Goal: Task Accomplishment & Management: Manage account settings

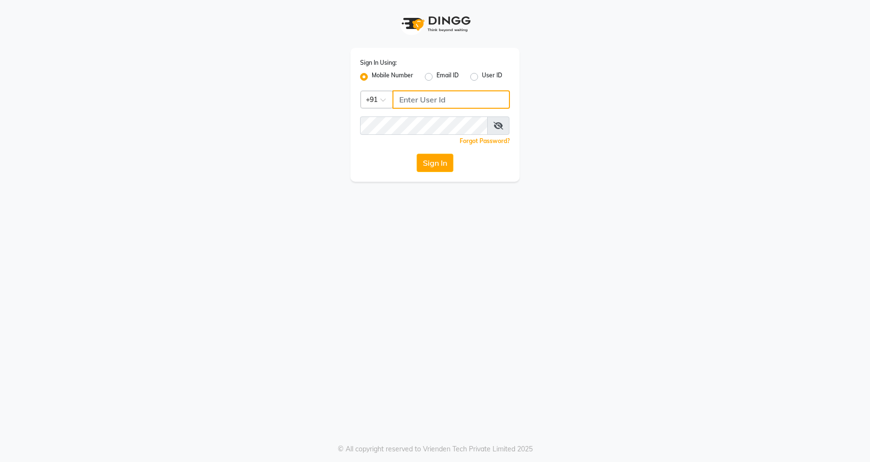
click at [446, 95] on input "Username" at bounding box center [451, 99] width 117 height 18
type input "9972648390"
click at [423, 169] on button "Sign In" at bounding box center [435, 163] width 37 height 18
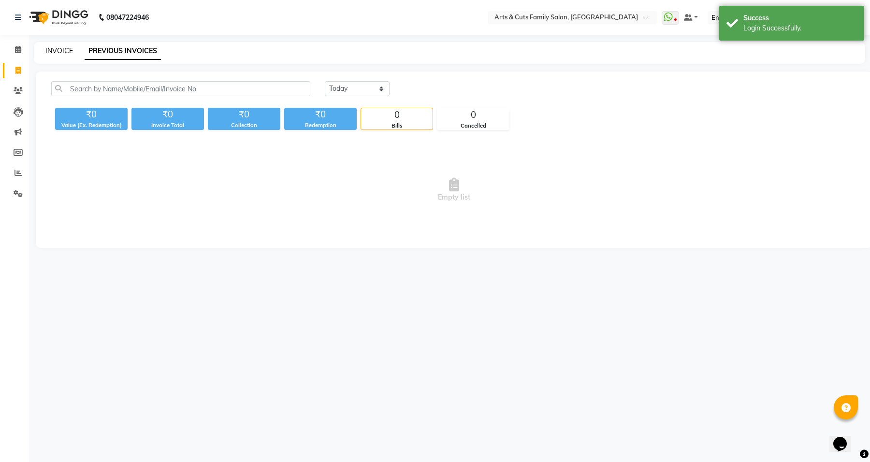
click at [53, 48] on link "INVOICE" at bounding box center [59, 50] width 28 height 9
select select "service"
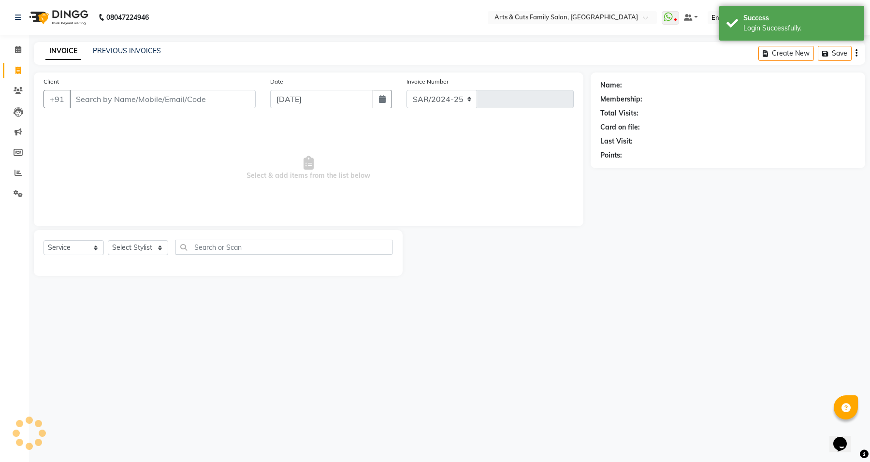
select select "7513"
type input "3441"
click at [118, 50] on link "PREVIOUS INVOICES" at bounding box center [127, 50] width 68 height 9
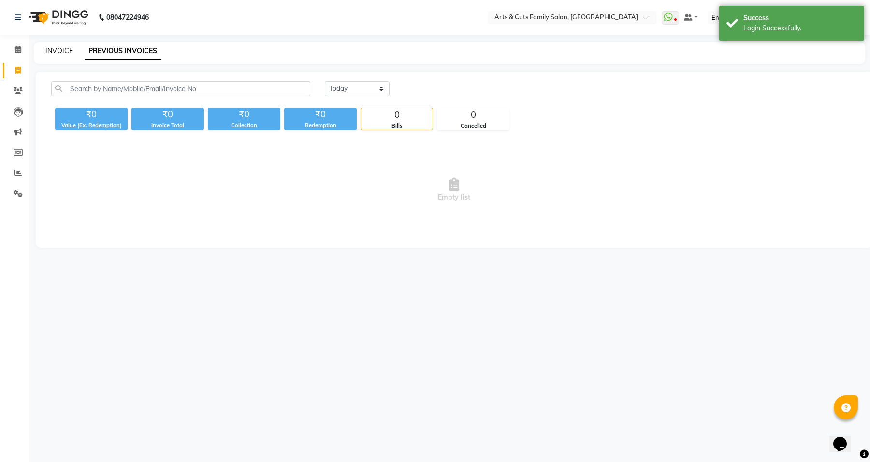
click at [63, 52] on link "INVOICE" at bounding box center [59, 50] width 28 height 9
select select "service"
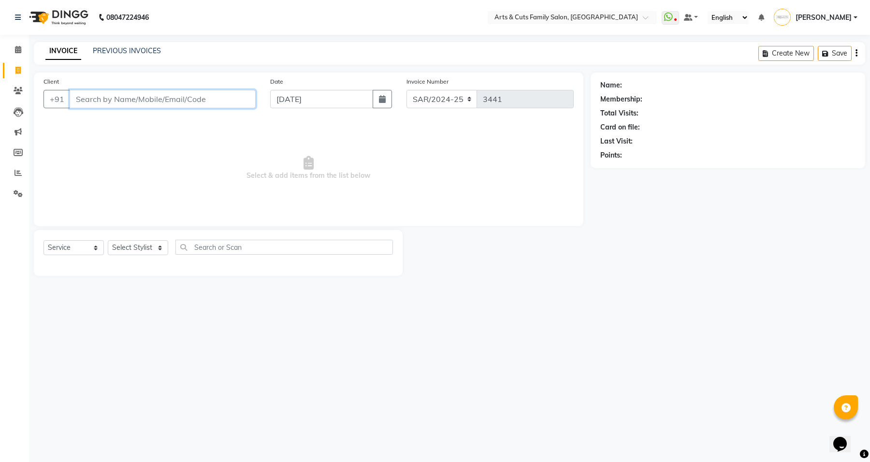
click at [137, 95] on input "Client" at bounding box center [163, 99] width 186 height 18
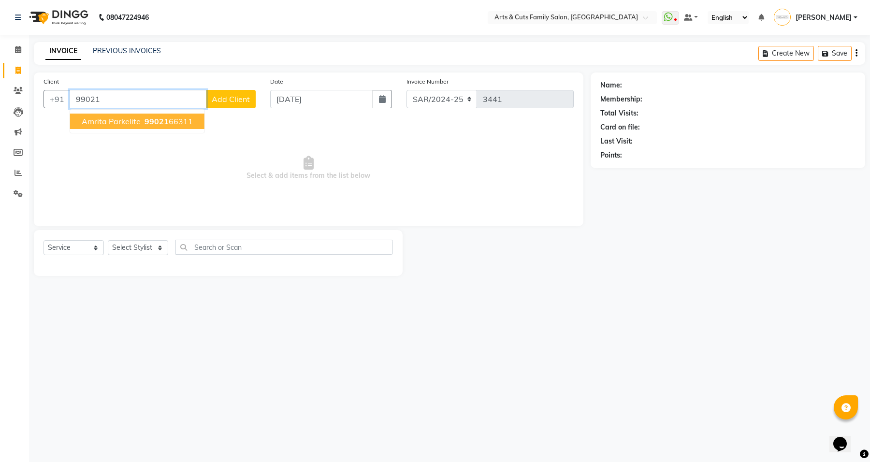
click at [146, 124] on span "99021" at bounding box center [157, 122] width 24 height 10
type input "9902166311"
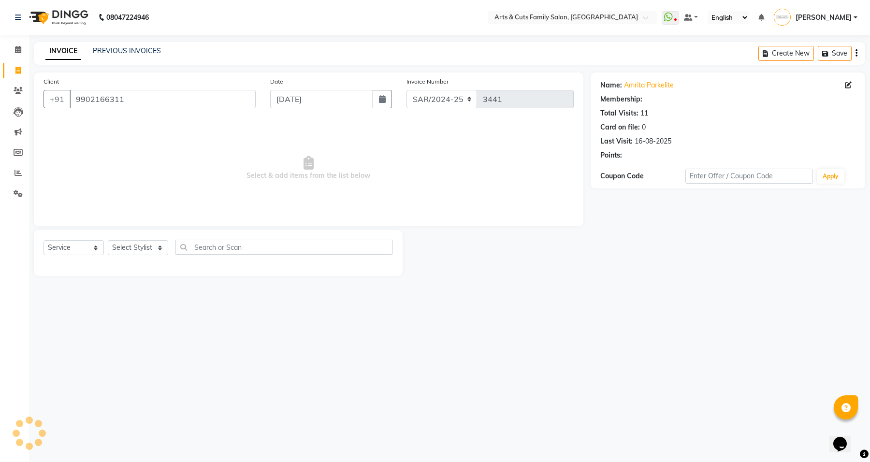
select select "1: Object"
drag, startPoint x: 147, startPoint y: 248, endPoint x: 146, endPoint y: 243, distance: 4.9
click at [147, 248] on select "Select Stylist [PERSON_NAME] [PERSON_NAME] SNOVEE Anji Ashwini [PERSON_NAME] [P…" at bounding box center [138, 247] width 60 height 15
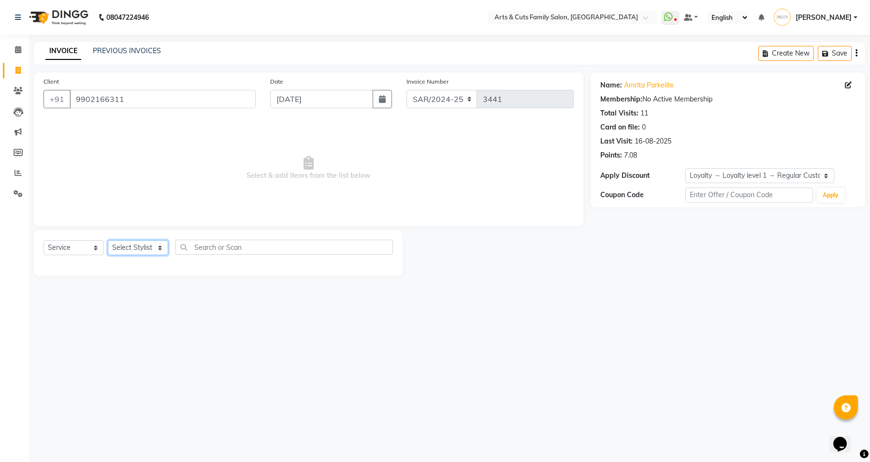
select select "66025"
click at [108, 240] on select "Select Stylist [PERSON_NAME] [PERSON_NAME] SNOVEE Anji Ashwini [PERSON_NAME] [P…" at bounding box center [138, 247] width 60 height 15
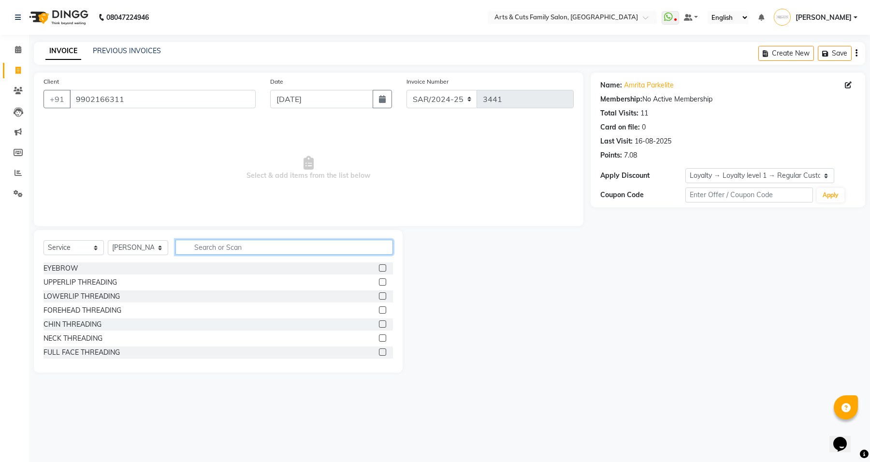
click at [225, 243] on input "text" at bounding box center [284, 247] width 218 height 15
type input "men ha"
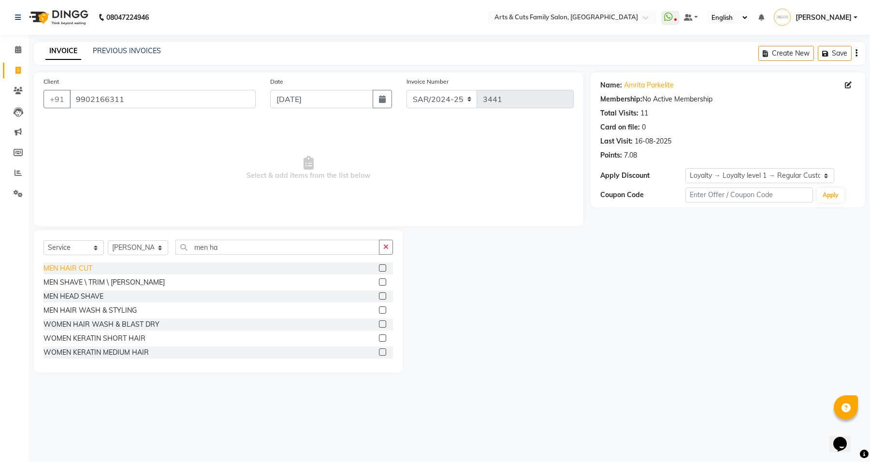
click at [68, 268] on div "MEN HAIR CUT" at bounding box center [68, 268] width 49 height 10
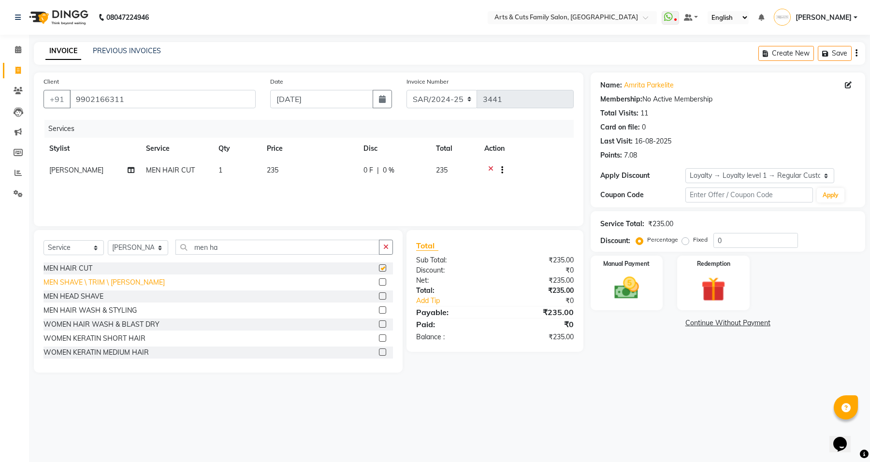
checkbox input "false"
click at [76, 282] on div "MEN SHAVE \ TRIM \ [PERSON_NAME]" at bounding box center [104, 283] width 121 height 10
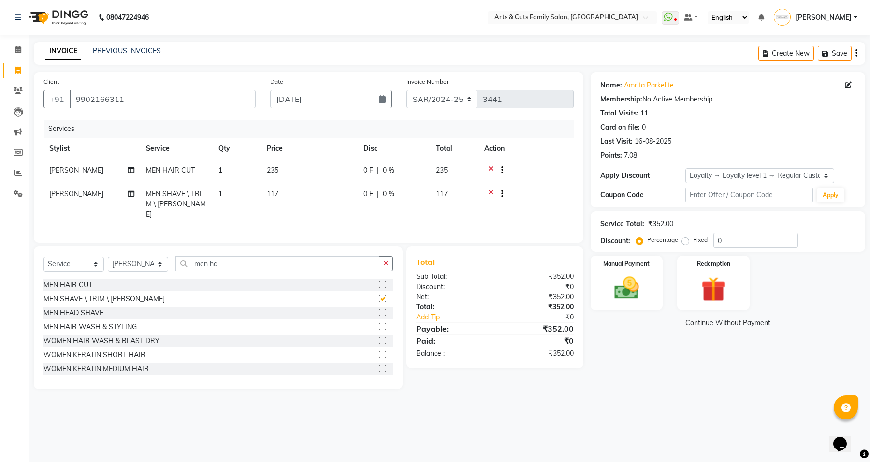
checkbox input "false"
drag, startPoint x: 188, startPoint y: 263, endPoint x: 176, endPoint y: 262, distance: 11.2
click at [176, 262] on input "men ha" at bounding box center [277, 263] width 204 height 15
click at [131, 263] on select "Select Stylist [PERSON_NAME] [PERSON_NAME] SNOVEE Anji Ashwini [PERSON_NAME] [P…" at bounding box center [138, 264] width 60 height 15
select select "64389"
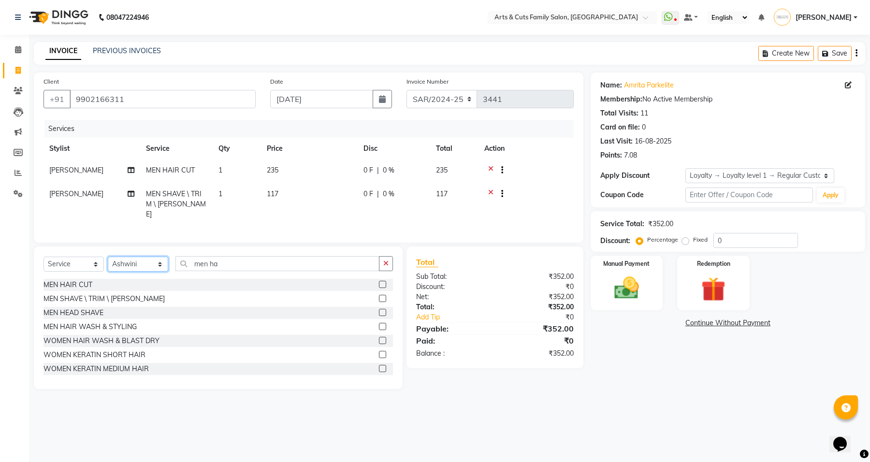
click at [108, 257] on select "Select Stylist [PERSON_NAME] [PERSON_NAME] SNOVEE Anji Ashwini [PERSON_NAME] [P…" at bounding box center [138, 264] width 60 height 15
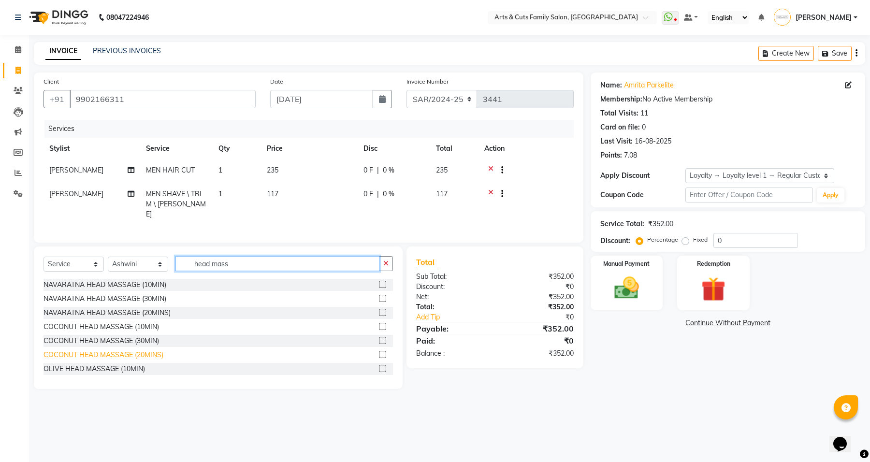
type input "head mass"
click at [130, 354] on div "COCONUT HEAD MASSAGE (20MINS)" at bounding box center [104, 355] width 120 height 10
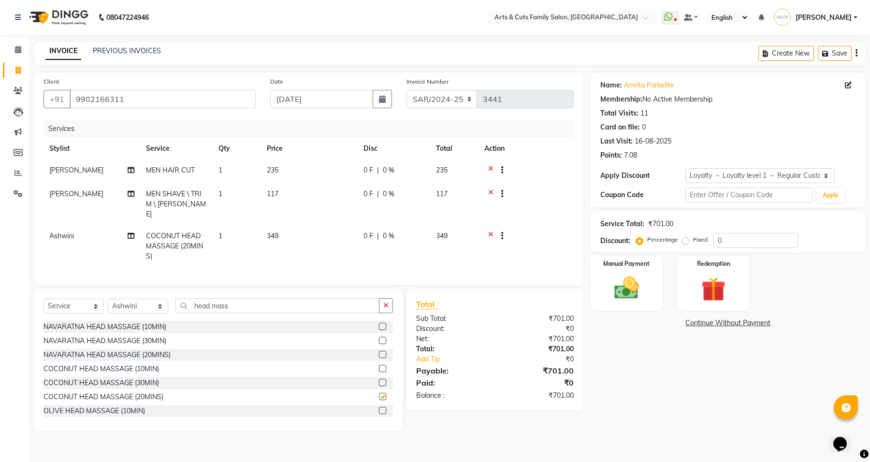
checkbox input "false"
click at [639, 293] on img at bounding box center [626, 288] width 41 height 29
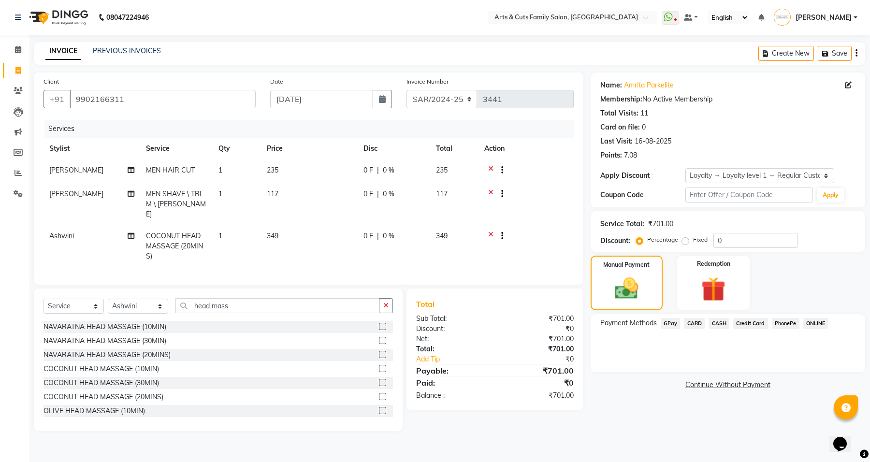
click at [668, 325] on span "GPay" at bounding box center [671, 323] width 20 height 11
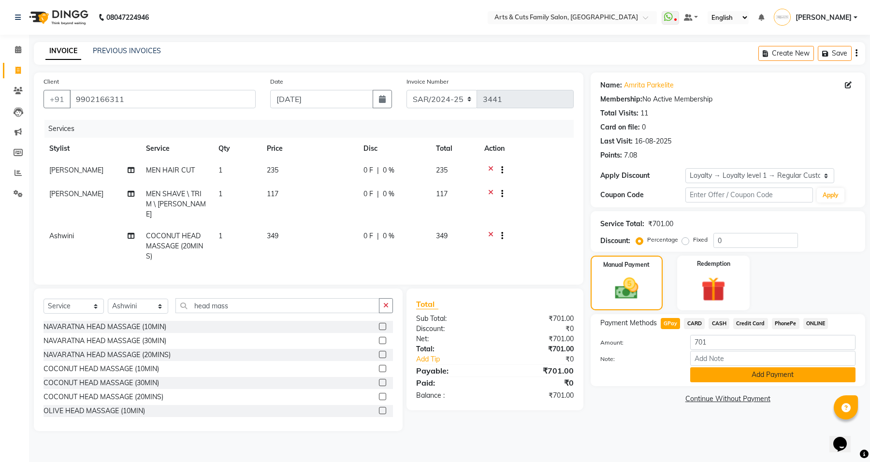
click at [732, 373] on button "Add Payment" at bounding box center [772, 374] width 165 height 15
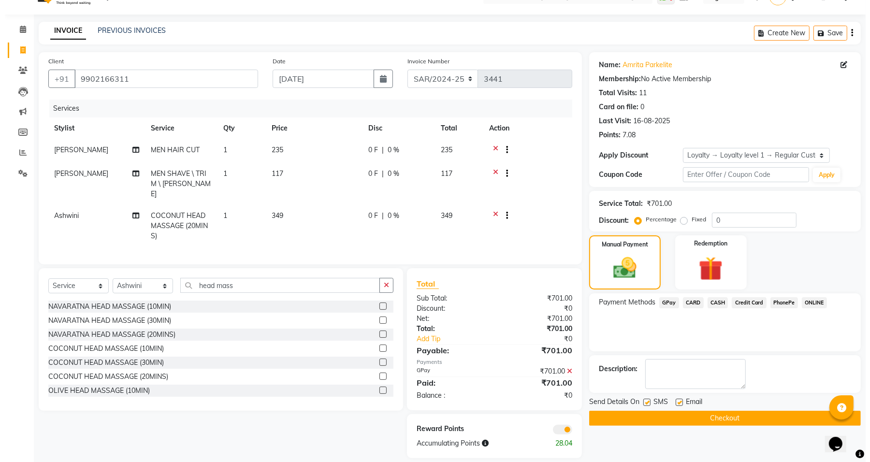
scroll to position [29, 0]
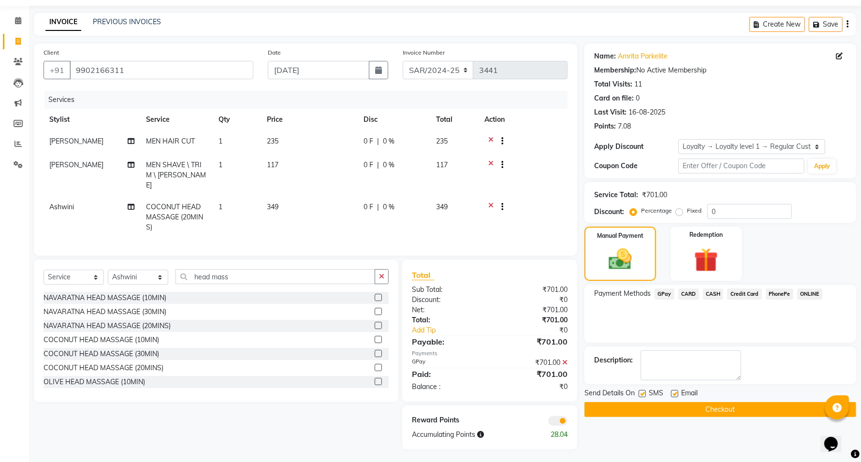
click at [564, 418] on span at bounding box center [557, 421] width 19 height 10
click at [568, 423] on input "checkbox" at bounding box center [568, 423] width 0 height 0
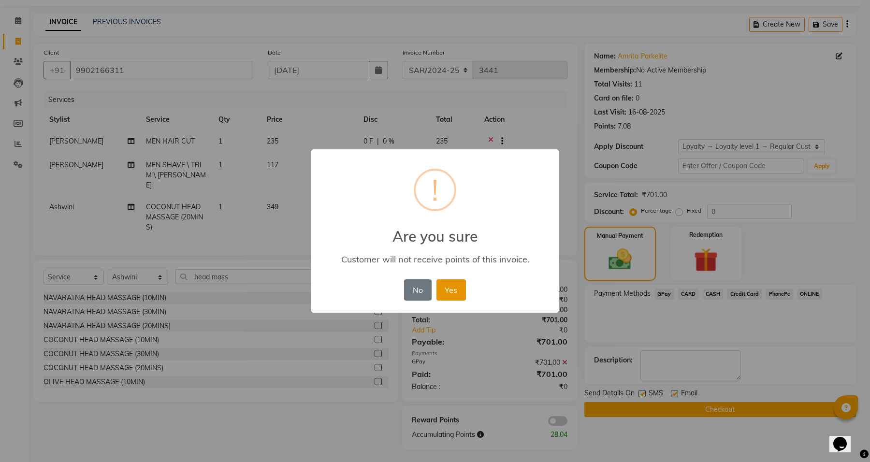
click at [453, 289] on button "Yes" at bounding box center [451, 289] width 29 height 21
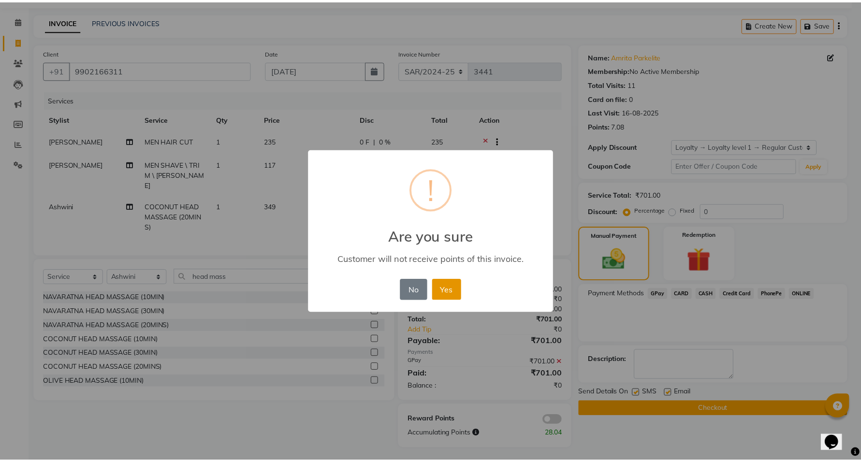
scroll to position [15, 0]
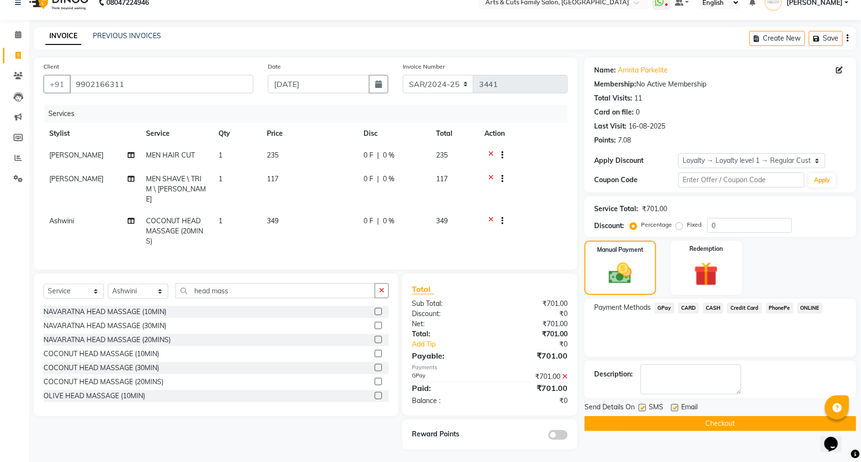
click at [674, 408] on label at bounding box center [674, 407] width 7 height 7
click at [674, 408] on input "checkbox" at bounding box center [674, 408] width 6 height 6
checkbox input "false"
click at [741, 422] on button "Checkout" at bounding box center [721, 423] width 272 height 15
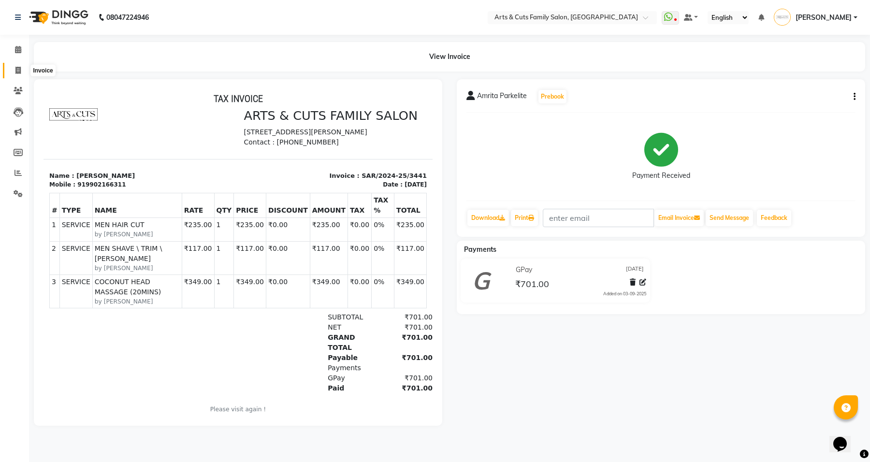
click at [15, 71] on icon at bounding box center [17, 70] width 5 height 7
select select "service"
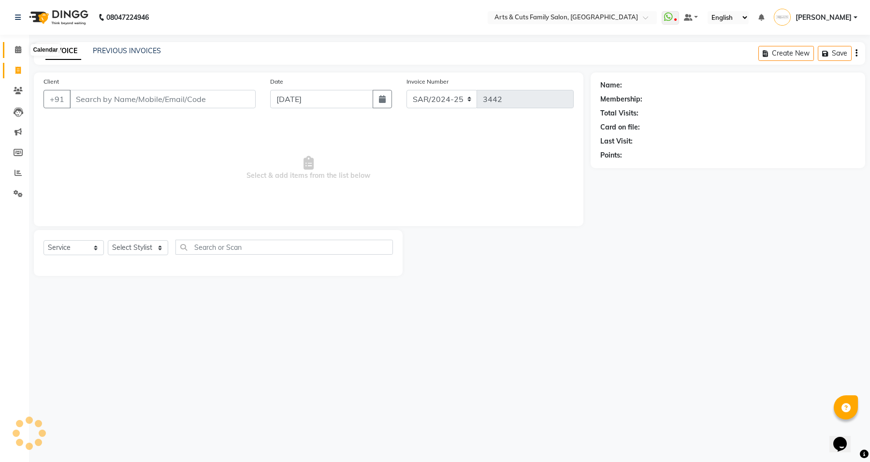
click at [15, 49] on icon at bounding box center [18, 49] width 6 height 7
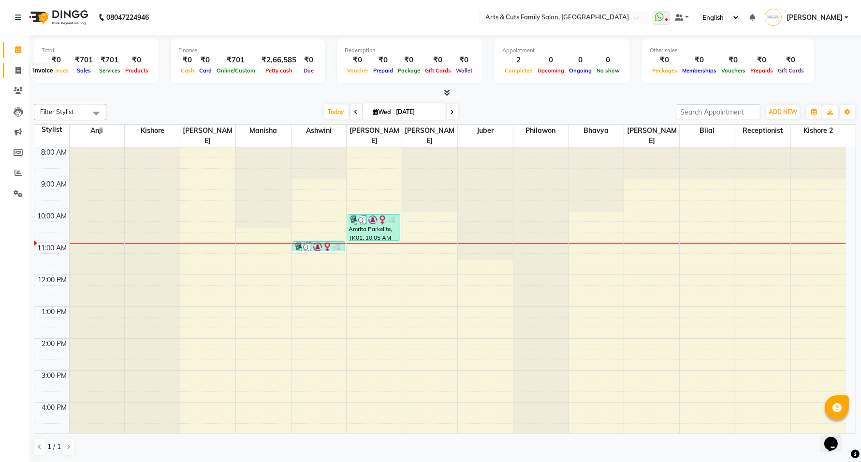
drag, startPoint x: 14, startPoint y: 71, endPoint x: 45, endPoint y: 68, distance: 31.5
click at [15, 71] on span at bounding box center [18, 70] width 17 height 11
select select "service"
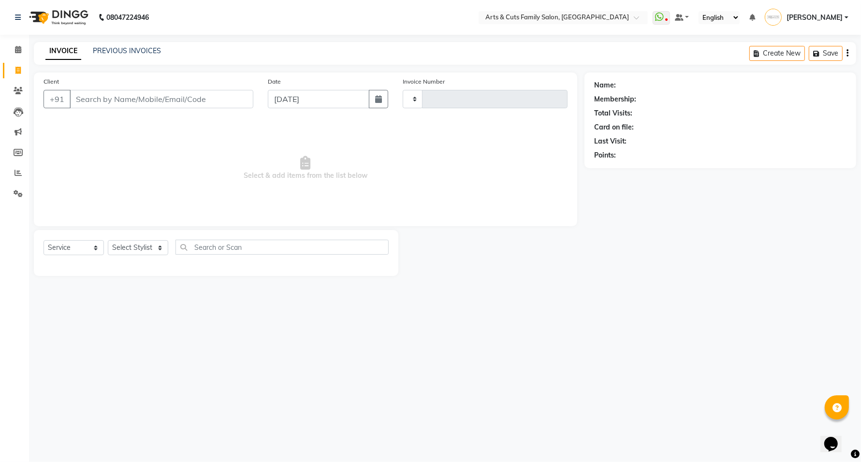
type input "3442"
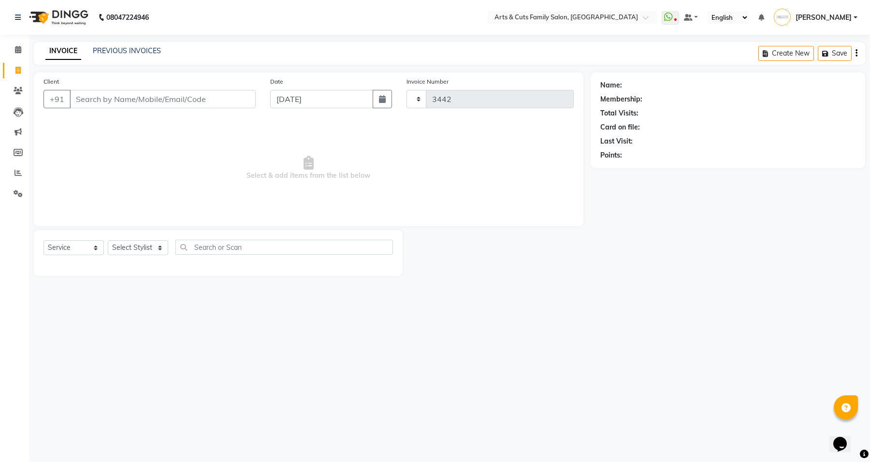
select select "7513"
click at [90, 97] on input "Client" at bounding box center [163, 99] width 186 height 18
click at [141, 104] on input "Client" at bounding box center [163, 99] width 186 height 18
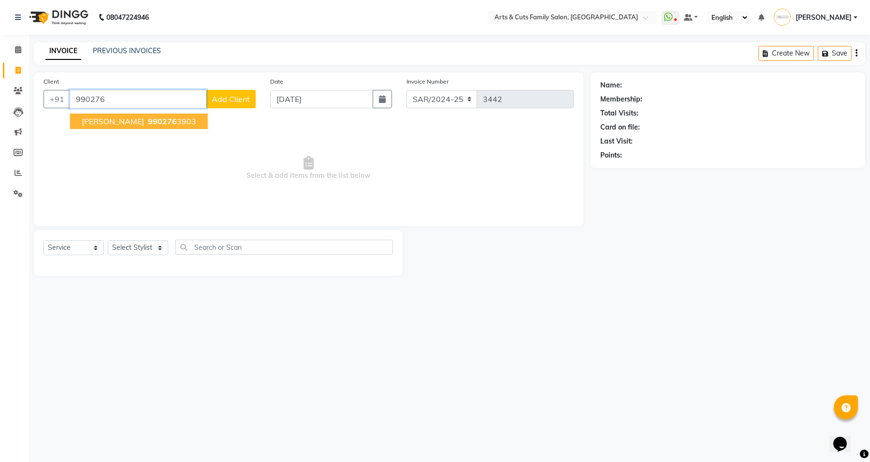
click at [147, 115] on button "[PERSON_NAME] 990276 3903" at bounding box center [139, 121] width 138 height 15
type input "9902763903"
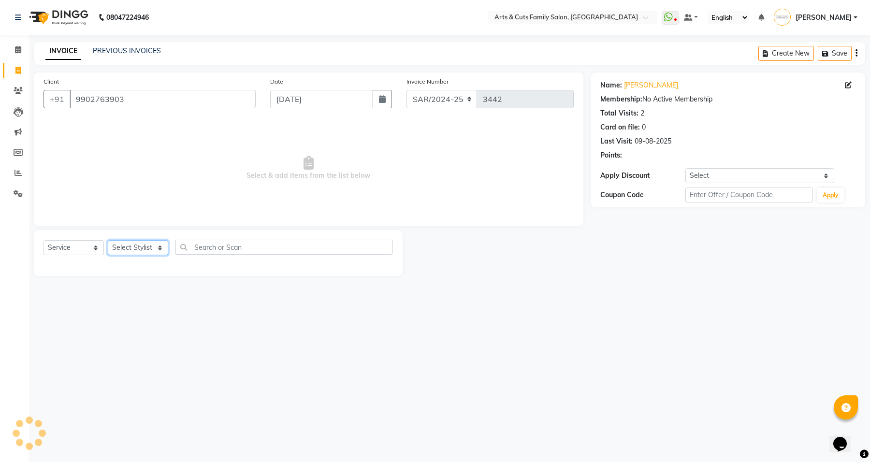
click at [132, 248] on select "Select Stylist [PERSON_NAME] [PERSON_NAME] SNOVEE Anji Ashwini [PERSON_NAME] [P…" at bounding box center [138, 247] width 60 height 15
select select "66025"
click at [108, 240] on select "Select Stylist [PERSON_NAME] [PERSON_NAME] SNOVEE Anji Ashwini [PERSON_NAME] [P…" at bounding box center [138, 247] width 60 height 15
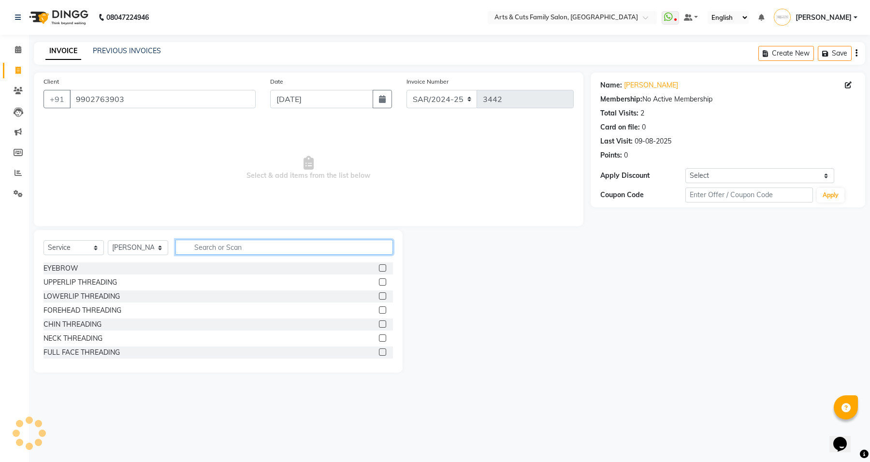
click at [226, 249] on input "text" at bounding box center [284, 247] width 218 height 15
type input "hair cut"
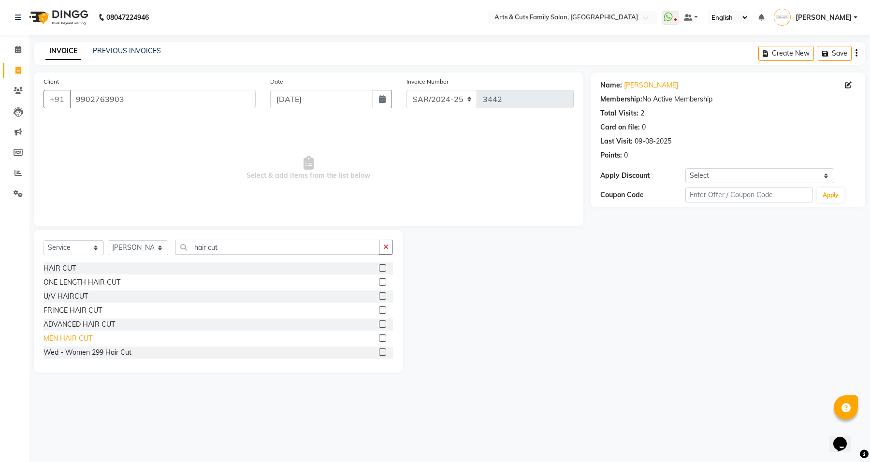
click at [74, 337] on div "MEN HAIR CUT" at bounding box center [68, 339] width 49 height 10
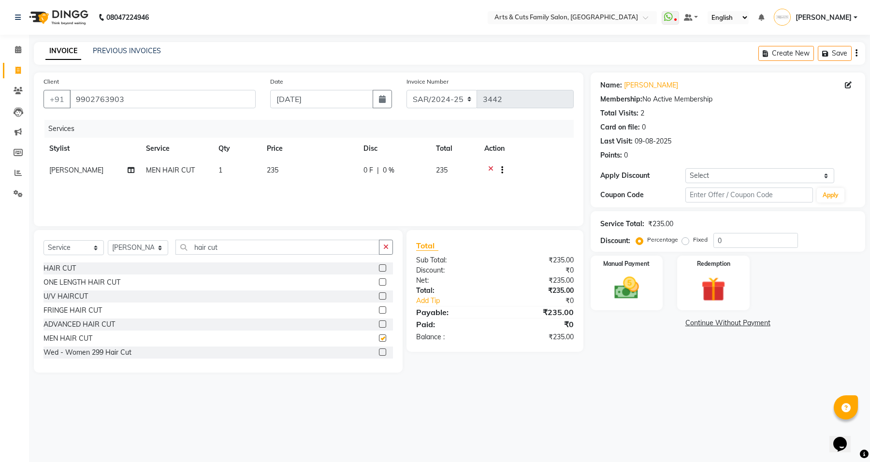
checkbox input "false"
drag, startPoint x: 240, startPoint y: 246, endPoint x: 129, endPoint y: 249, distance: 111.3
click at [131, 249] on div "Select Service Product Membership Package Voucher Prepaid Gift Card Select Styl…" at bounding box center [219, 251] width 350 height 23
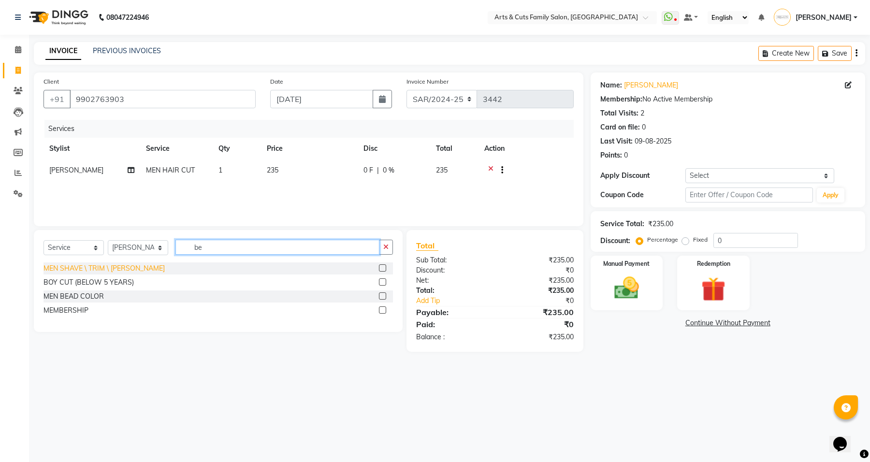
type input "be"
click at [109, 272] on div "MEN SHAVE \ TRIM \ [PERSON_NAME]" at bounding box center [104, 268] width 121 height 10
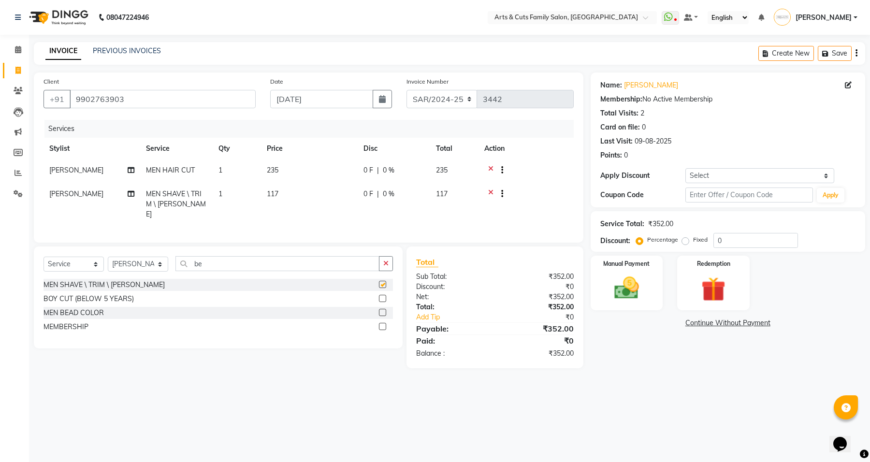
checkbox input "false"
drag, startPoint x: 220, startPoint y: 264, endPoint x: 180, endPoint y: 262, distance: 40.2
click at [180, 262] on input "be" at bounding box center [277, 263] width 204 height 15
type input "foot"
click at [75, 284] on div "FOOT MASSAGE (10MIN)" at bounding box center [83, 285] width 79 height 10
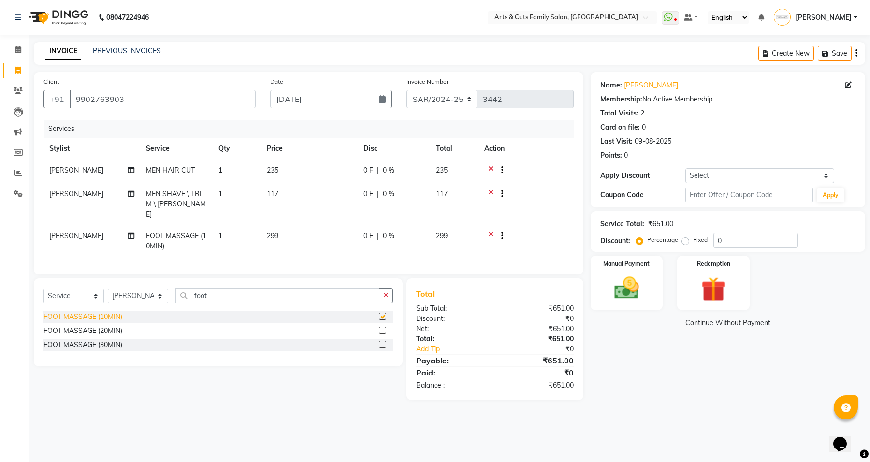
checkbox input "false"
drag, startPoint x: 206, startPoint y: 295, endPoint x: 181, endPoint y: 289, distance: 25.9
click at [181, 289] on input "foot" at bounding box center [277, 295] width 204 height 15
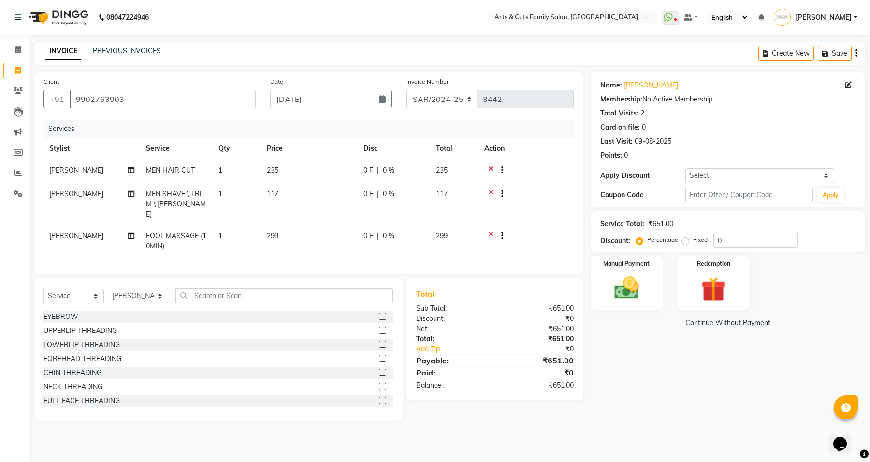
click at [276, 232] on span "299" at bounding box center [273, 236] width 12 height 9
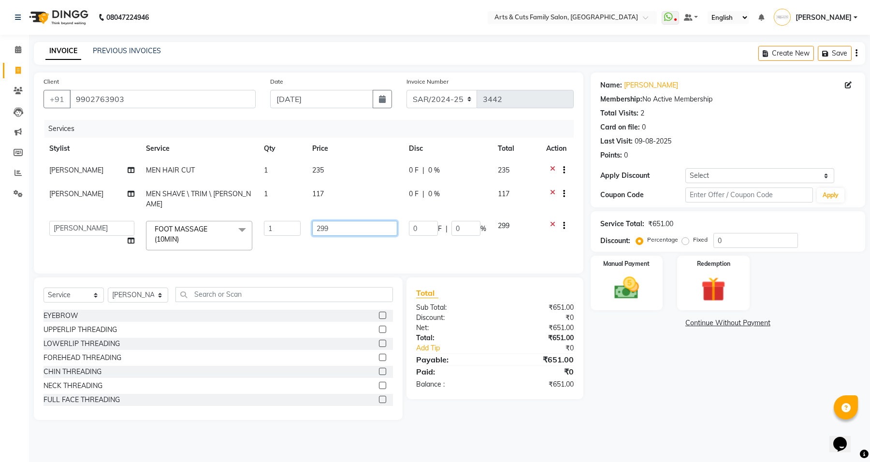
drag, startPoint x: 345, startPoint y: 220, endPoint x: 296, endPoint y: 218, distance: 48.4
click at [296, 218] on tr "[PERSON_NAME] [PERSON_NAME] SNOVEE Anji Ashwini [PERSON_NAME] [PERSON_NAME] Kis…" at bounding box center [309, 235] width 530 height 41
type input "349"
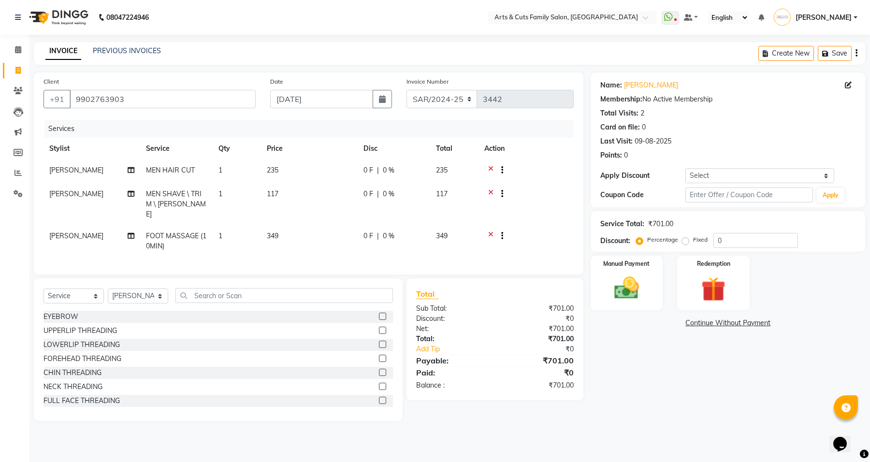
click at [728, 412] on div "Name: [PERSON_NAME] Membership: No Active Membership Total Visits: 2 Card on fi…" at bounding box center [732, 247] width 282 height 349
click at [617, 307] on div "Manual Payment" at bounding box center [626, 283] width 75 height 57
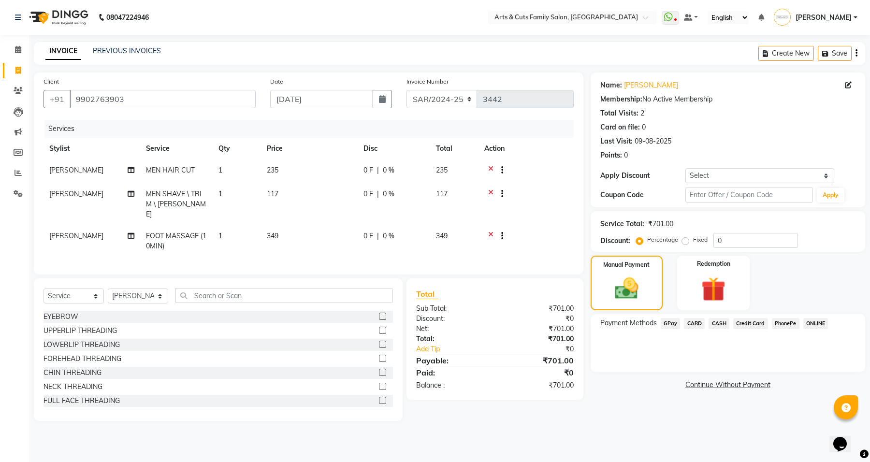
click at [665, 324] on span "GPay" at bounding box center [671, 323] width 20 height 11
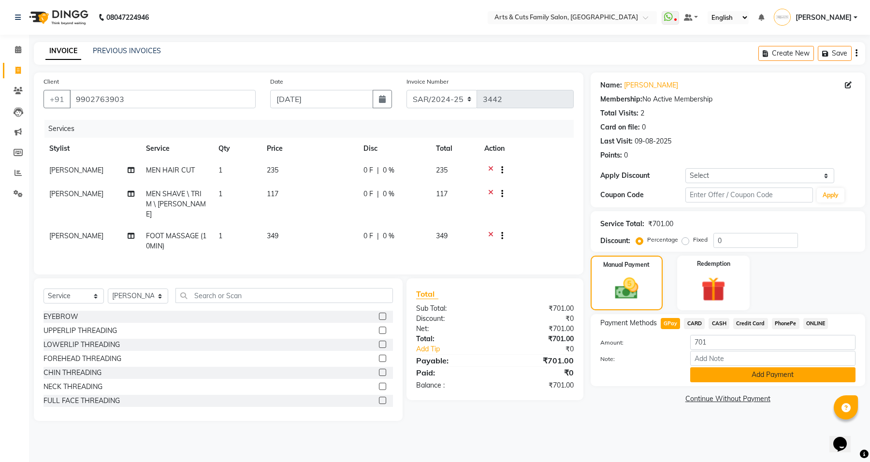
click at [725, 373] on button "Add Payment" at bounding box center [772, 374] width 165 height 15
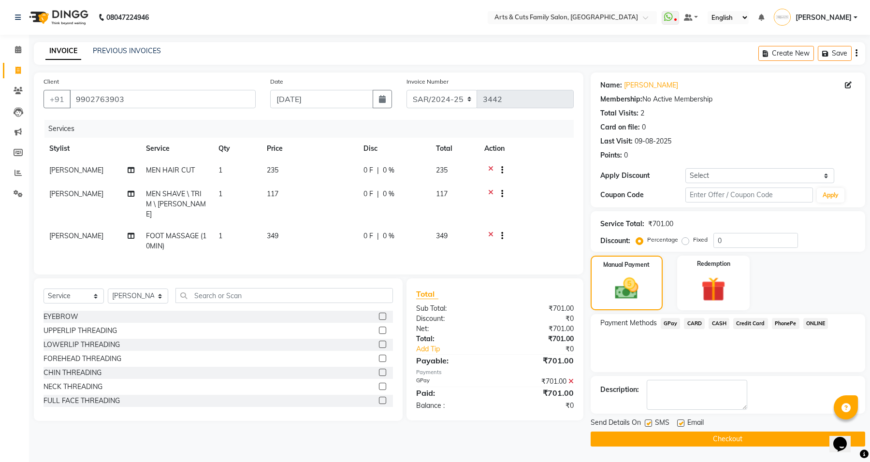
click at [680, 424] on label at bounding box center [680, 423] width 7 height 7
click at [680, 424] on input "checkbox" at bounding box center [680, 424] width 6 height 6
checkbox input "false"
click at [671, 448] on main "INVOICE PREVIOUS INVOICES Create New Save Client [PHONE_NUMBER] Date [DATE] Inv…" at bounding box center [449, 251] width 841 height 419
click at [670, 441] on button "Checkout" at bounding box center [728, 439] width 275 height 15
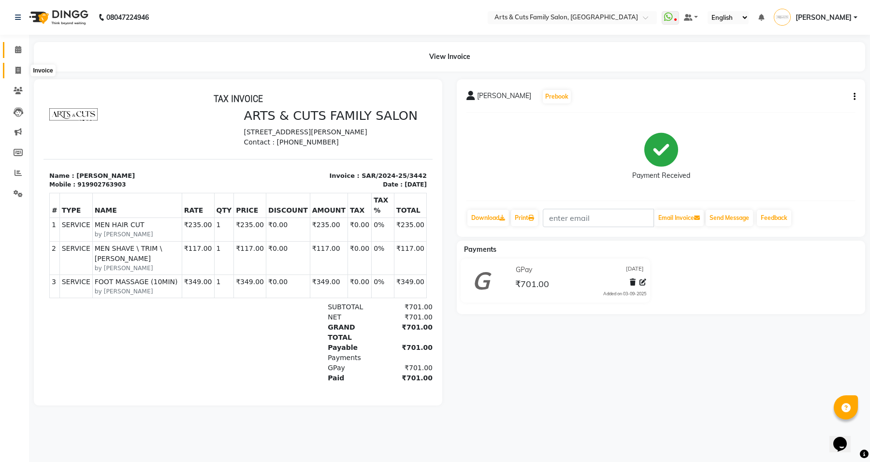
drag, startPoint x: 15, startPoint y: 69, endPoint x: 13, endPoint y: 44, distance: 24.7
click at [15, 69] on span at bounding box center [18, 70] width 17 height 11
select select "service"
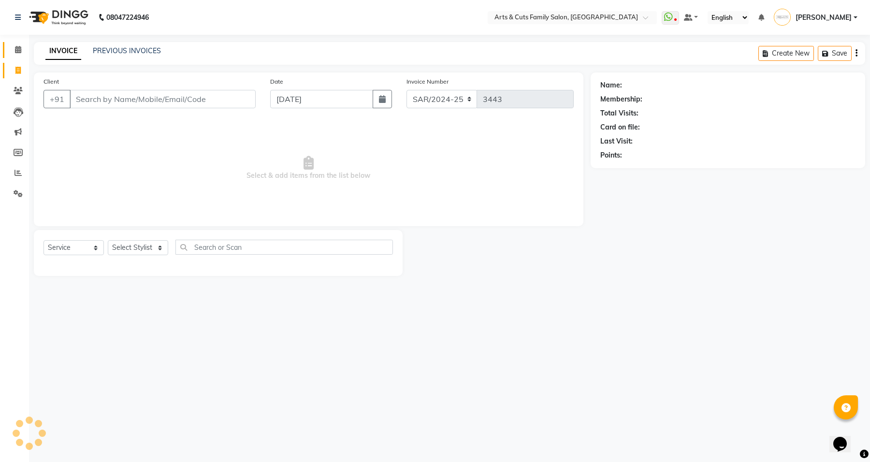
click at [12, 42] on link "Calendar" at bounding box center [14, 50] width 23 height 16
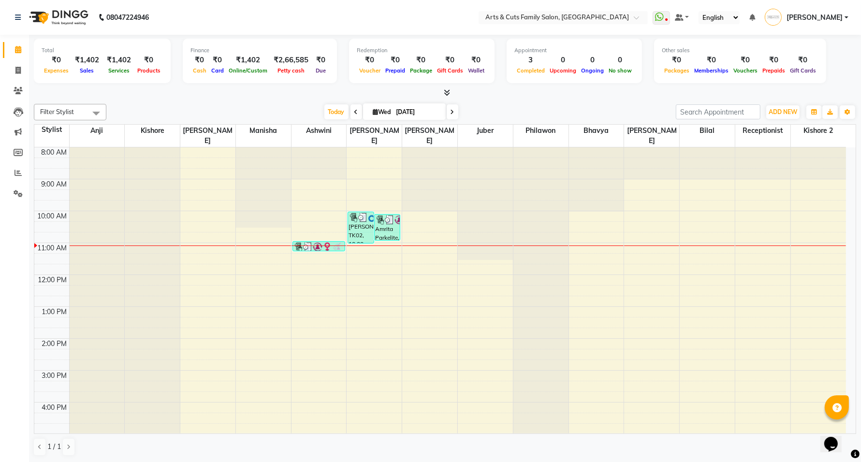
click at [777, 104] on div "ADD NEW Toggle Dropdown Add Appointment Add Invoice Add Expense Add Attendance …" at bounding box center [782, 111] width 35 height 15
click at [781, 109] on span "ADD NEW" at bounding box center [783, 111] width 29 height 7
click at [770, 131] on button "Add Appointment" at bounding box center [761, 130] width 76 height 13
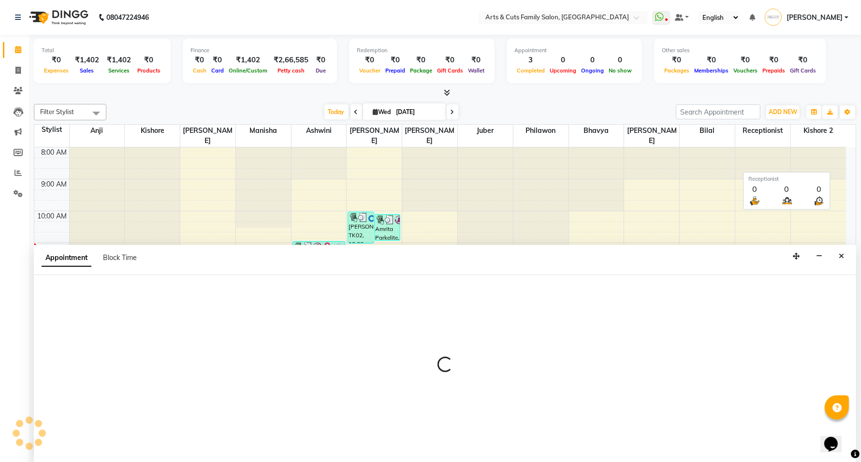
scroll to position [0, 0]
select select "540"
select select "tentative"
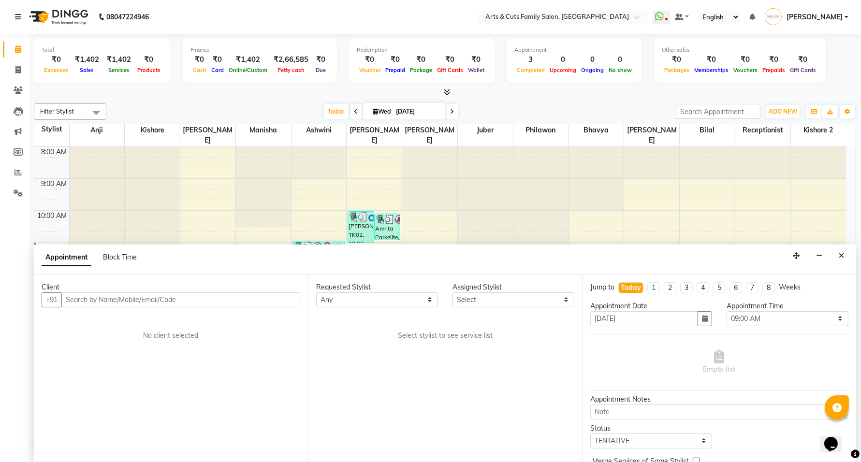
click at [201, 302] on input "text" at bounding box center [180, 299] width 239 height 15
click at [92, 300] on input "85508 48465" at bounding box center [160, 299] width 199 height 15
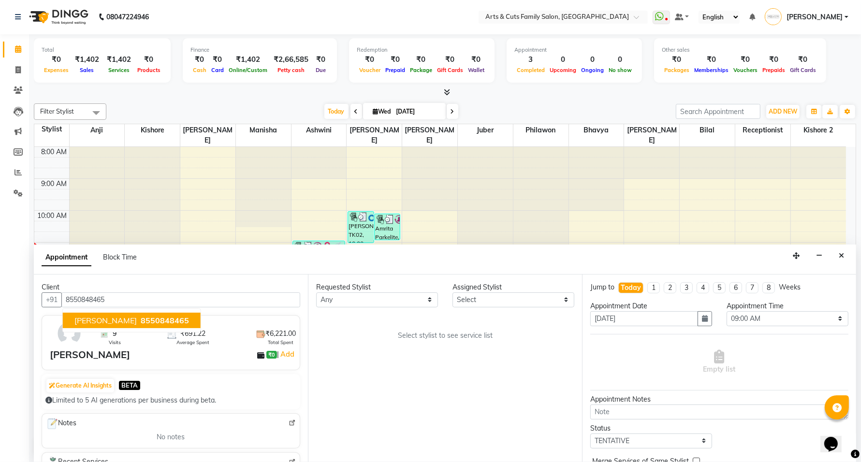
click at [103, 321] on span "[PERSON_NAME]" at bounding box center [105, 321] width 62 height 10
type input "8550848465"
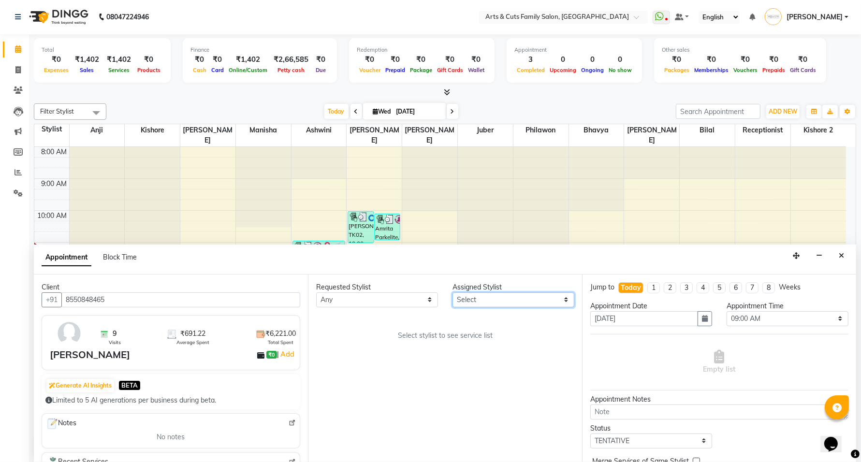
click at [525, 301] on select "Select [PERSON_NAME] Anji Ashwini [PERSON_NAME] [PERSON_NAME] Kishore 2 [PERSON…" at bounding box center [514, 299] width 122 height 15
select select "84494"
click at [453, 292] on select "Select [PERSON_NAME] Anji Ashwini [PERSON_NAME] [PERSON_NAME] Kishore 2 [PERSON…" at bounding box center [514, 299] width 122 height 15
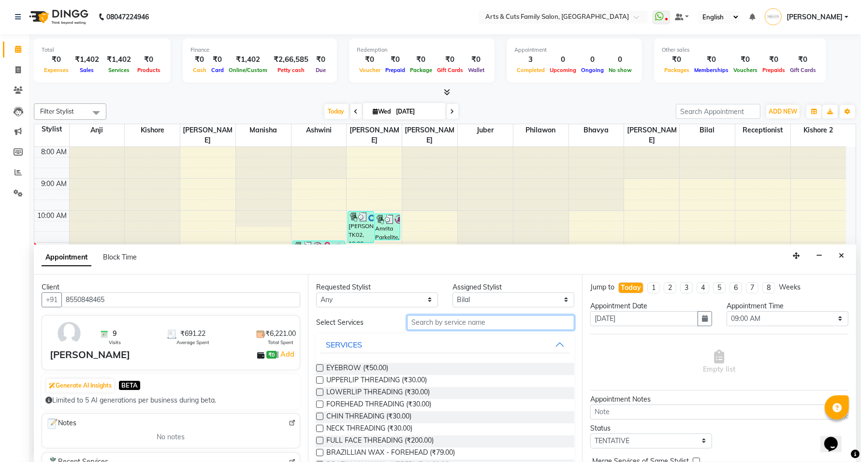
click at [430, 317] on input "text" at bounding box center [490, 322] width 167 height 15
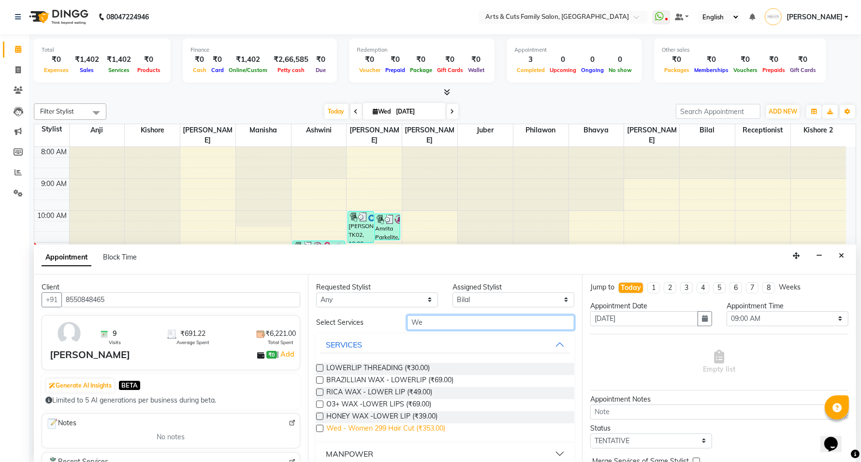
type input "We"
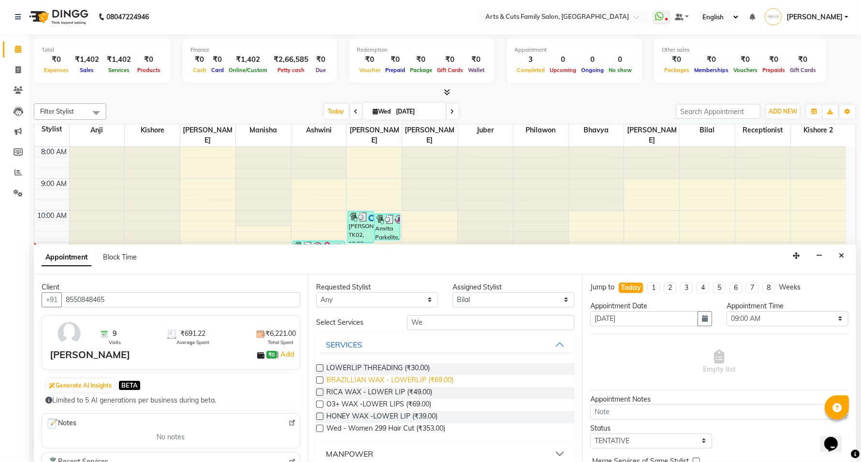
drag, startPoint x: 383, startPoint y: 430, endPoint x: 437, endPoint y: 386, distance: 69.7
click at [383, 429] on span "Wed - Women 299 Hair Cut (₹353.00)" at bounding box center [385, 430] width 119 height 12
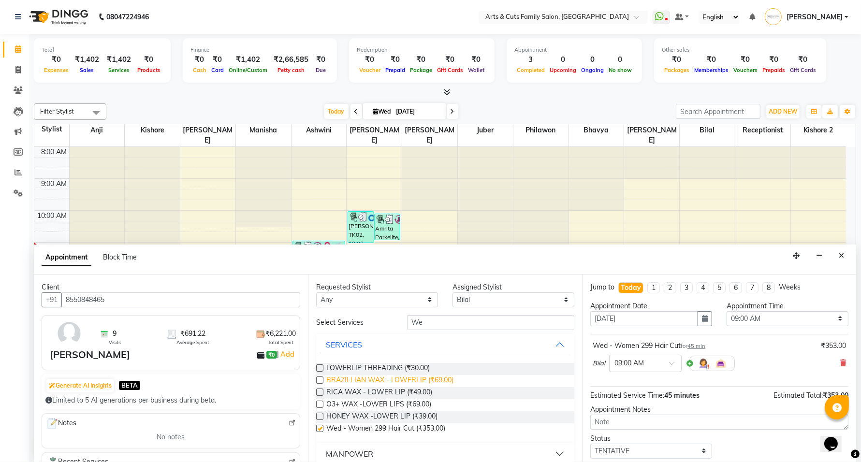
checkbox input "false"
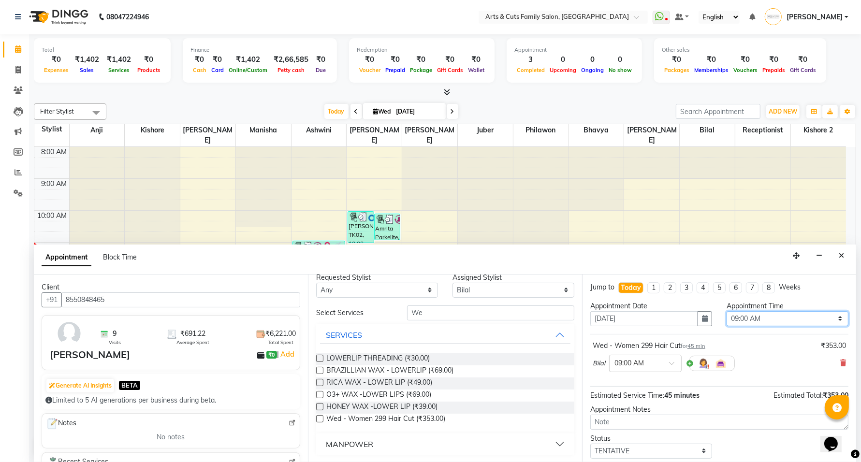
click at [760, 321] on select "Select 09:00 AM 09:15 AM 09:30 AM 09:45 AM 10:00 AM 10:15 AM 10:30 AM 10:45 AM …" at bounding box center [788, 318] width 122 height 15
select select "1020"
click at [727, 311] on select "Select 09:00 AM 09:15 AM 09:30 AM 09:45 AM 10:00 AM 10:15 AM 10:30 AM 10:45 AM …" at bounding box center [788, 318] width 122 height 15
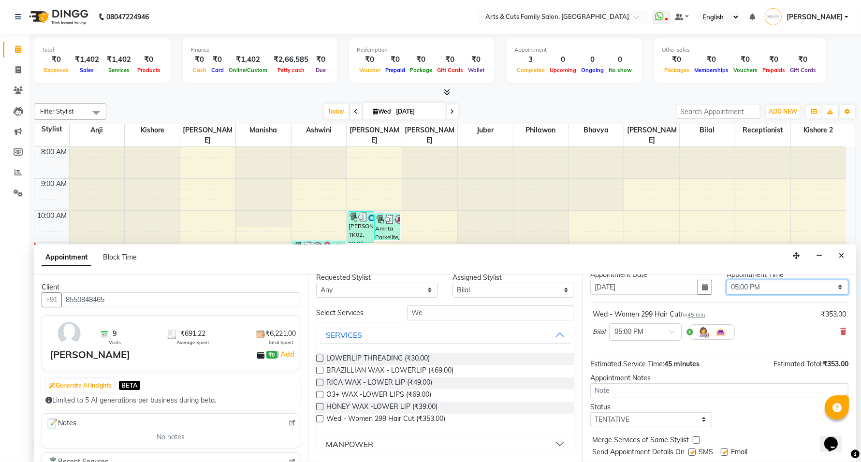
scroll to position [58, 0]
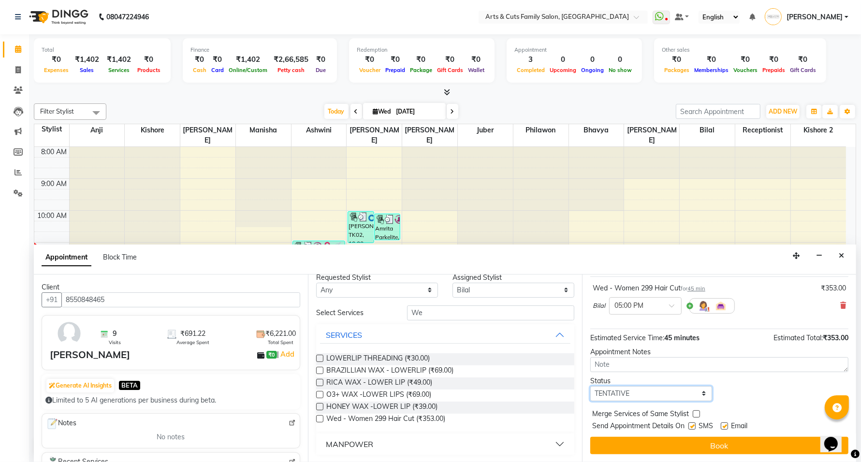
drag, startPoint x: 692, startPoint y: 393, endPoint x: 687, endPoint y: 392, distance: 4.9
click at [692, 393] on select "Select TENTATIVE CONFIRM CHECK-IN UPCOMING" at bounding box center [651, 393] width 122 height 15
select select "confirm booking"
click at [590, 386] on select "Select TENTATIVE CONFIRM CHECK-IN UPCOMING" at bounding box center [651, 393] width 122 height 15
click at [726, 427] on label at bounding box center [724, 426] width 7 height 7
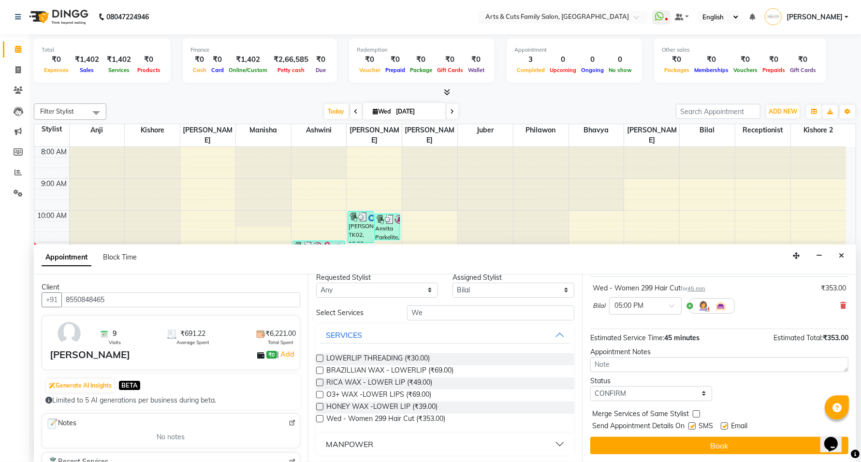
click at [726, 427] on input "checkbox" at bounding box center [724, 427] width 6 height 6
checkbox input "false"
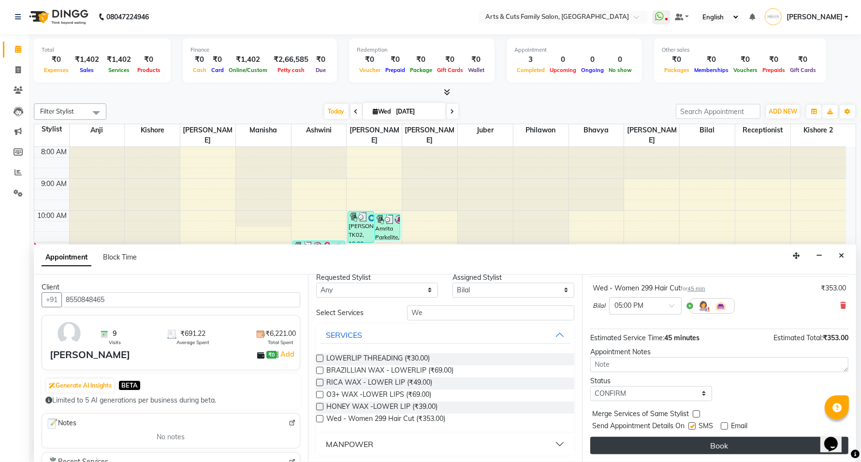
click at [712, 446] on button "Book" at bounding box center [719, 445] width 258 height 17
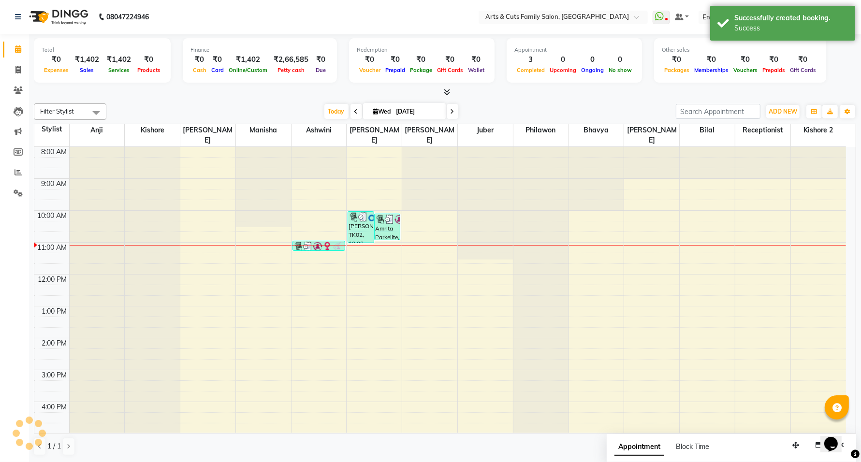
scroll to position [0, 0]
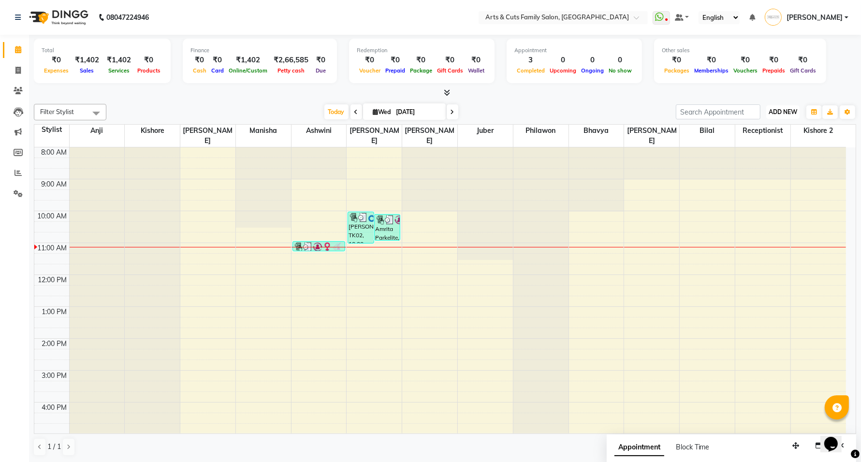
click at [789, 111] on span "ADD NEW" at bounding box center [783, 111] width 29 height 7
click at [743, 133] on button "Add Appointment" at bounding box center [761, 130] width 76 height 13
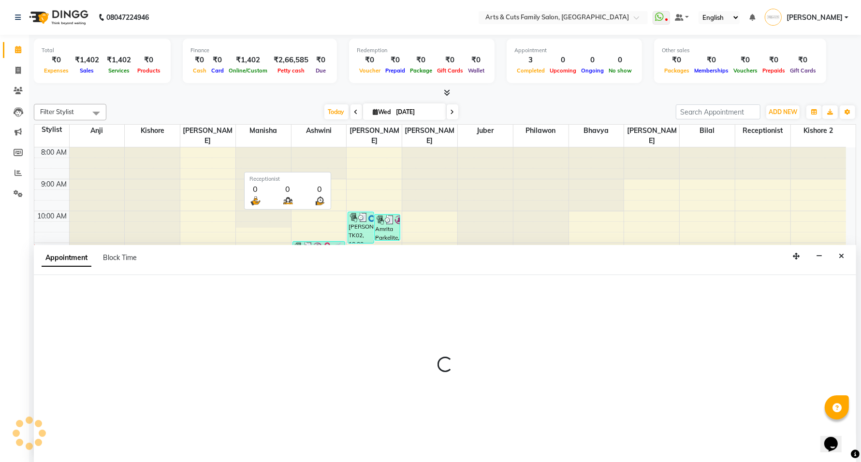
scroll to position [0, 0]
select select "540"
select select "tentative"
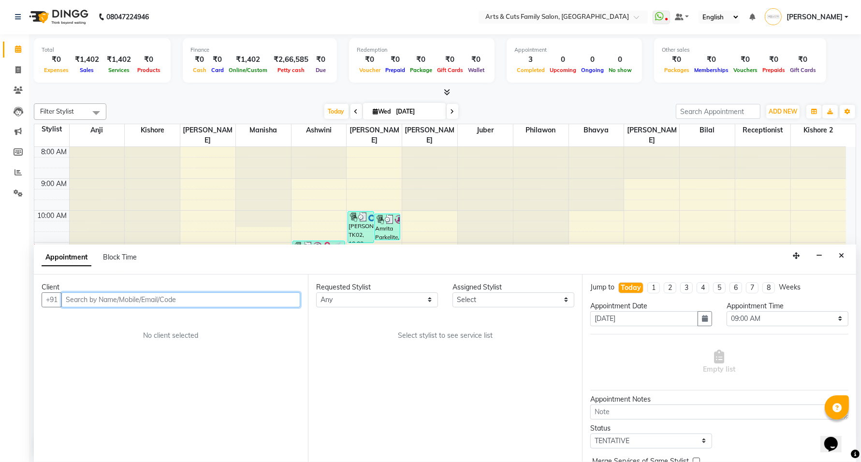
click at [128, 300] on input "text" at bounding box center [180, 299] width 239 height 15
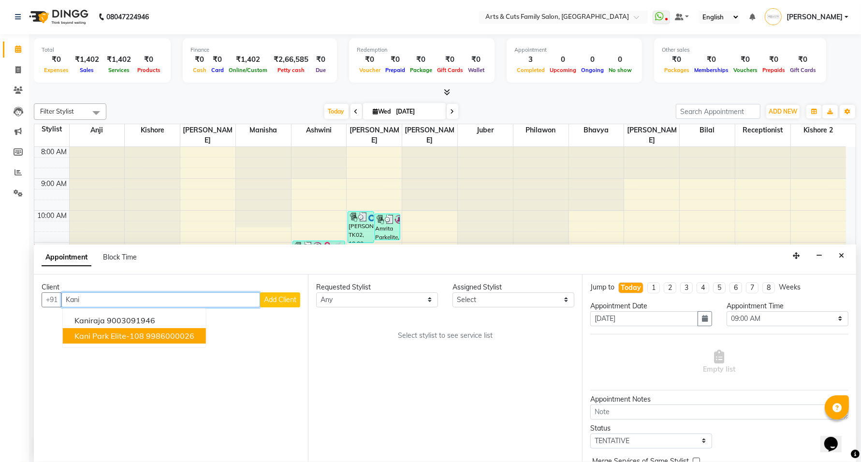
click at [90, 335] on span "Kani Park Elite-108" at bounding box center [109, 336] width 70 height 10
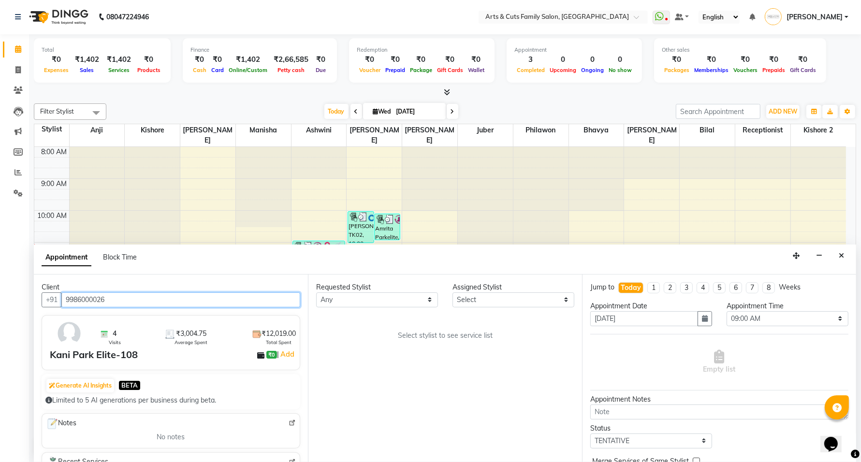
type input "9986000026"
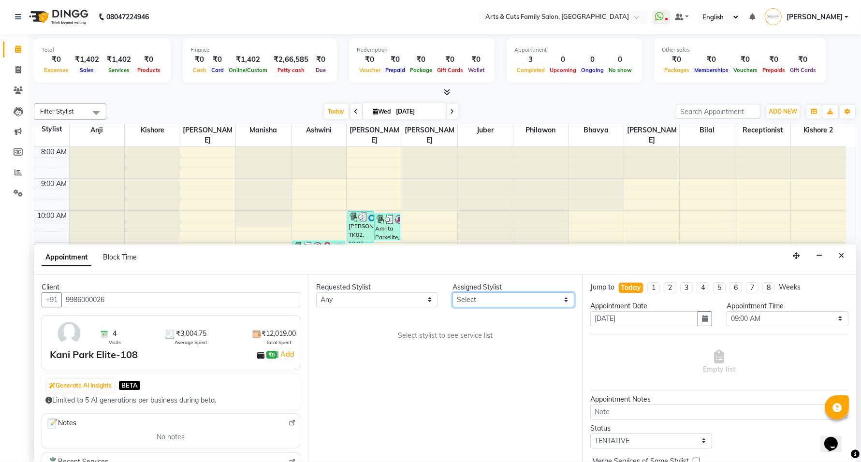
click at [476, 307] on select "Select [PERSON_NAME] Anji Ashwini [PERSON_NAME] [PERSON_NAME] Kishore 2 [PERSON…" at bounding box center [514, 299] width 122 height 15
click at [844, 255] on button "Close" at bounding box center [841, 256] width 14 height 15
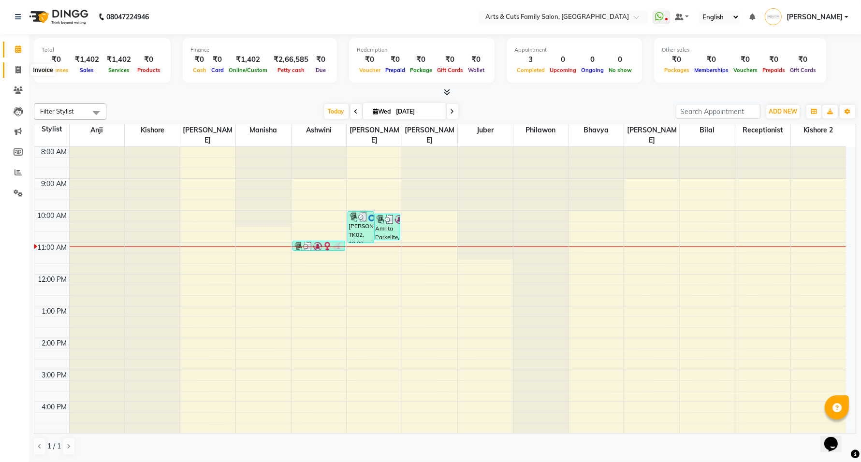
click at [18, 71] on icon at bounding box center [17, 69] width 5 height 7
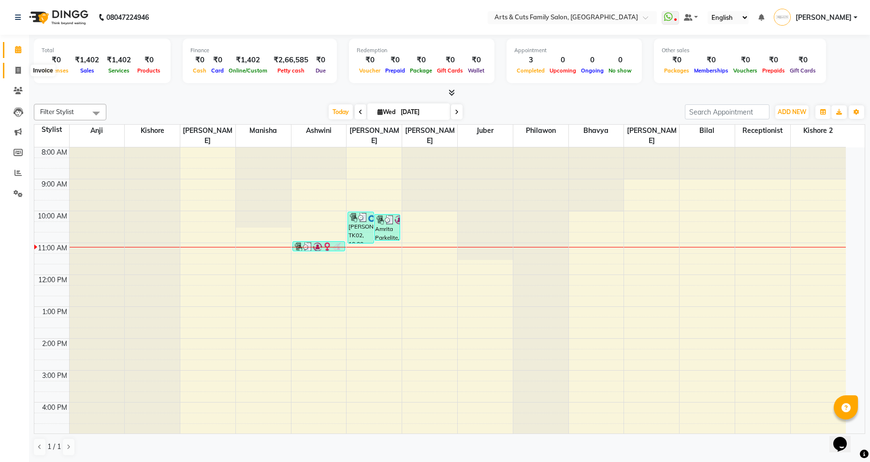
select select "service"
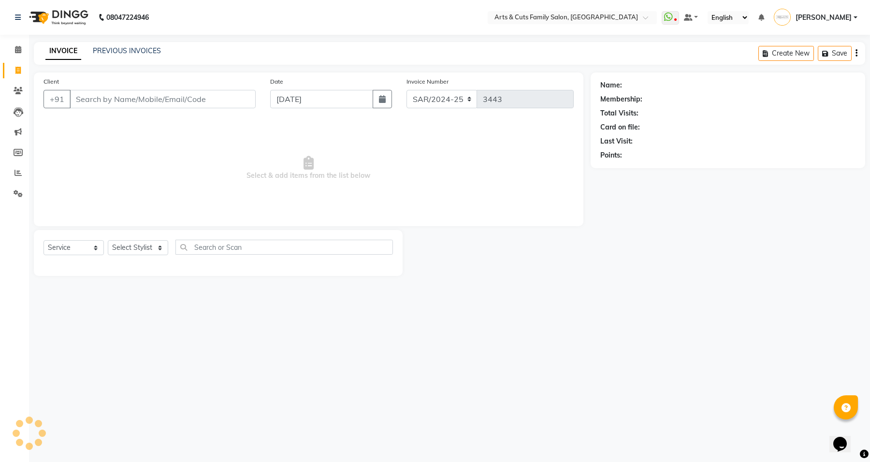
click at [138, 100] on input "Client" at bounding box center [163, 99] width 186 height 18
click at [139, 55] on div "PREVIOUS INVOICES" at bounding box center [127, 51] width 68 height 10
click at [146, 52] on link "PREVIOUS INVOICES" at bounding box center [127, 50] width 68 height 9
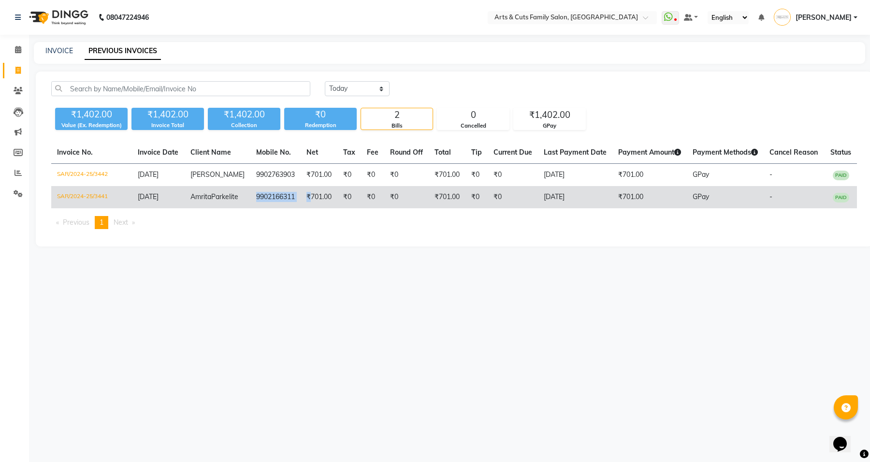
drag, startPoint x: 245, startPoint y: 197, endPoint x: 301, endPoint y: 212, distance: 57.9
click at [301, 208] on tr "SAR/2024-25/3441 [DATE] Amrita Parkelite 9902166311 ₹701.00 ₹0 ₹0 ₹0 ₹701.00 ₹0…" at bounding box center [454, 197] width 806 height 22
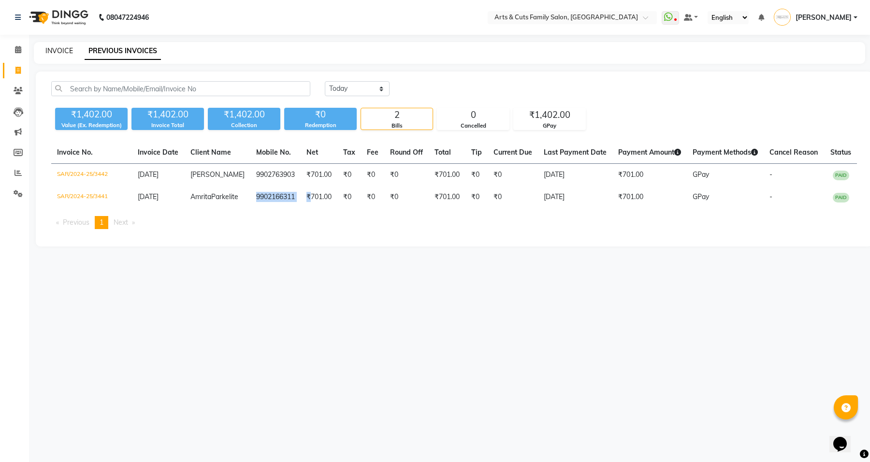
click at [61, 52] on link "INVOICE" at bounding box center [59, 50] width 28 height 9
select select "service"
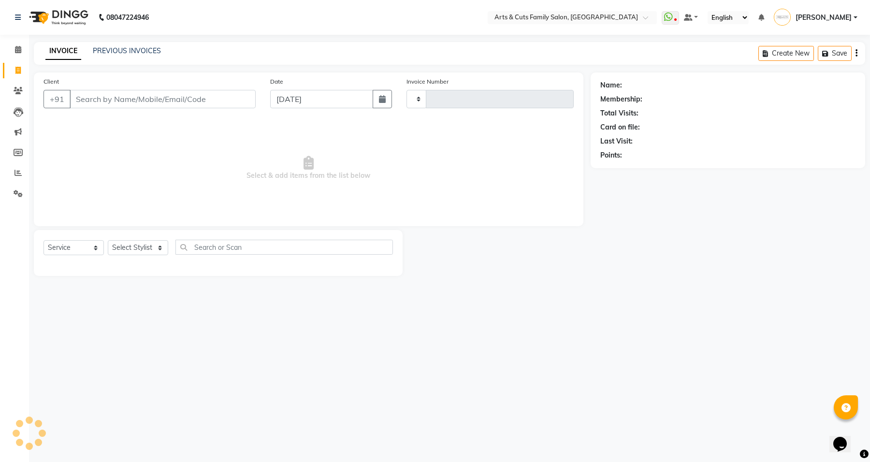
type input "3444"
select select "7513"
click at [17, 51] on icon at bounding box center [18, 49] width 6 height 7
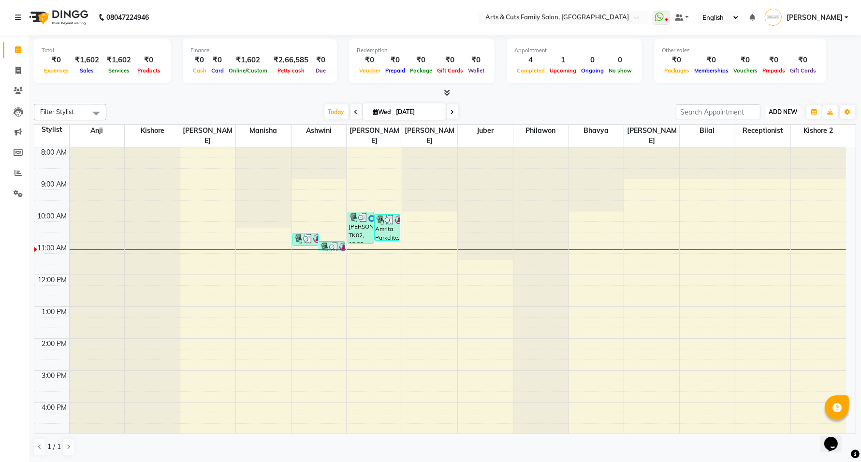
click at [786, 113] on span "ADD NEW" at bounding box center [783, 111] width 29 height 7
click at [758, 127] on button "Add Appointment" at bounding box center [761, 130] width 76 height 13
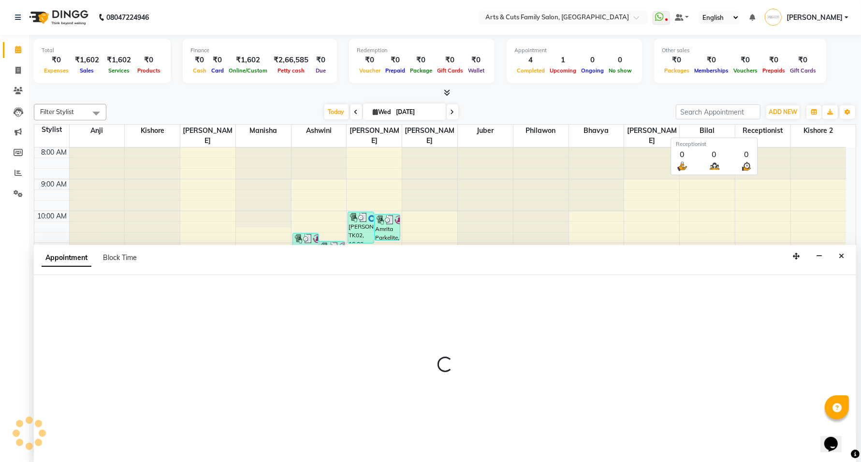
scroll to position [0, 0]
select select "540"
select select "tentative"
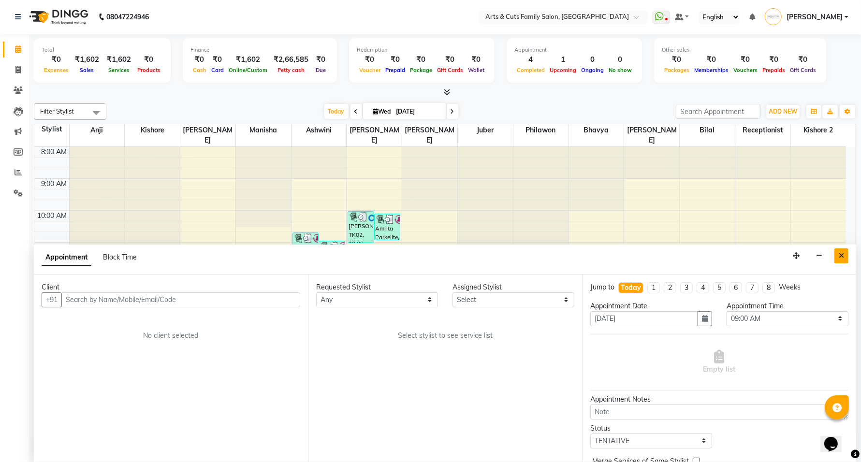
click at [842, 259] on icon "Close" at bounding box center [841, 255] width 5 height 7
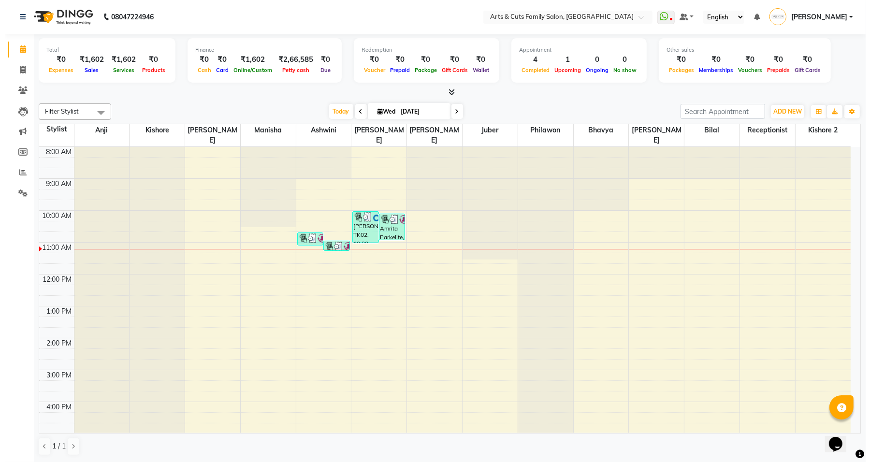
scroll to position [0, 0]
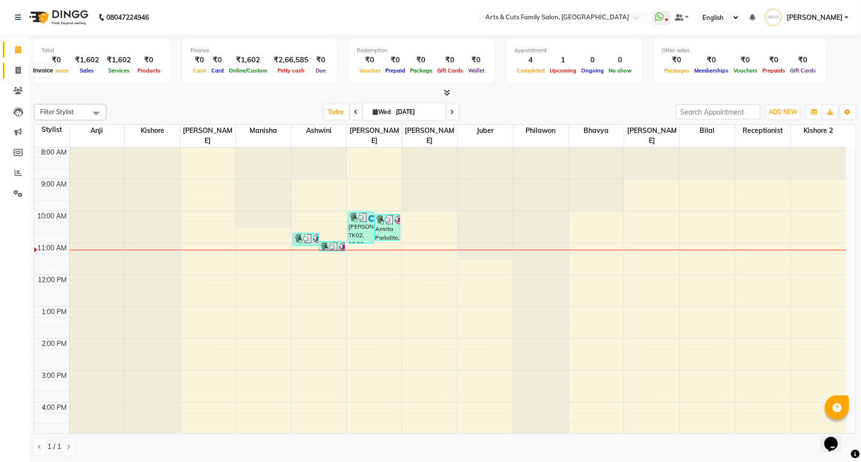
click at [15, 71] on span at bounding box center [18, 70] width 17 height 11
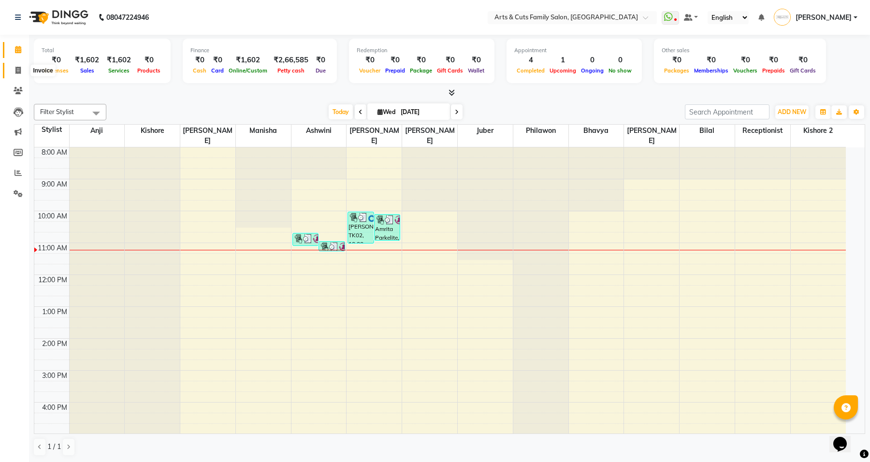
select select "service"
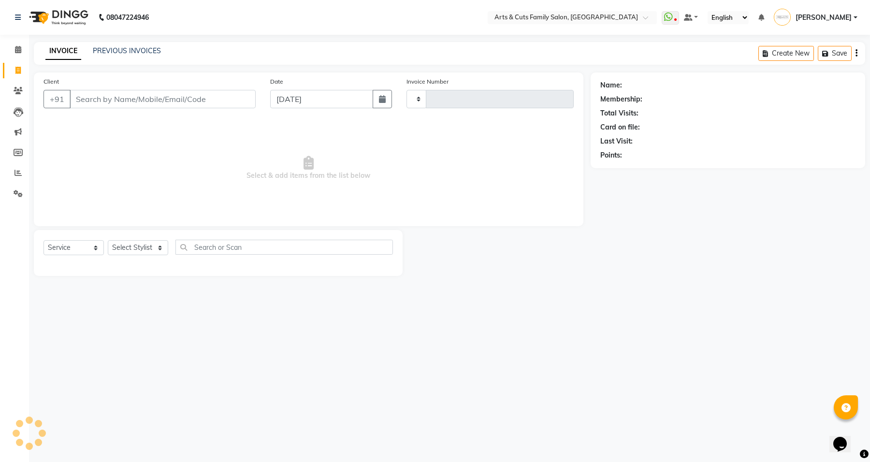
type input "3444"
select select "7513"
click at [146, 98] on input "Client" at bounding box center [163, 99] width 186 height 18
type input "7026253394"
click at [229, 95] on span "Add Client" at bounding box center [231, 99] width 38 height 10
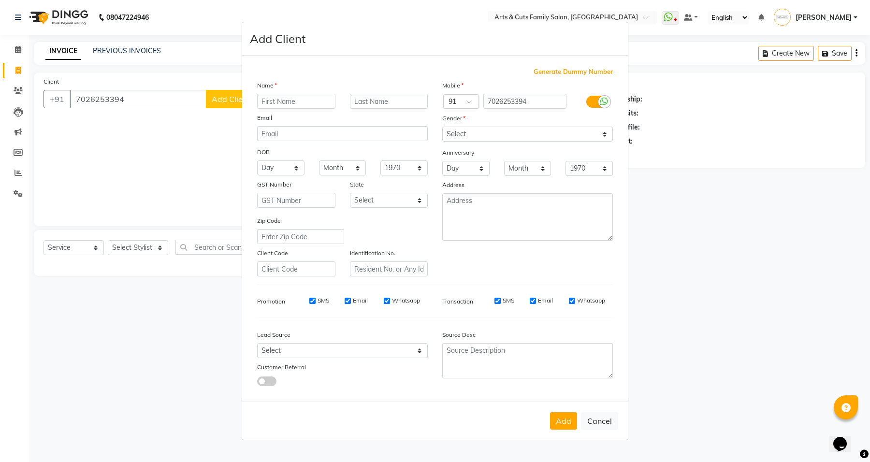
click at [286, 105] on input "text" at bounding box center [296, 101] width 78 height 15
type input "[PERSON_NAME]"
click at [383, 101] on input "text" at bounding box center [389, 101] width 78 height 15
type input "Sarjapura"
click at [457, 140] on select "Select [DEMOGRAPHIC_DATA] [DEMOGRAPHIC_DATA] Other Prefer Not To Say" at bounding box center [527, 134] width 171 height 15
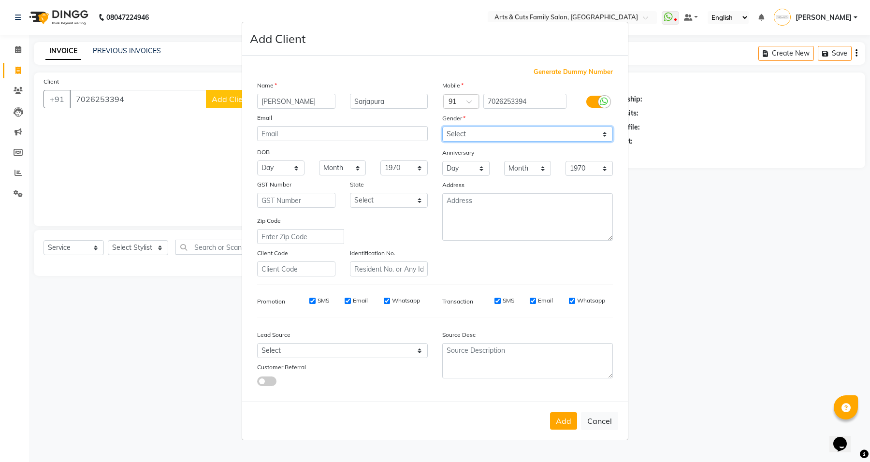
select select "[DEMOGRAPHIC_DATA]"
click at [442, 128] on select "Select [DEMOGRAPHIC_DATA] [DEMOGRAPHIC_DATA] Other Prefer Not To Say" at bounding box center [527, 134] width 171 height 15
click at [556, 418] on button "Add" at bounding box center [563, 420] width 27 height 17
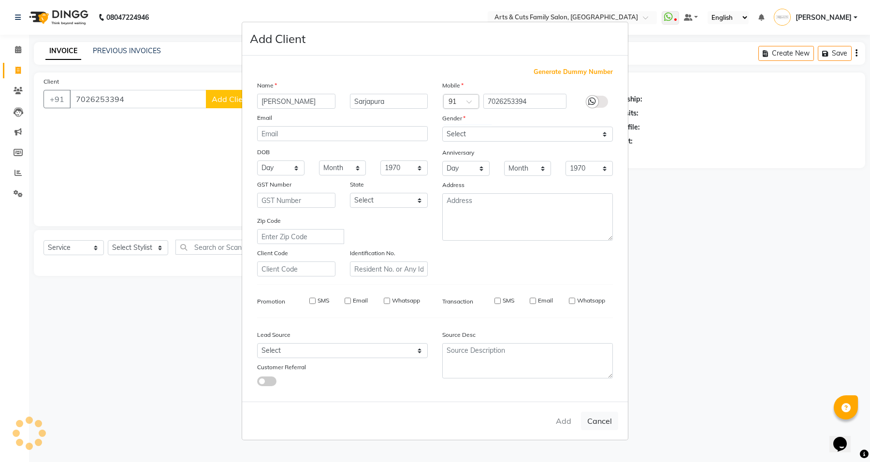
click at [153, 249] on ngb-modal-window "Add Client Generate Dummy Number Name [GEOGRAPHIC_DATA][PERSON_NAME] Email DOB …" at bounding box center [435, 231] width 870 height 462
select select
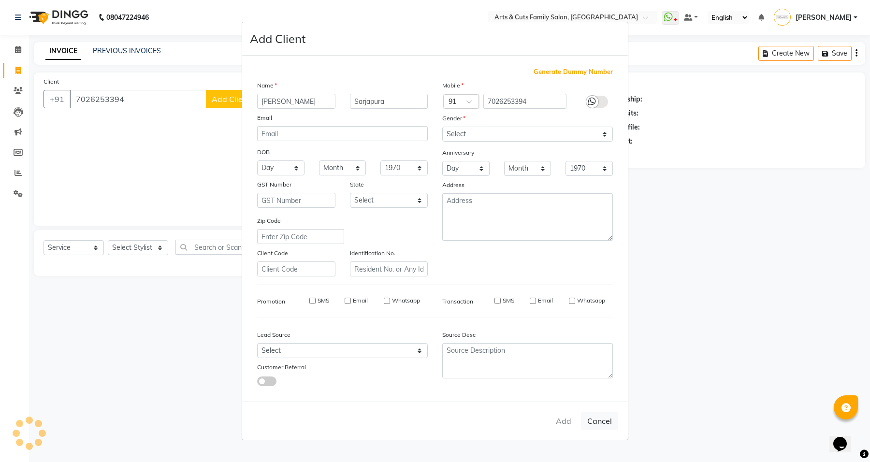
select select
checkbox input "false"
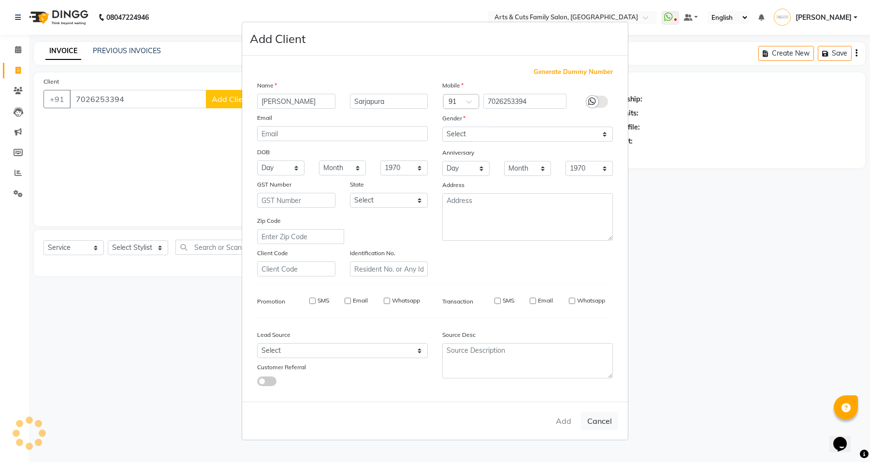
checkbox input "false"
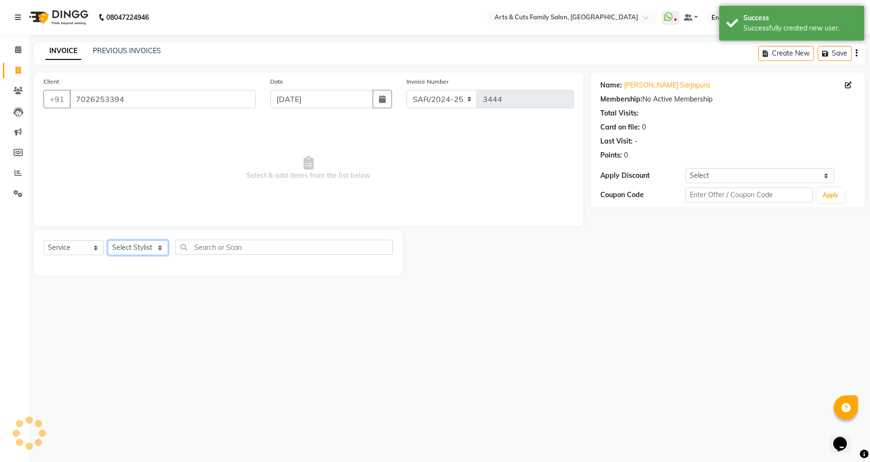
drag, startPoint x: 153, startPoint y: 249, endPoint x: 151, endPoint y: 244, distance: 5.2
click at [151, 244] on select "Select Stylist [PERSON_NAME] [PERSON_NAME] SNOVEE Anji Ashwini [PERSON_NAME] [P…" at bounding box center [138, 247] width 60 height 15
select select "66025"
click at [108, 240] on select "Select Stylist [PERSON_NAME] [PERSON_NAME] SNOVEE Anji Ashwini [PERSON_NAME] [P…" at bounding box center [138, 247] width 60 height 15
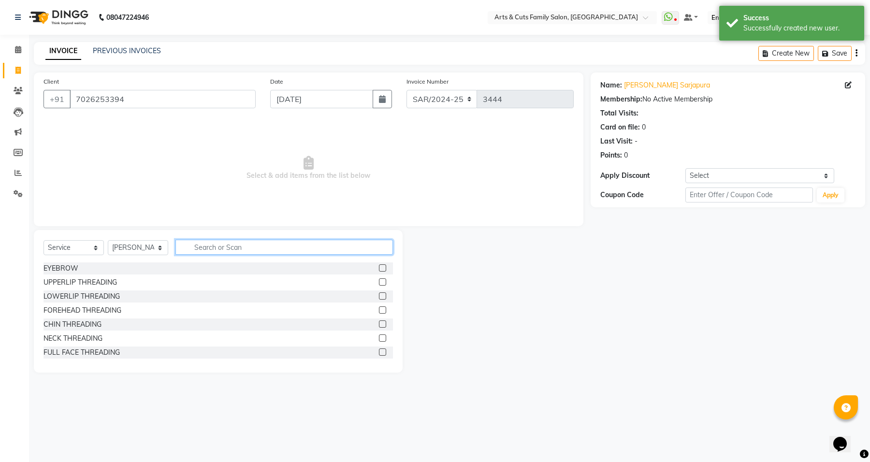
click at [202, 247] on input "text" at bounding box center [284, 247] width 218 height 15
type input "men"
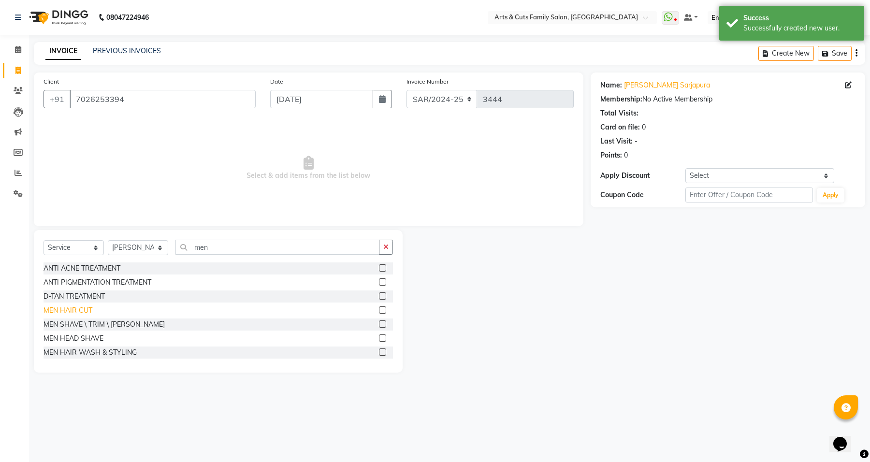
click at [55, 309] on div "MEN HAIR CUT" at bounding box center [68, 311] width 49 height 10
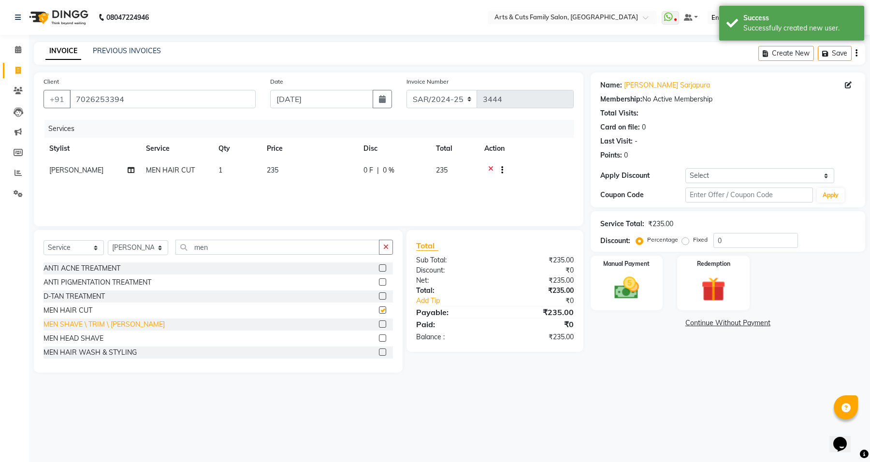
checkbox input "false"
click at [52, 324] on div "MEN SHAVE \ TRIM \ [PERSON_NAME]" at bounding box center [104, 325] width 121 height 10
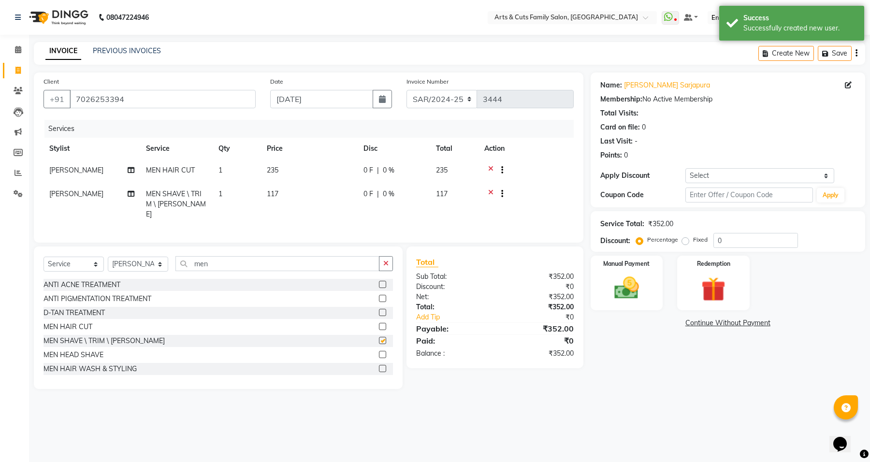
checkbox input "false"
drag, startPoint x: 254, startPoint y: 258, endPoint x: 133, endPoint y: 269, distance: 121.4
click at [133, 269] on div "Select Service Product Membership Package Voucher Prepaid Gift Card Select Styl…" at bounding box center [219, 267] width 350 height 23
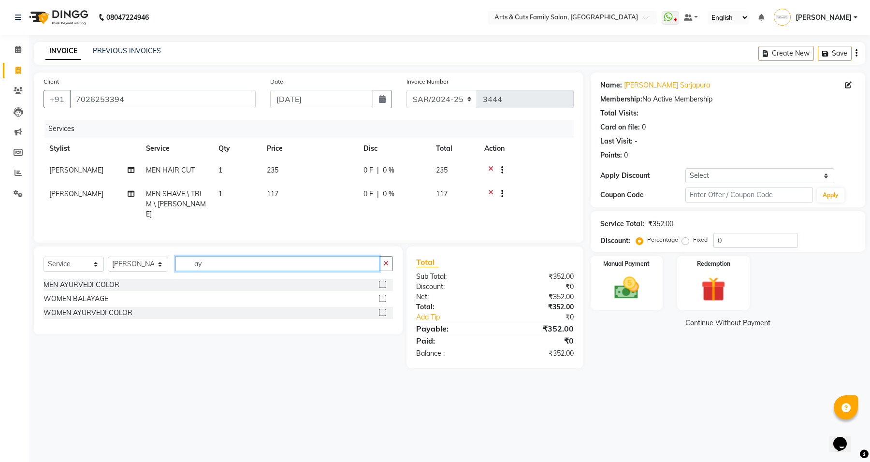
drag, startPoint x: 211, startPoint y: 262, endPoint x: 187, endPoint y: 262, distance: 24.2
click at [187, 262] on input "ay" at bounding box center [277, 263] width 204 height 15
type input "e"
type input "bea"
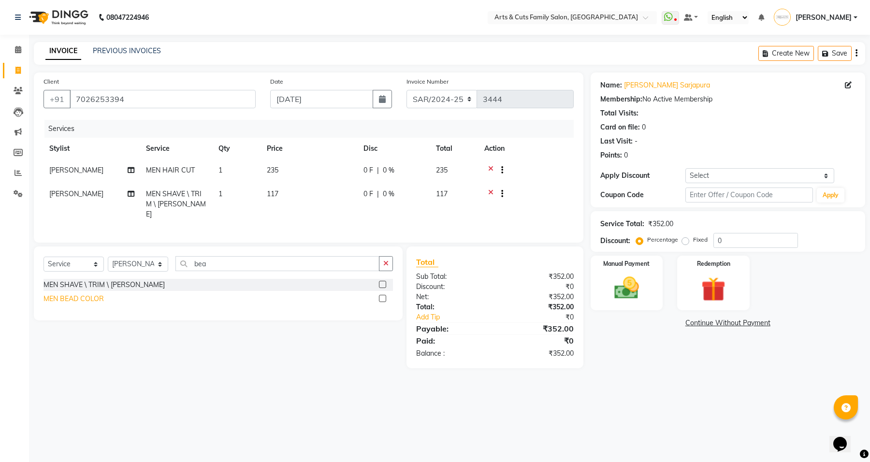
click at [88, 303] on div "MEN BEAD COLOR" at bounding box center [74, 299] width 60 height 10
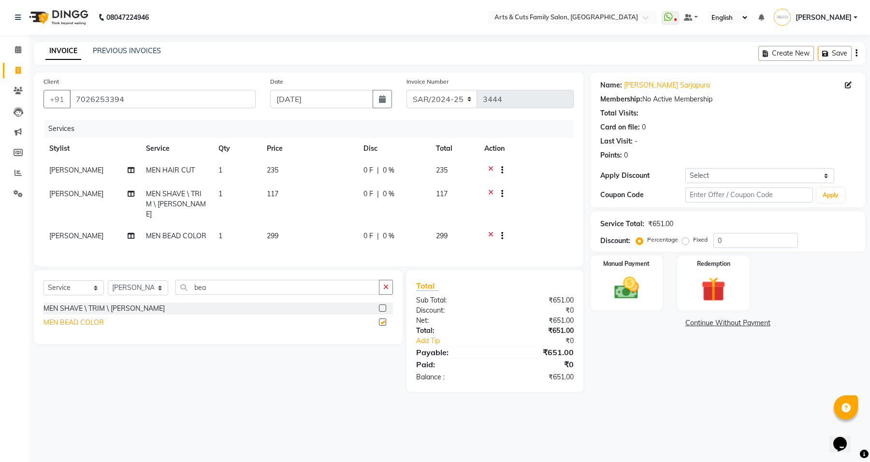
checkbox input "false"
drag, startPoint x: 722, startPoint y: 240, endPoint x: 656, endPoint y: 215, distance: 70.8
click at [673, 226] on div "Service Total: ₹651.00 Discount: Percentage Fixed 0" at bounding box center [727, 231] width 255 height 33
type input "5"
click at [656, 375] on div "Name: [PERSON_NAME] Membership: No Active Membership Total Visits: Card on file…" at bounding box center [732, 238] width 282 height 330
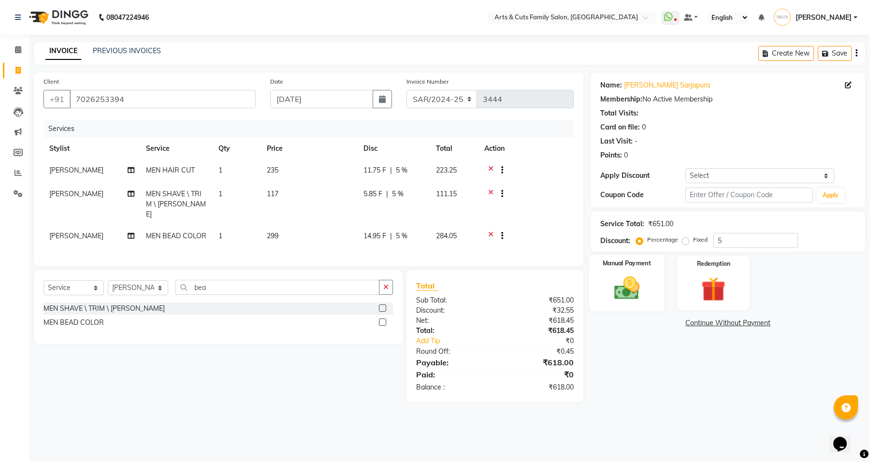
click at [621, 291] on img at bounding box center [626, 288] width 41 height 29
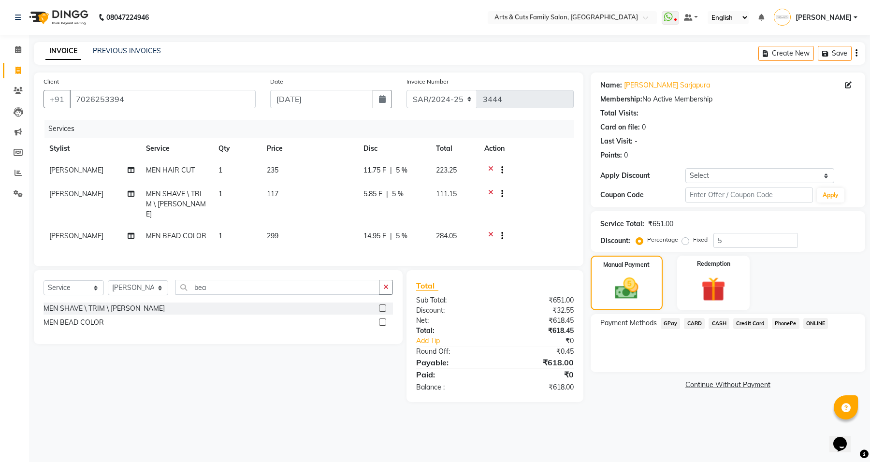
click at [715, 324] on span "CASH" at bounding box center [719, 323] width 21 height 11
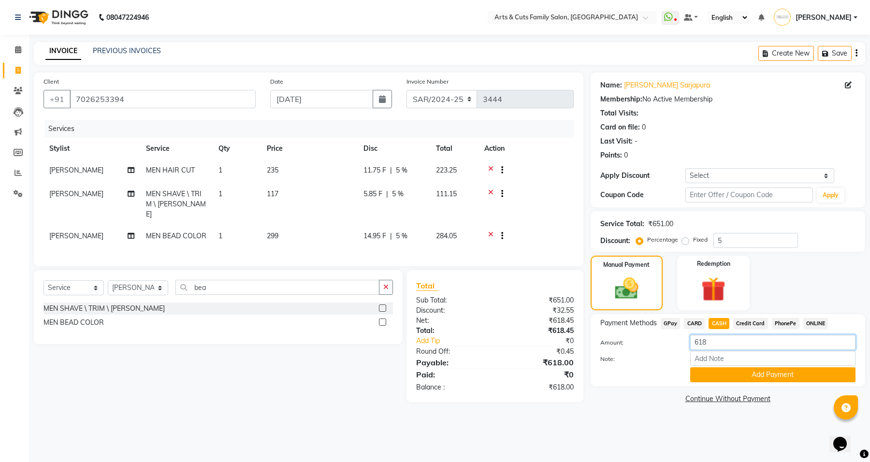
drag, startPoint x: 714, startPoint y: 342, endPoint x: 644, endPoint y: 348, distance: 69.4
click at [645, 348] on div "Amount: 618" at bounding box center [728, 343] width 270 height 16
type input "600"
click at [758, 376] on button "Add Payment" at bounding box center [772, 374] width 165 height 15
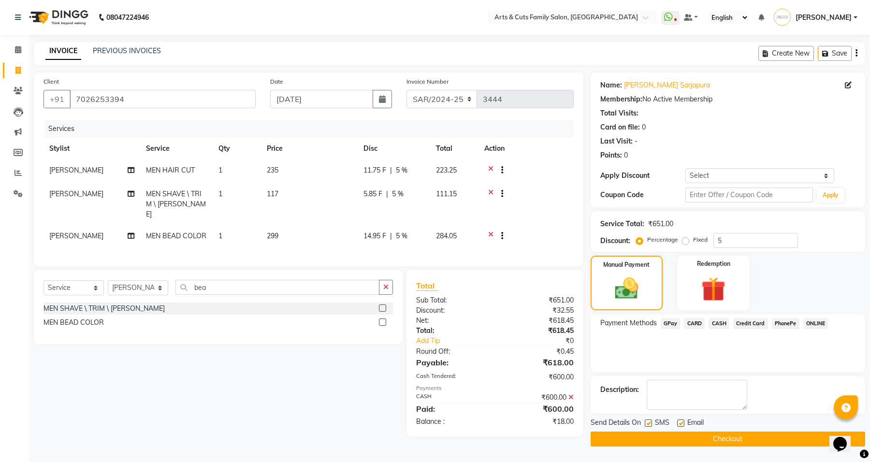
click at [671, 328] on span "GPay" at bounding box center [671, 323] width 20 height 11
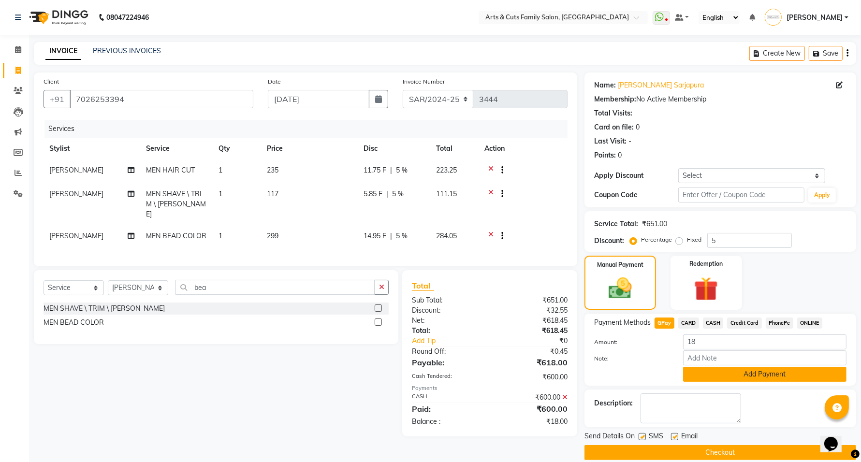
click at [735, 375] on button "Add Payment" at bounding box center [764, 374] width 163 height 15
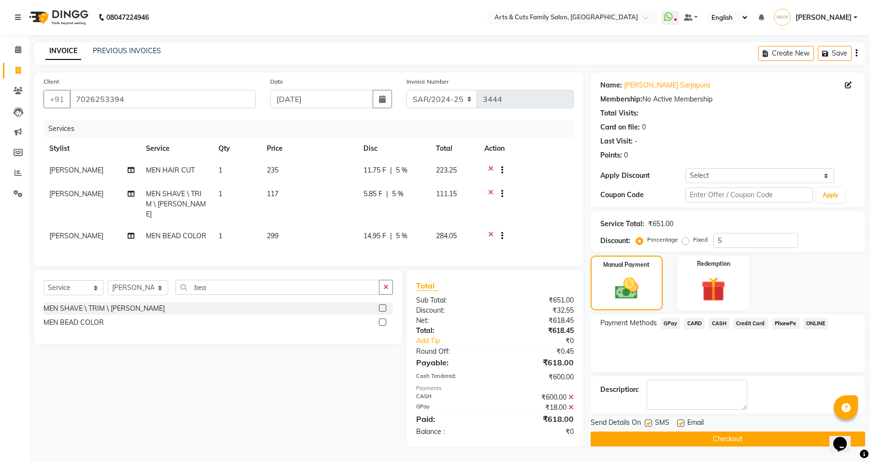
click at [680, 425] on label at bounding box center [680, 423] width 7 height 7
click at [680, 425] on input "checkbox" at bounding box center [680, 424] width 6 height 6
checkbox input "false"
click at [687, 443] on button "Checkout" at bounding box center [728, 439] width 275 height 15
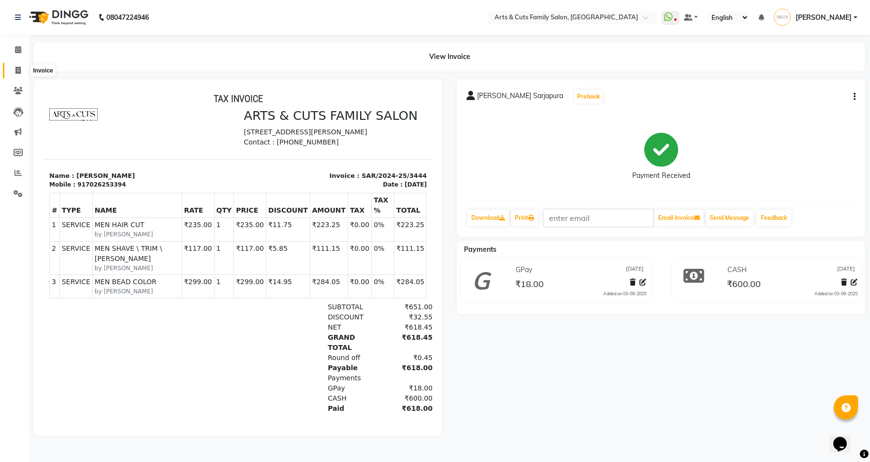
drag, startPoint x: 17, startPoint y: 68, endPoint x: 27, endPoint y: 11, distance: 57.4
click at [17, 68] on icon at bounding box center [17, 70] width 5 height 7
select select "service"
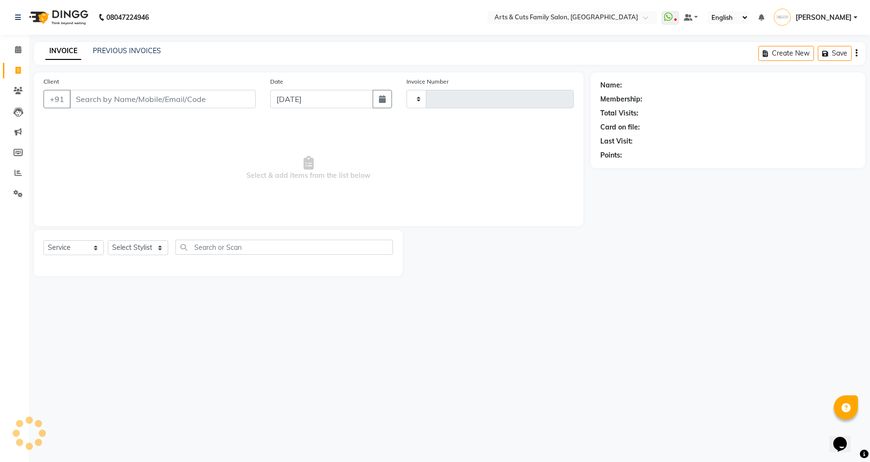
type input "3445"
select select "7513"
click at [14, 50] on span at bounding box center [18, 49] width 17 height 11
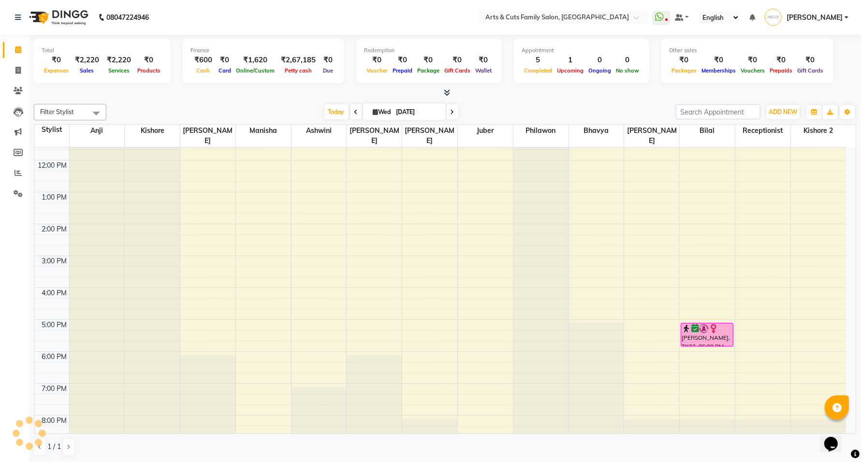
scroll to position [122, 0]
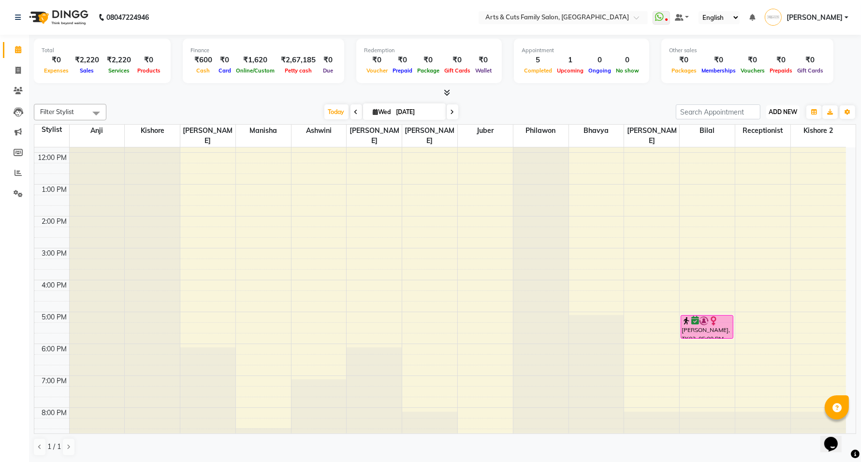
click at [780, 114] on span "ADD NEW" at bounding box center [783, 111] width 29 height 7
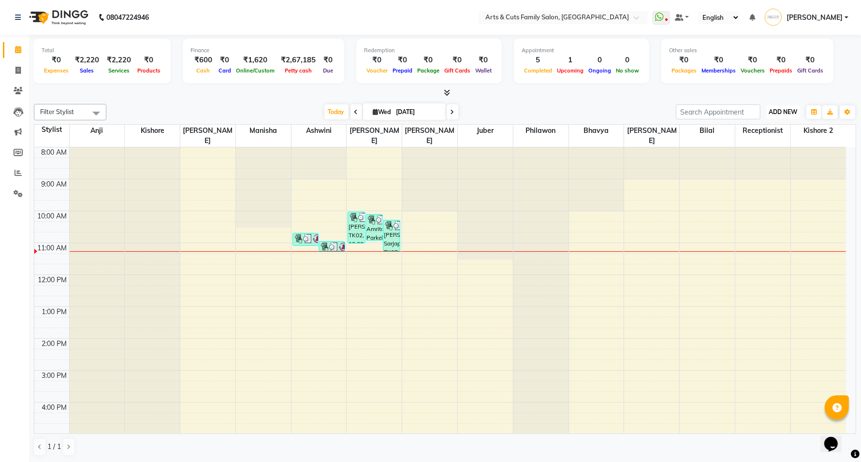
click at [789, 115] on span "ADD NEW" at bounding box center [783, 111] width 29 height 7
click at [770, 131] on button "Add Appointment" at bounding box center [761, 130] width 76 height 13
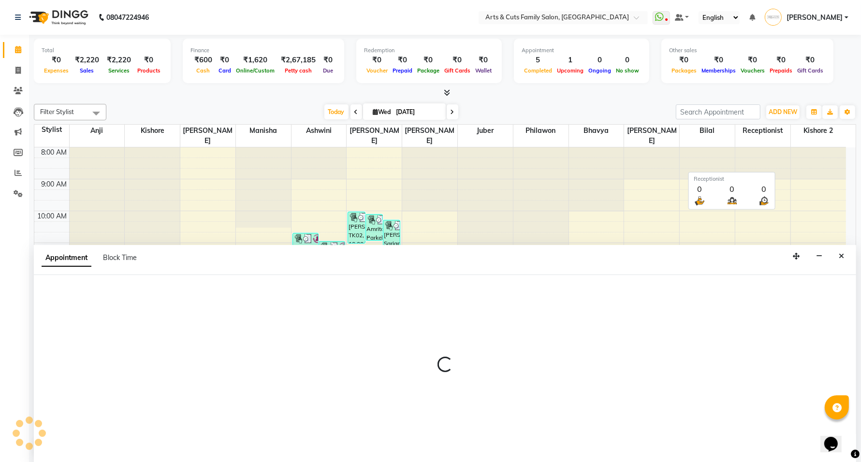
select select "tentative"
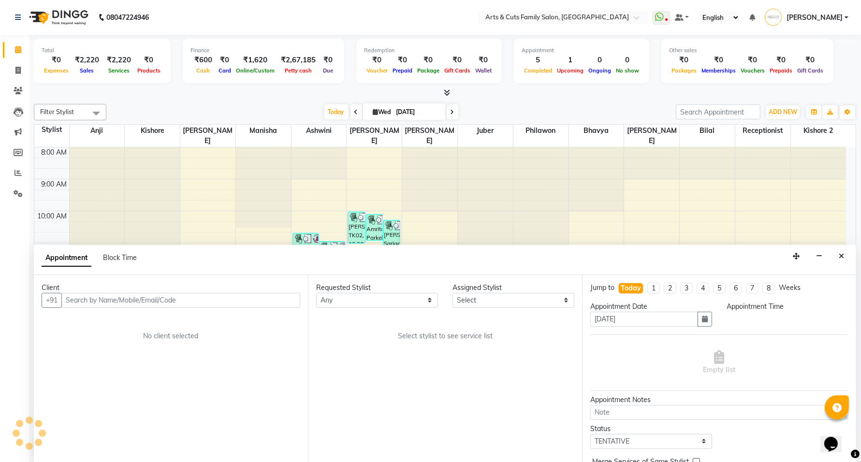
scroll to position [0, 0]
select select "540"
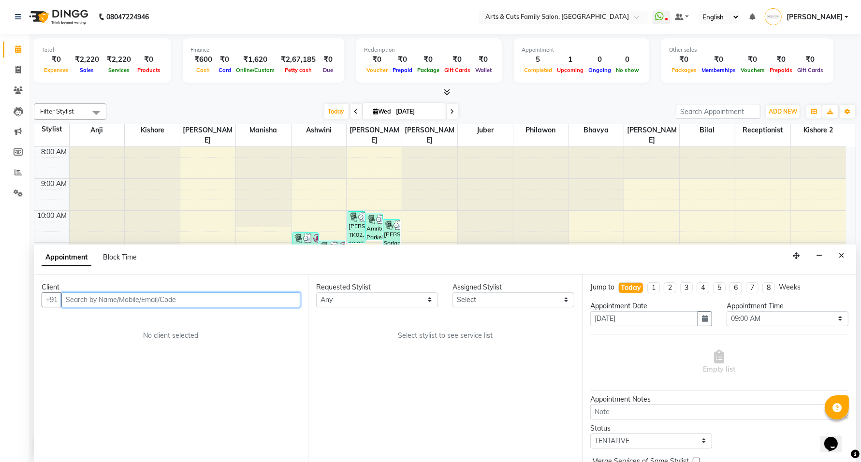
click at [169, 300] on input "text" at bounding box center [180, 299] width 239 height 15
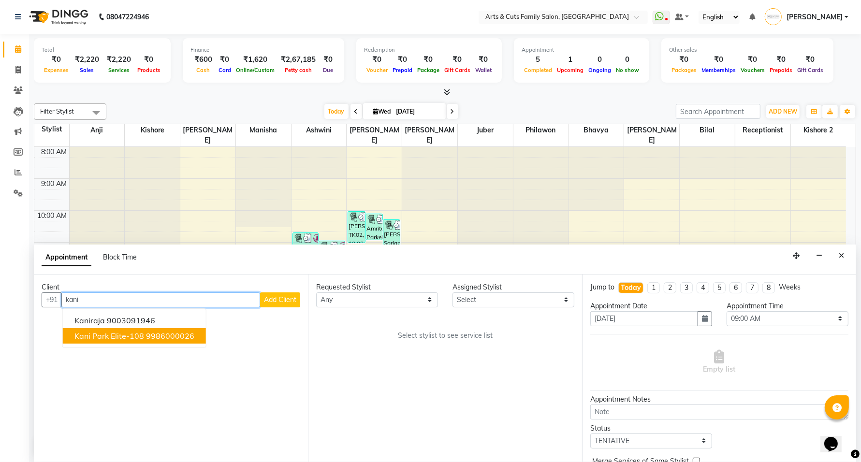
click at [155, 336] on ngb-highlight "9986000026" at bounding box center [170, 336] width 48 height 10
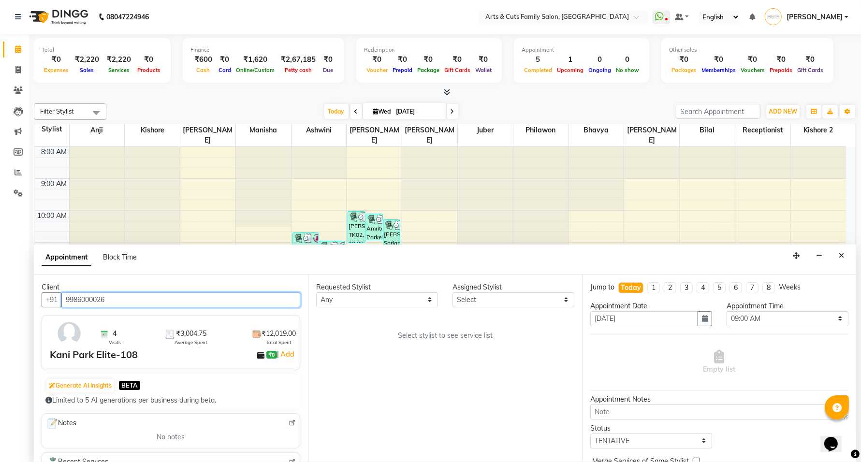
type input "9986000026"
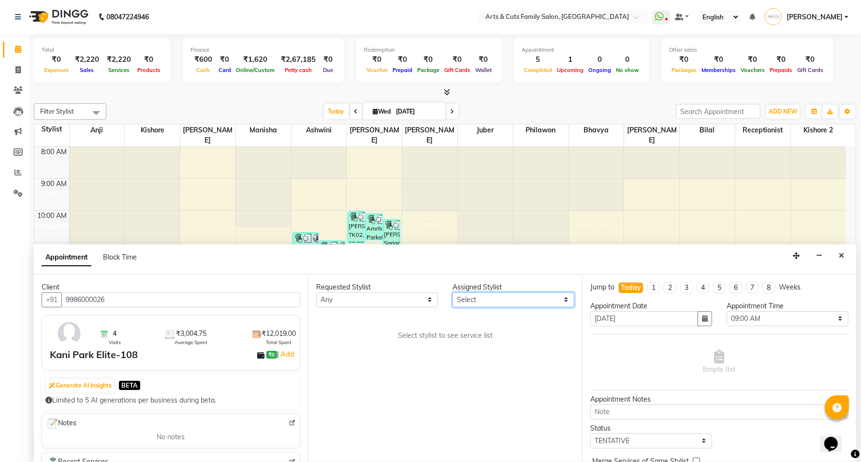
drag, startPoint x: 488, startPoint y: 301, endPoint x: 487, endPoint y: 295, distance: 5.9
click at [488, 301] on select "Select [PERSON_NAME] Anji Ashwini [PERSON_NAME] [PERSON_NAME] Kishore 2 [PERSON…" at bounding box center [514, 299] width 122 height 15
select select "64389"
click at [453, 292] on select "Select [PERSON_NAME] Anji Ashwini [PERSON_NAME] [PERSON_NAME] Kishore 2 [PERSON…" at bounding box center [514, 299] width 122 height 15
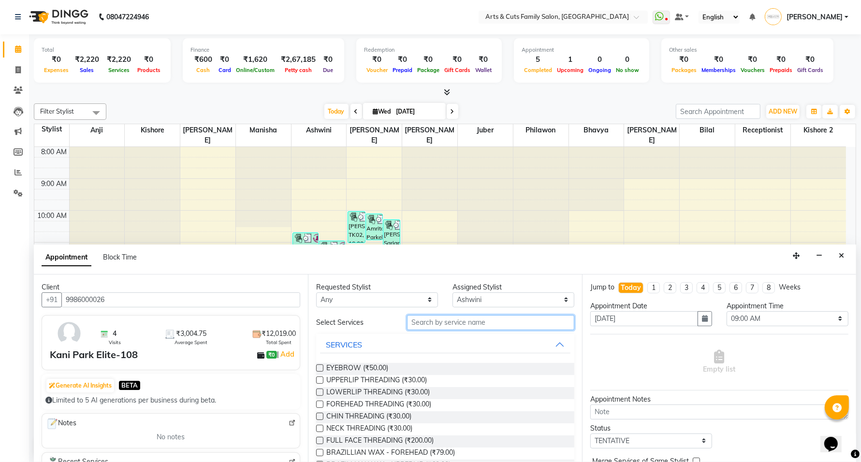
click at [429, 322] on input "text" at bounding box center [490, 322] width 167 height 15
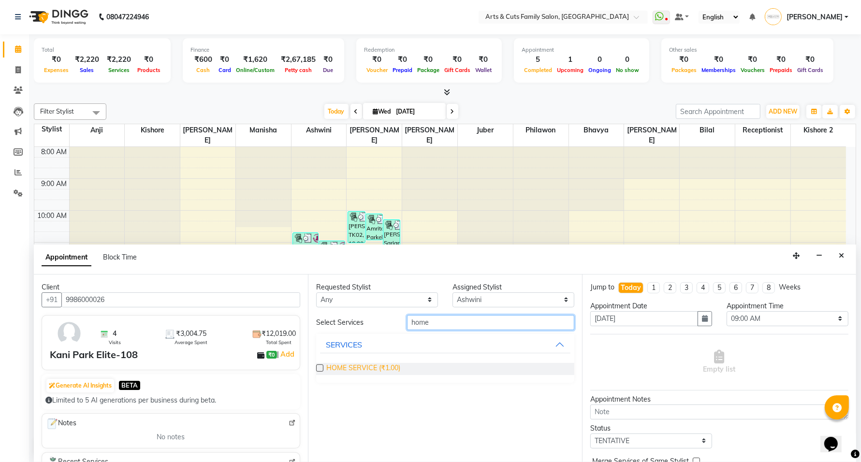
type input "home"
click at [370, 370] on span "HOME SERVICE (₹1.00)" at bounding box center [363, 369] width 74 height 12
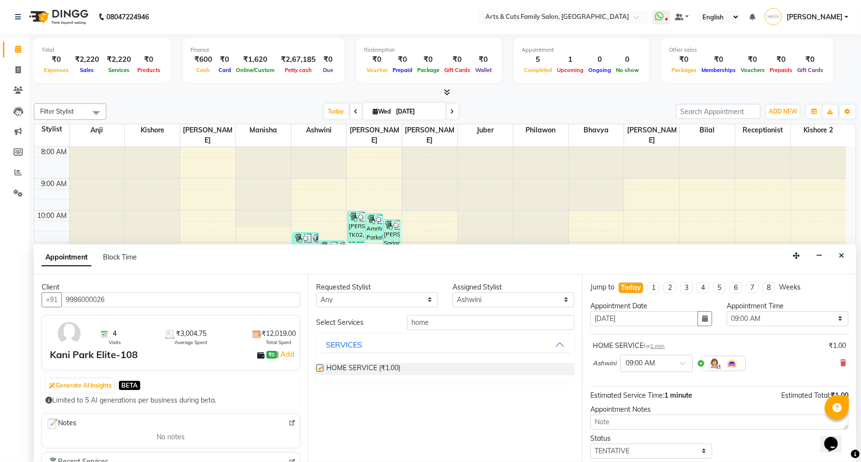
checkbox input "false"
drag, startPoint x: 404, startPoint y: 324, endPoint x: 296, endPoint y: 324, distance: 108.3
click at [296, 324] on div "Client +91 9986000026 4 Visits ₹3,004.75 Average Spent ₹12,019.00 Total Spent K…" at bounding box center [445, 369] width 822 height 188
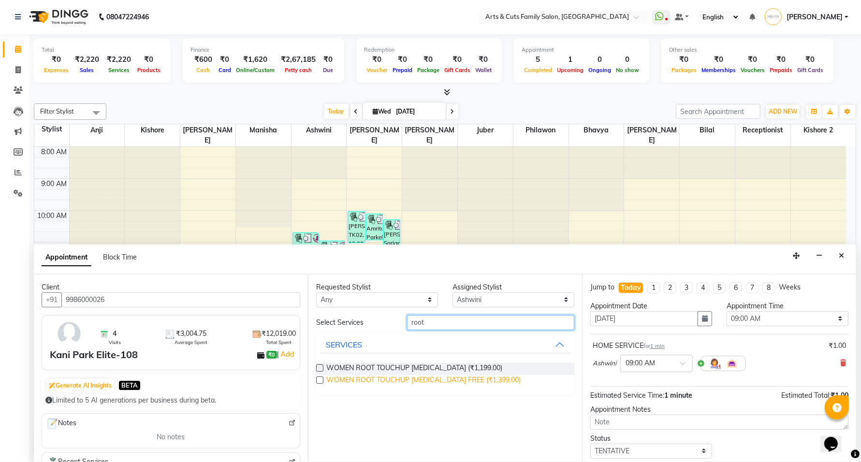
type input "root"
click at [374, 378] on span "WOMEN ROOT TOUCHUP [MEDICAL_DATA] FREE (₹1,399.00)" at bounding box center [423, 381] width 194 height 12
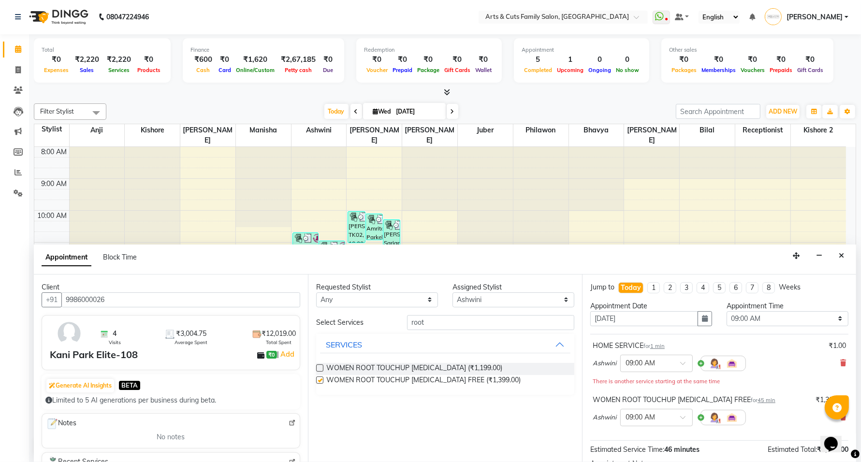
checkbox input "false"
click at [757, 322] on select "Select 09:00 AM 09:15 AM 09:30 AM 09:45 AM 10:00 AM 10:15 AM 10:30 AM 10:45 AM …" at bounding box center [788, 318] width 122 height 15
select select "840"
click at [727, 311] on select "Select 09:00 AM 09:15 AM 09:30 AM 09:45 AM 10:00 AM 10:15 AM 10:30 AM 10:45 AM …" at bounding box center [788, 318] width 122 height 15
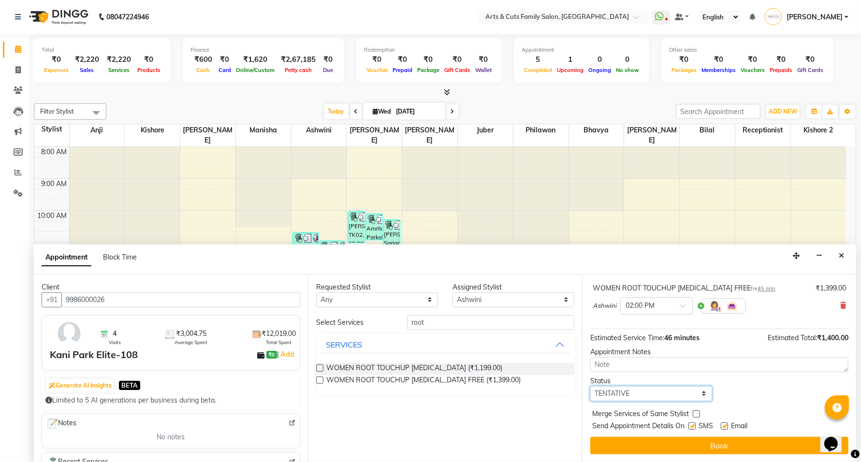
drag, startPoint x: 658, startPoint y: 398, endPoint x: 649, endPoint y: 387, distance: 13.4
click at [658, 398] on select "Select TENTATIVE CONFIRM CHECK-IN UPCOMING" at bounding box center [651, 393] width 122 height 15
select select "confirm booking"
click at [590, 386] on select "Select TENTATIVE CONFIRM CHECK-IN UPCOMING" at bounding box center [651, 393] width 122 height 15
drag, startPoint x: 726, startPoint y: 425, endPoint x: 680, endPoint y: 416, distance: 46.5
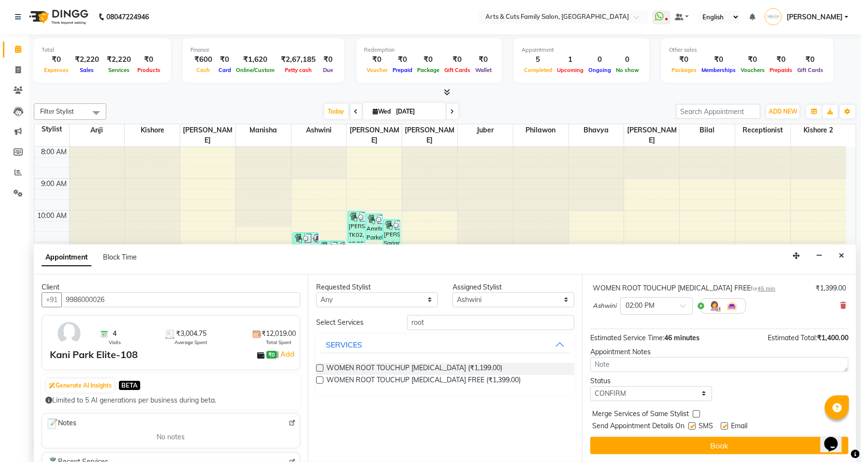
click at [725, 425] on label at bounding box center [724, 426] width 7 height 7
click at [725, 425] on input "checkbox" at bounding box center [724, 427] width 6 height 6
checkbox input "false"
click at [693, 415] on label at bounding box center [696, 413] width 7 height 7
click at [693, 415] on input "checkbox" at bounding box center [696, 415] width 6 height 6
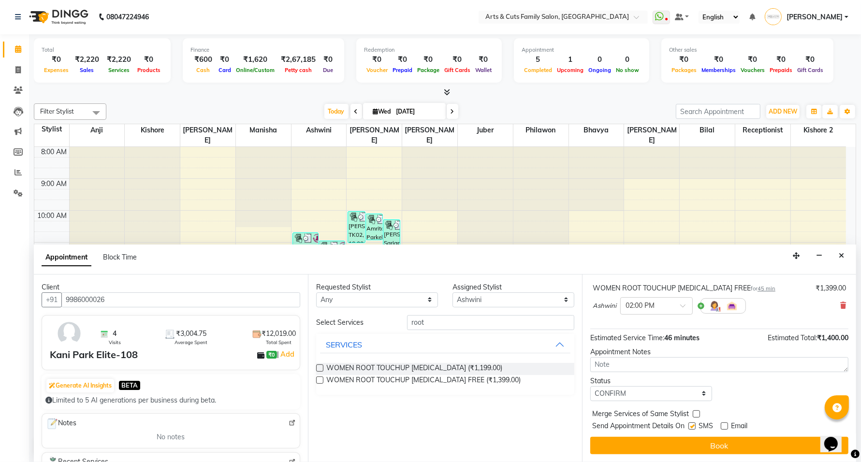
checkbox input "true"
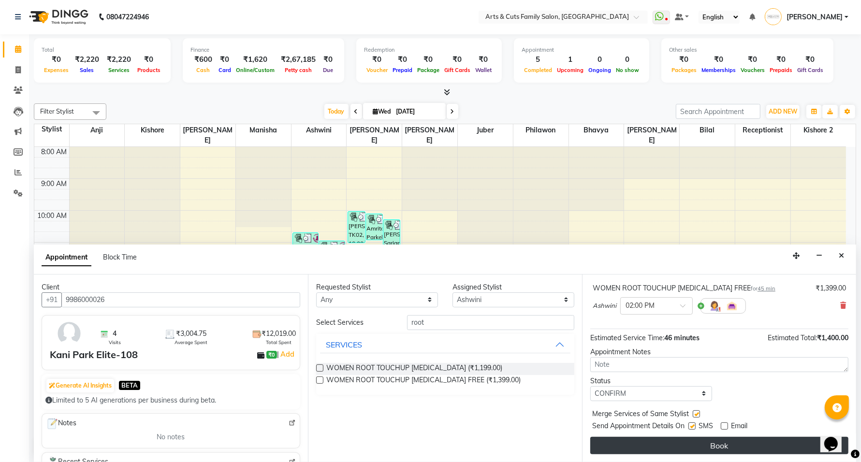
click at [711, 448] on button "Book" at bounding box center [719, 445] width 258 height 17
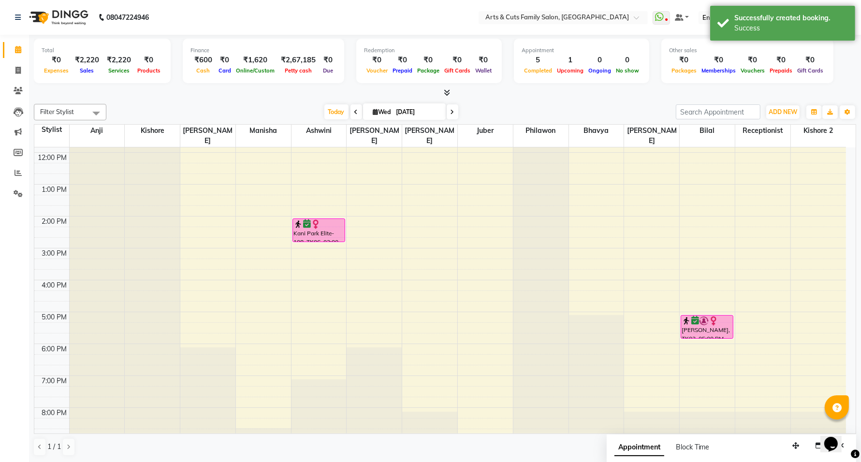
scroll to position [0, 0]
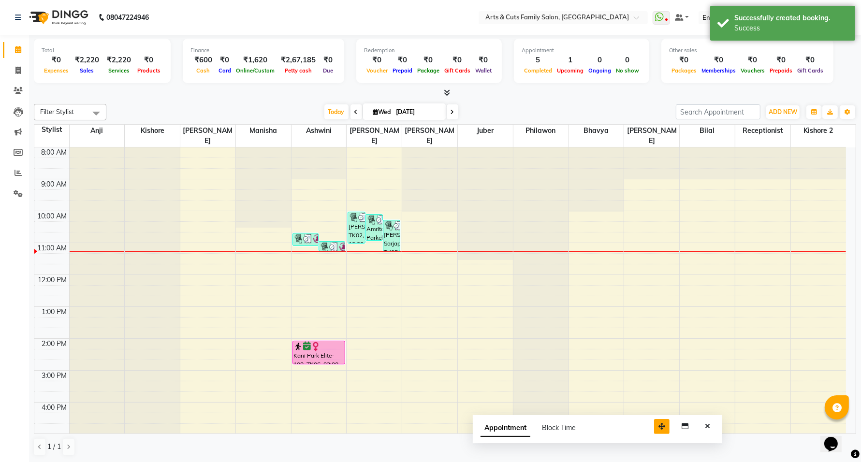
drag, startPoint x: 793, startPoint y: 448, endPoint x: 663, endPoint y: 429, distance: 131.3
click at [658, 428] on icon "button" at bounding box center [661, 426] width 7 height 7
click at [710, 426] on button "Close" at bounding box center [707, 426] width 14 height 15
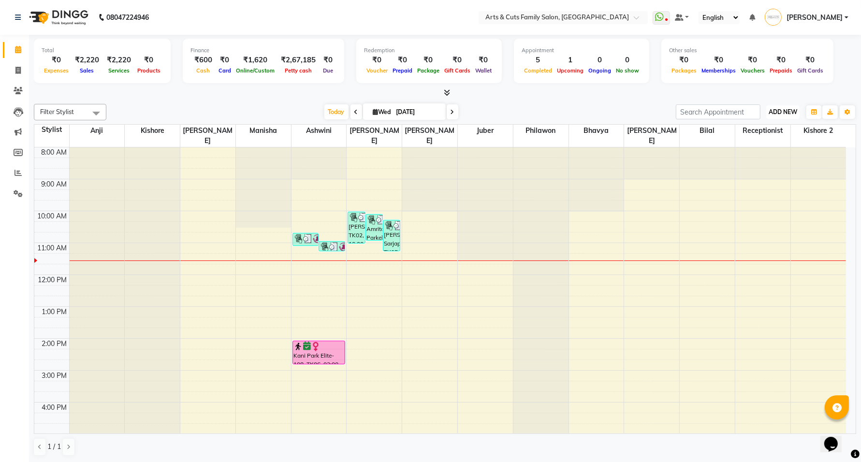
click at [782, 113] on span "ADD NEW" at bounding box center [783, 111] width 29 height 7
click at [747, 157] on link "Add Expense" at bounding box center [761, 155] width 76 height 13
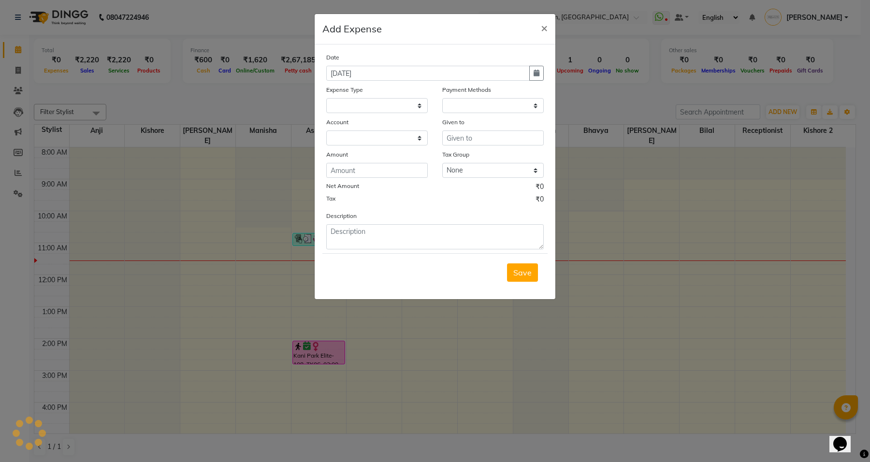
select select
select select "1"
select select "5084"
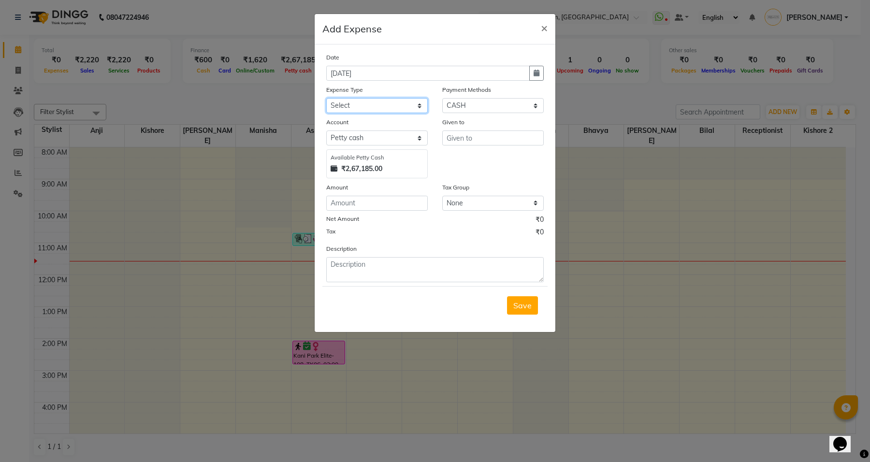
click at [400, 107] on select "Select 1st year bollon a4 sheets Abdulla tips Abdul Tips Abyod advance Acid Adv…" at bounding box center [377, 105] width 102 height 15
select select "14615"
click at [326, 98] on select "Select 1st year bollon a4 sheets Abdulla tips Abdul Tips Abyod advance Acid Adv…" at bounding box center [377, 105] width 102 height 15
click at [466, 136] on input "text" at bounding box center [493, 138] width 102 height 15
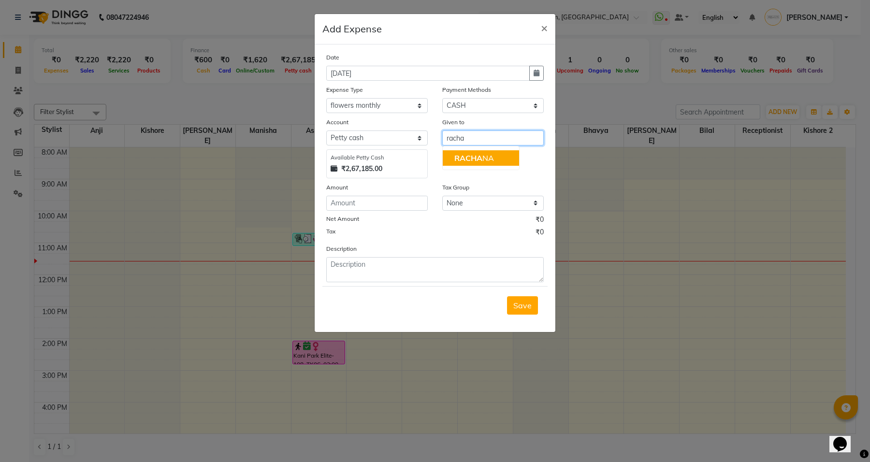
drag, startPoint x: 487, startPoint y: 158, endPoint x: 417, endPoint y: 190, distance: 77.0
click at [487, 158] on ngb-highlight "RACHA NA" at bounding box center [474, 158] width 40 height 10
type input "[PERSON_NAME]"
click at [376, 201] on input "number" at bounding box center [377, 203] width 102 height 15
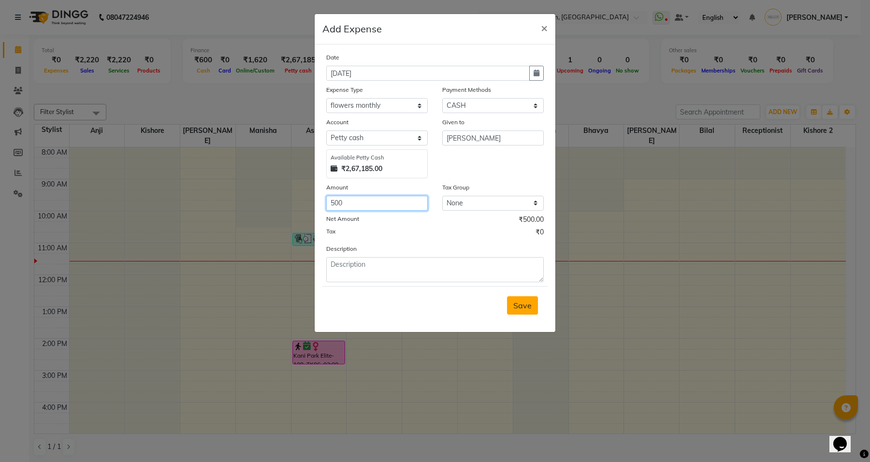
type input "500"
click at [519, 310] on button "Save" at bounding box center [522, 305] width 31 height 18
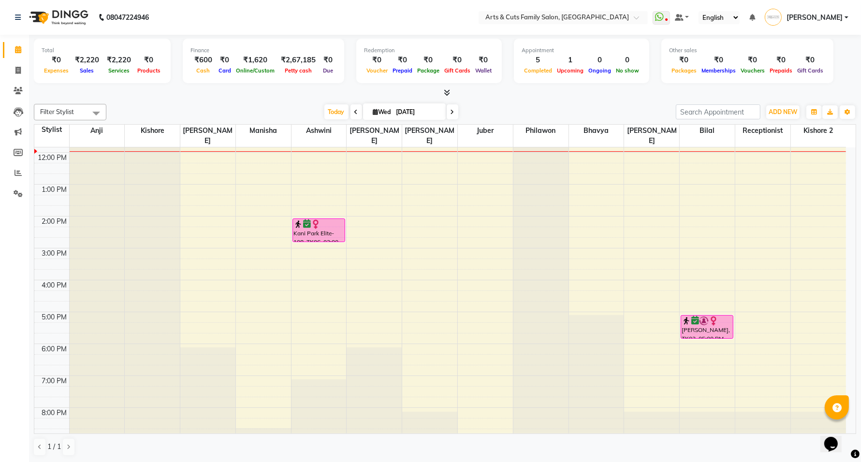
scroll to position [0, 0]
click at [16, 69] on icon at bounding box center [17, 69] width 5 height 7
select select "service"
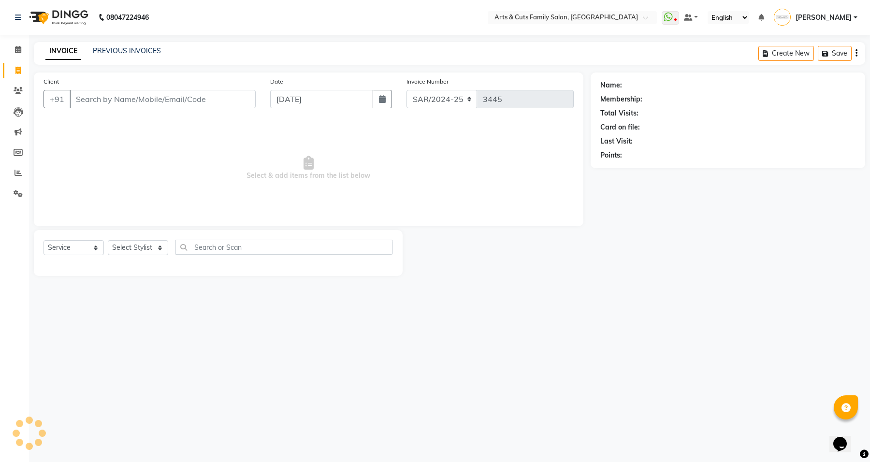
click at [129, 97] on input "Client" at bounding box center [163, 99] width 186 height 18
click at [173, 103] on input "Client" at bounding box center [163, 99] width 186 height 18
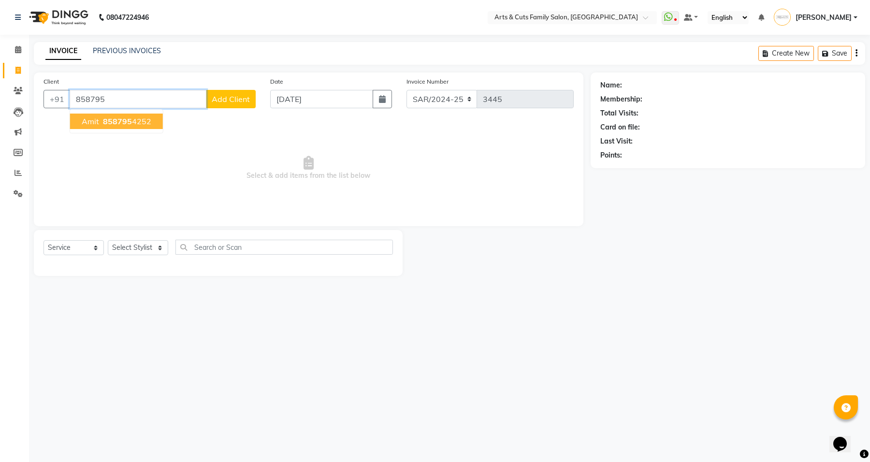
click at [126, 126] on button "Amit 858795 4252" at bounding box center [116, 121] width 93 height 15
type input "8587954252"
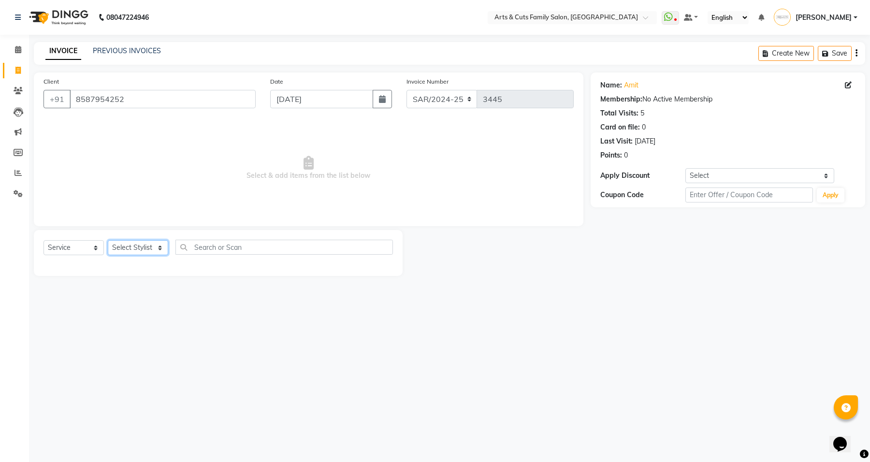
drag, startPoint x: 120, startPoint y: 251, endPoint x: 120, endPoint y: 240, distance: 11.1
click at [120, 251] on select "Select Stylist [PERSON_NAME] [PERSON_NAME] SNOVEE Anji Ashwini [PERSON_NAME] [P…" at bounding box center [138, 247] width 60 height 15
select select "84494"
click at [108, 240] on select "Select Stylist [PERSON_NAME] [PERSON_NAME] SNOVEE Anji Ashwini [PERSON_NAME] [P…" at bounding box center [138, 247] width 60 height 15
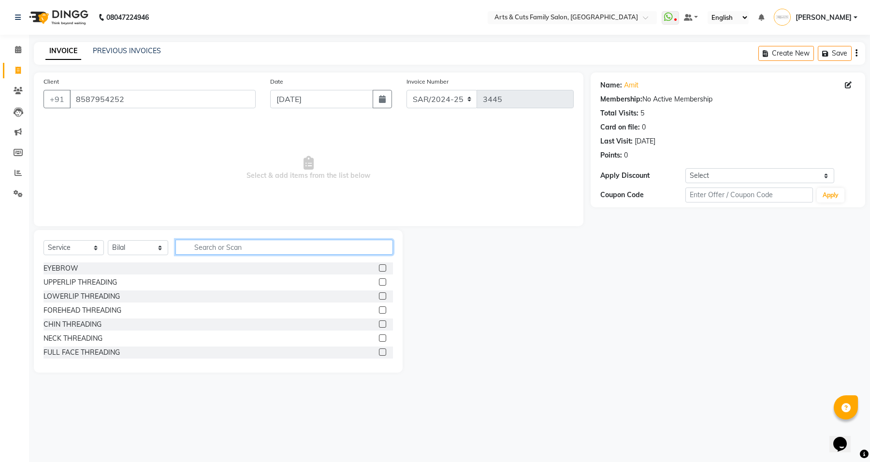
click at [211, 249] on input "text" at bounding box center [284, 247] width 218 height 15
type input "men ha"
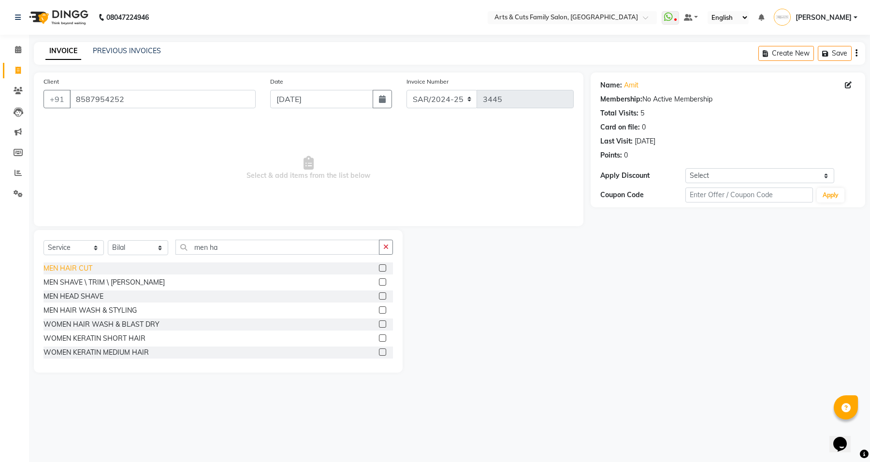
click at [79, 269] on div "MEN HAIR CUT" at bounding box center [68, 268] width 49 height 10
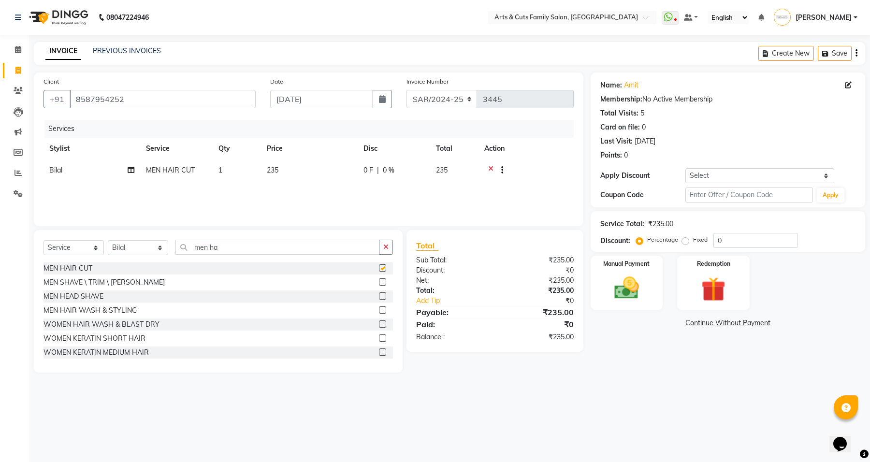
checkbox input "false"
click at [265, 171] on td "235" at bounding box center [309, 172] width 97 height 24
select select "84494"
click at [286, 175] on tr "[PERSON_NAME] [PERSON_NAME] SNOVEE Anji Ashwini [PERSON_NAME] [PERSON_NAME] Kis…" at bounding box center [309, 178] width 530 height 37
type input "117"
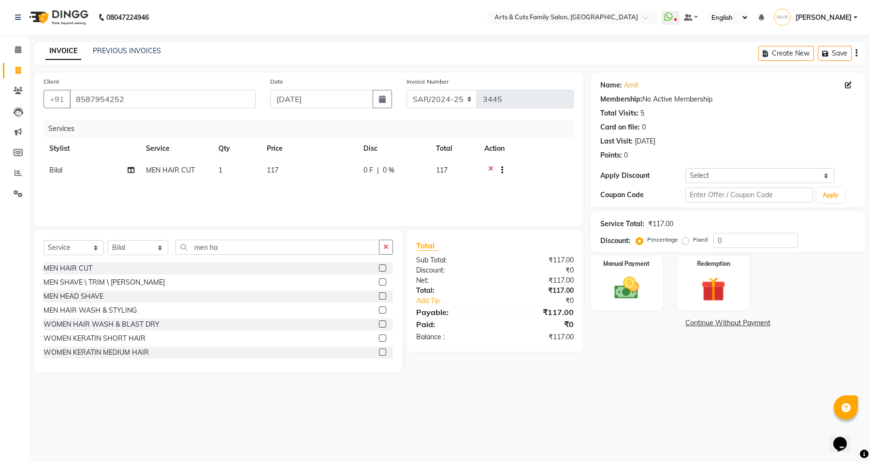
click at [676, 380] on main "INVOICE PREVIOUS INVOICES Create New Save Client [PHONE_NUMBER] Date [DATE] Inv…" at bounding box center [449, 214] width 841 height 345
click at [617, 298] on img at bounding box center [626, 288] width 41 height 29
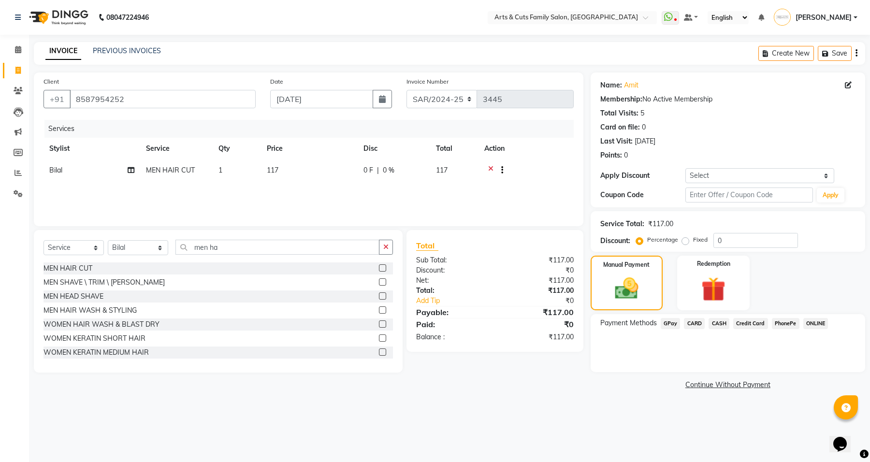
click at [674, 324] on span "GPay" at bounding box center [671, 323] width 20 height 11
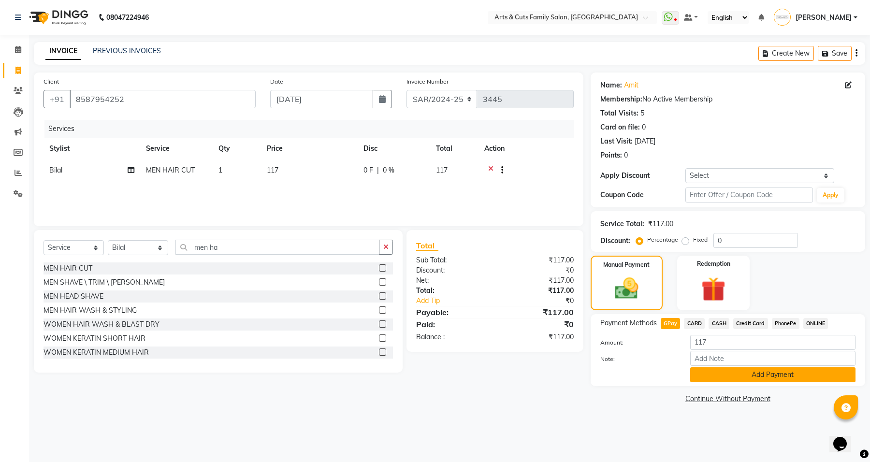
click at [737, 367] on button "Add Payment" at bounding box center [772, 374] width 165 height 15
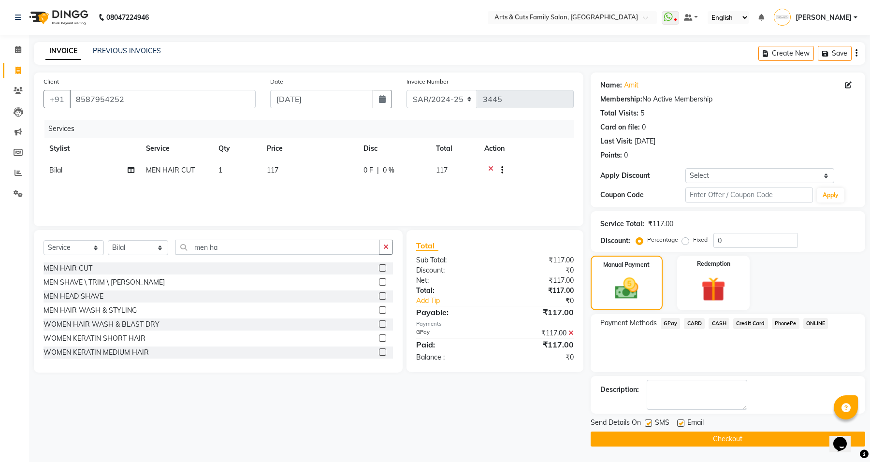
click at [680, 423] on label at bounding box center [680, 423] width 7 height 7
click at [680, 423] on input "checkbox" at bounding box center [680, 424] width 6 height 6
checkbox input "false"
click at [680, 434] on button "Checkout" at bounding box center [728, 439] width 275 height 15
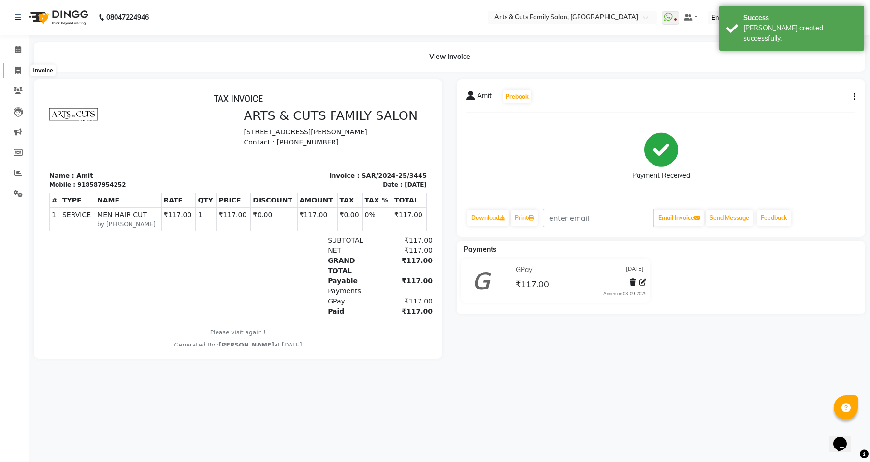
click at [13, 72] on span at bounding box center [18, 70] width 17 height 11
select select "service"
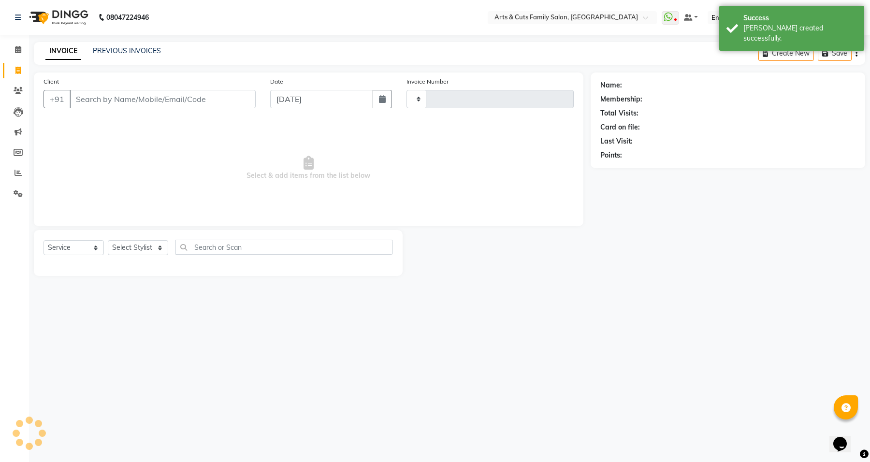
type input "3446"
select select "7513"
click at [21, 95] on span at bounding box center [18, 91] width 17 height 11
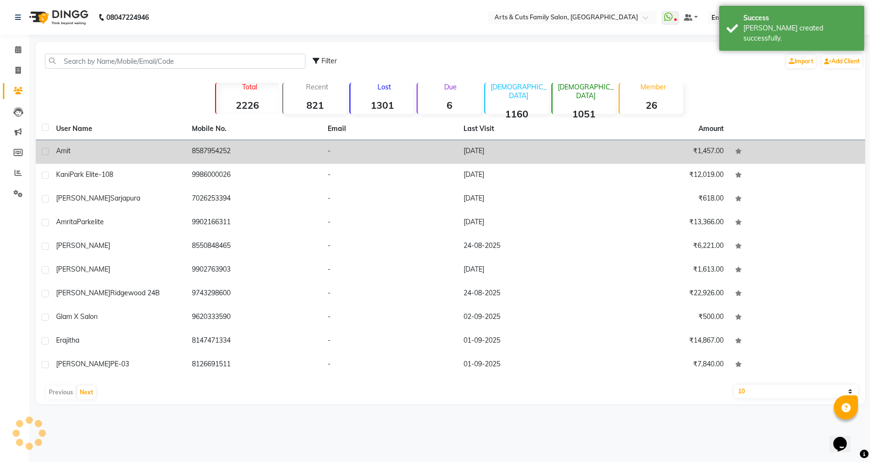
click at [74, 152] on div "Amit" at bounding box center [118, 151] width 124 height 10
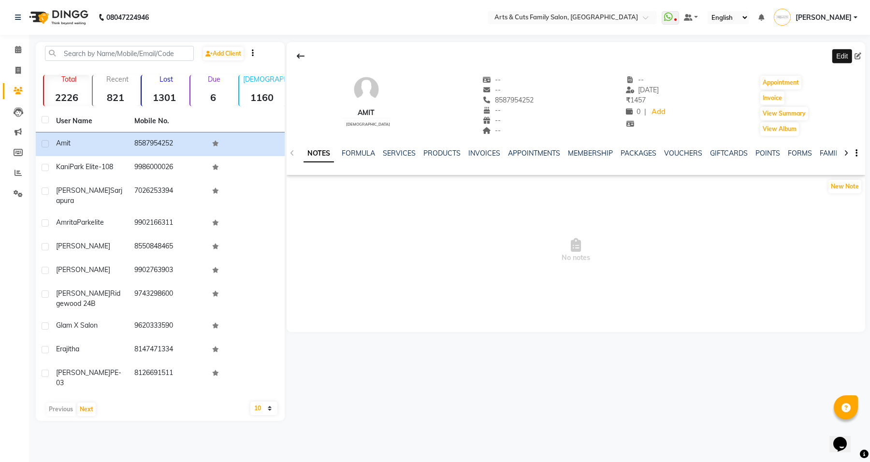
click at [857, 57] on icon at bounding box center [858, 56] width 7 height 7
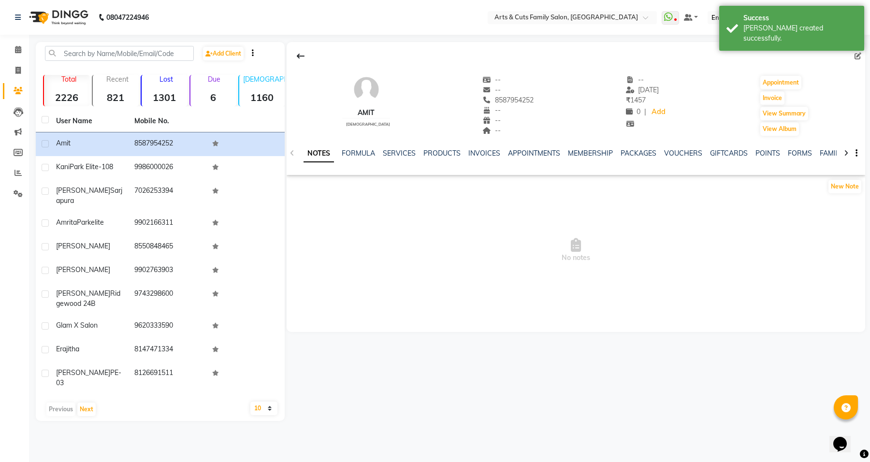
select select "[DEMOGRAPHIC_DATA]"
select select "38442"
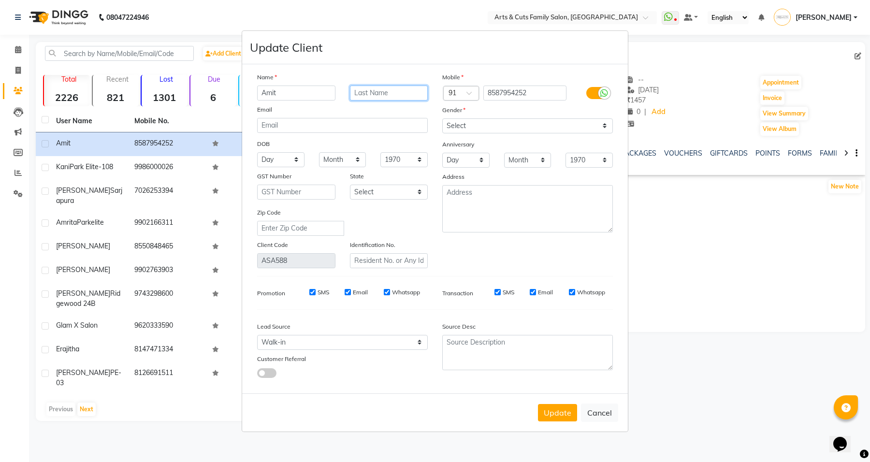
click at [398, 96] on input "text" at bounding box center [389, 93] width 78 height 15
type input "Penasula Solirate"
click at [549, 415] on button "Update" at bounding box center [557, 412] width 39 height 17
select select
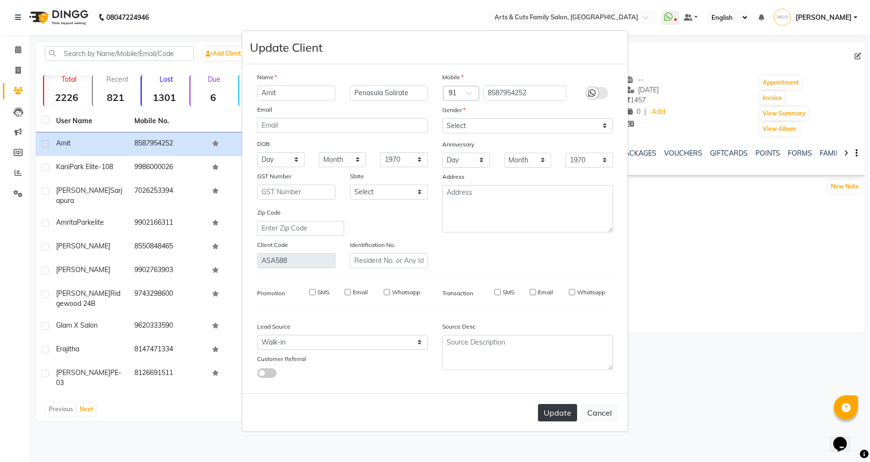
select select
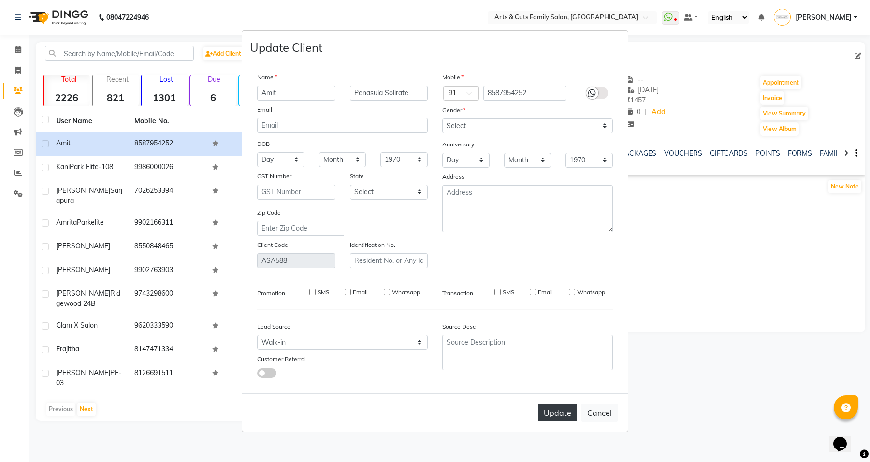
checkbox input "false"
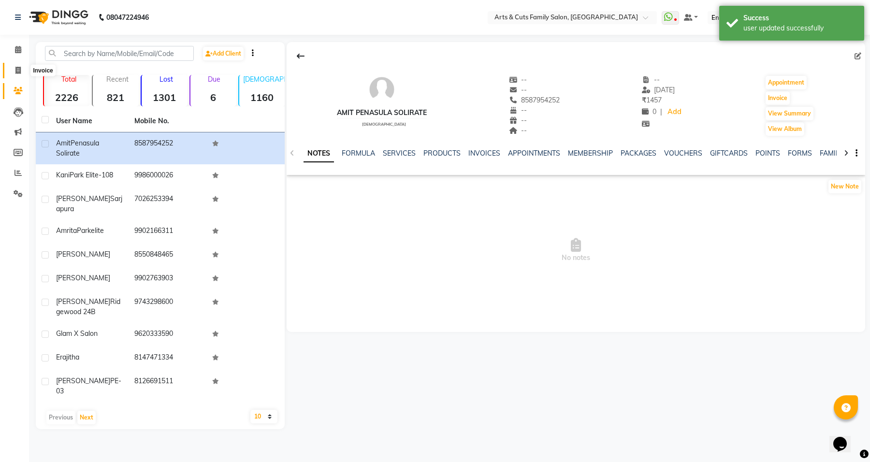
click at [16, 73] on icon at bounding box center [17, 70] width 5 height 7
select select "service"
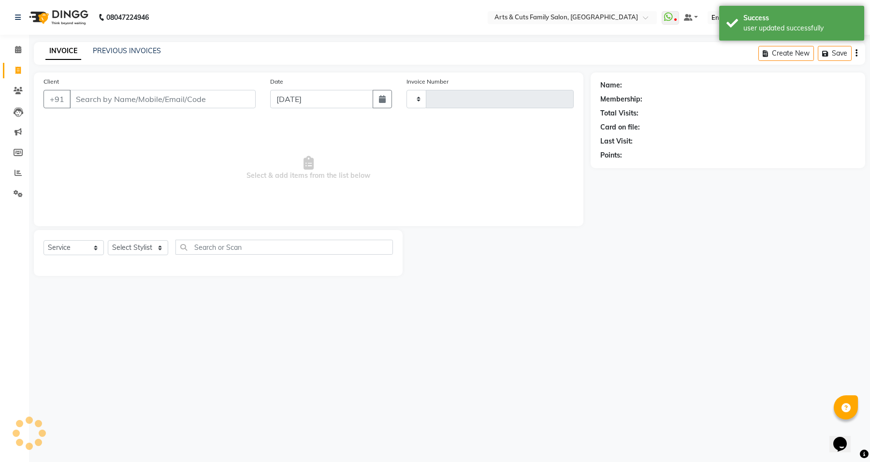
type input "3446"
select select "7513"
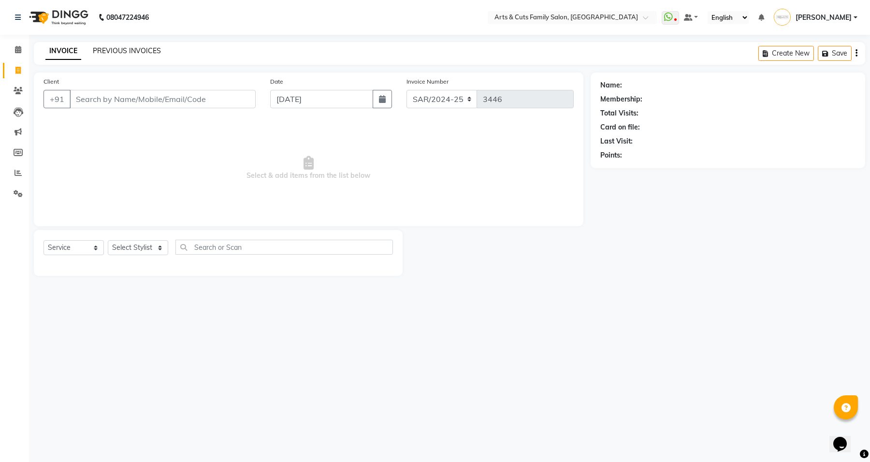
click at [124, 52] on link "PREVIOUS INVOICES" at bounding box center [127, 50] width 68 height 9
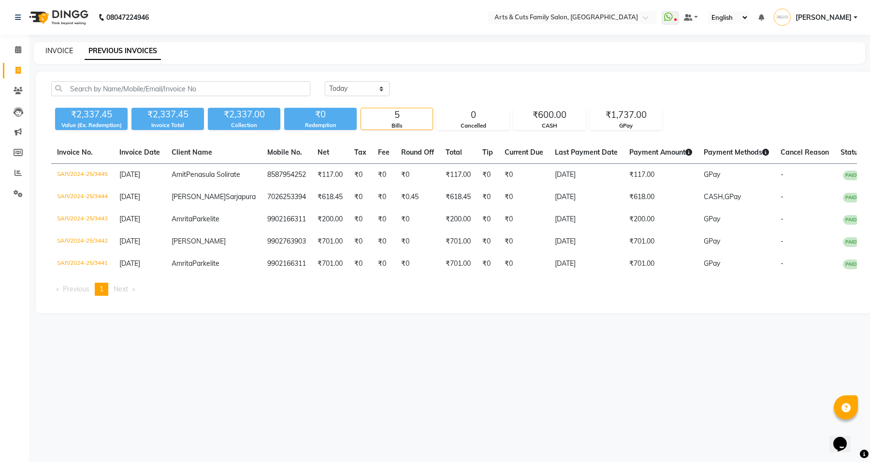
click at [67, 49] on link "INVOICE" at bounding box center [59, 50] width 28 height 9
select select "service"
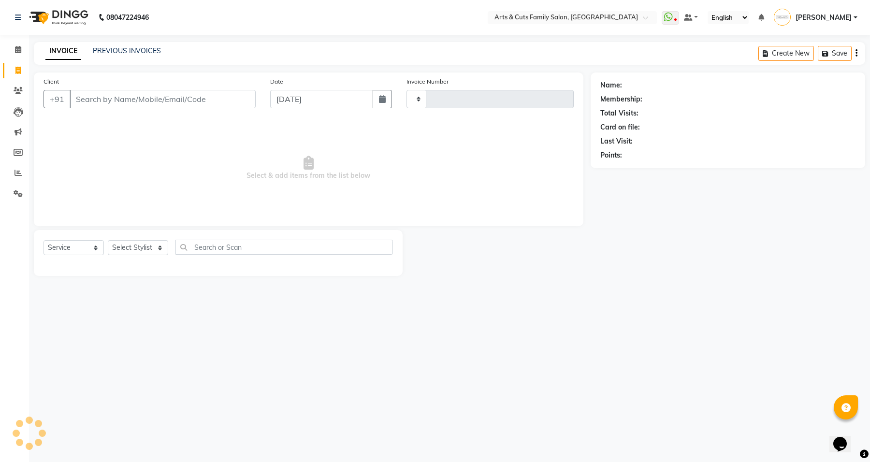
type input "3446"
select select "7513"
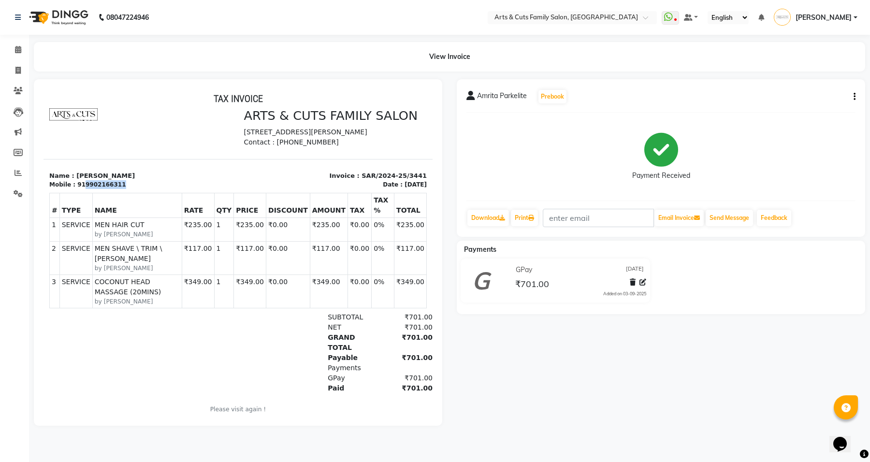
drag, startPoint x: 117, startPoint y: 197, endPoint x: 78, endPoint y: 199, distance: 39.2
click at [78, 189] on div "Mobile : 919902166311" at bounding box center [140, 184] width 183 height 9
copy div "9902166311"
click at [13, 66] on span at bounding box center [18, 70] width 17 height 11
select select "service"
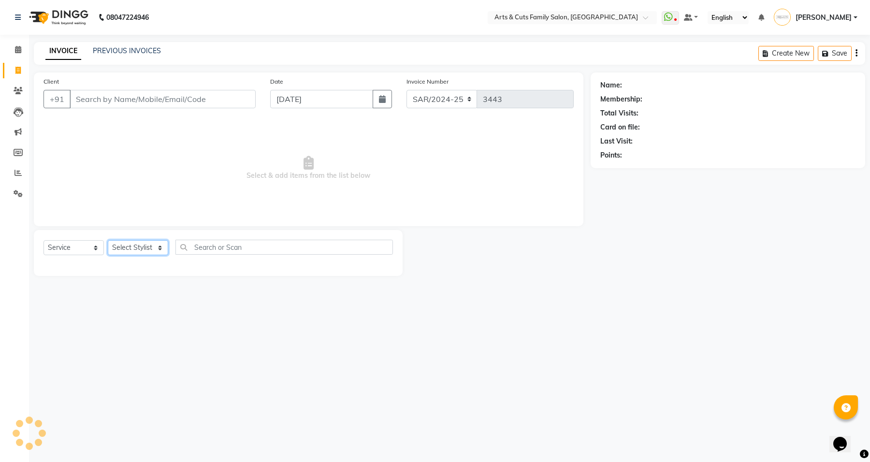
click at [127, 247] on select "Select Stylist" at bounding box center [138, 247] width 60 height 15
select select "64389"
click at [108, 240] on select "Select Stylist [PERSON_NAME] [PERSON_NAME] SNOVEE Anji Ashwini [PERSON_NAME] [P…" at bounding box center [138, 247] width 60 height 15
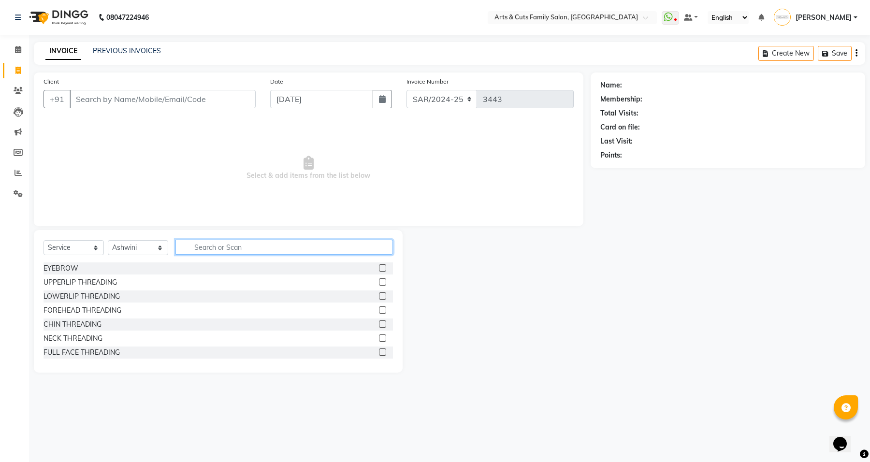
click at [242, 249] on input "text" at bounding box center [284, 247] width 218 height 15
paste input "9902166311"
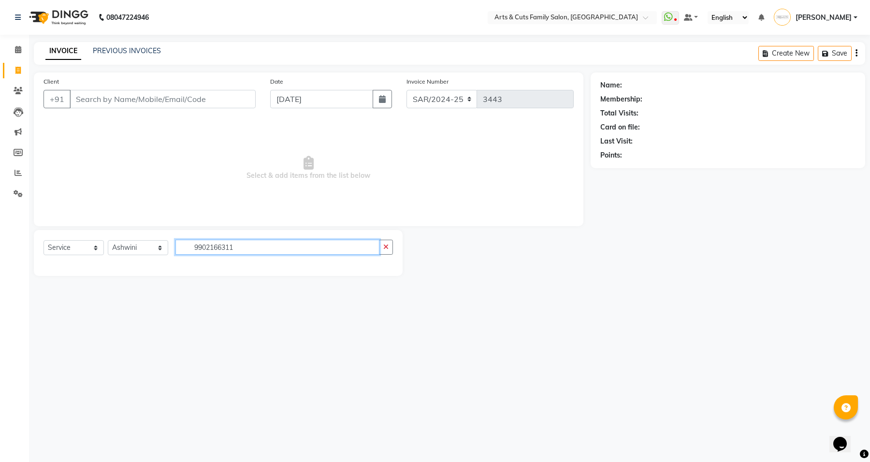
type input "9902166311"
click at [165, 100] on input "Client" at bounding box center [163, 99] width 186 height 18
paste input "9902166311"
type input "9902166311"
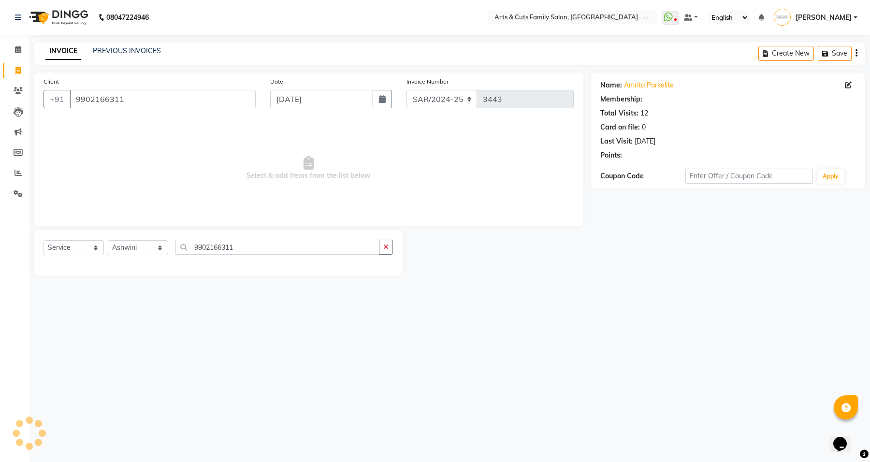
select select "1: Object"
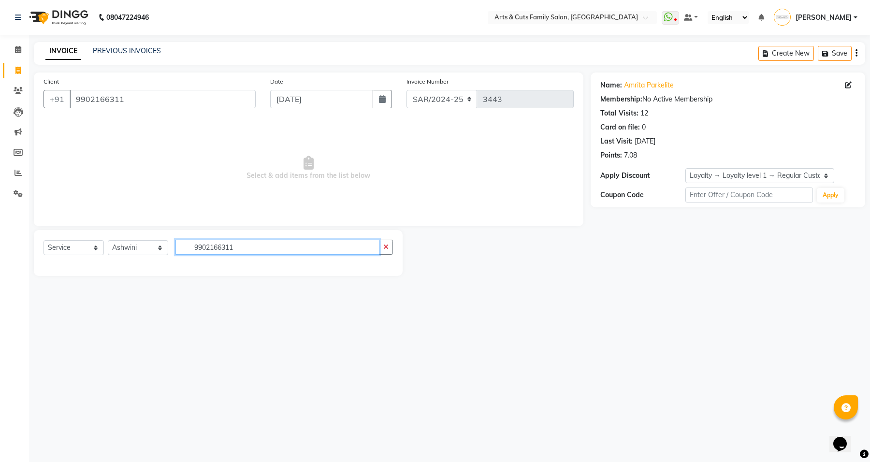
drag, startPoint x: 220, startPoint y: 248, endPoint x: 180, endPoint y: 247, distance: 40.6
click at [180, 247] on input "9902166311" at bounding box center [277, 247] width 204 height 15
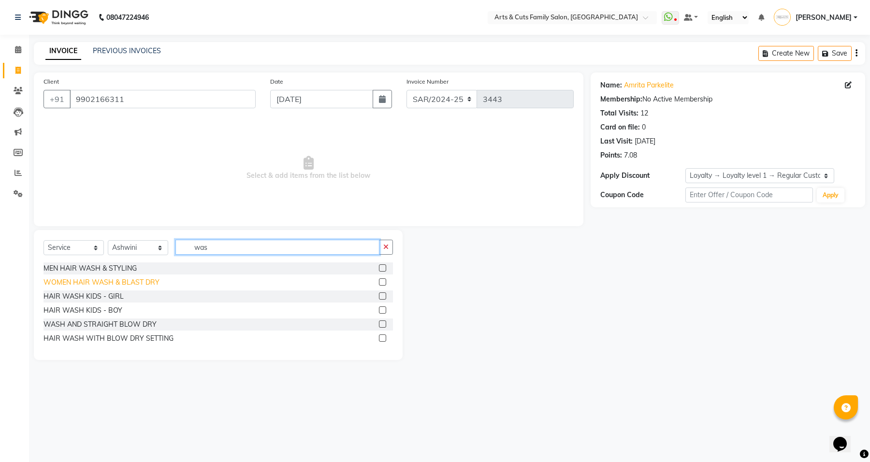
type input "was"
click at [115, 278] on div "WOMEN HAIR WASH & BLAST DRY" at bounding box center [102, 283] width 116 height 10
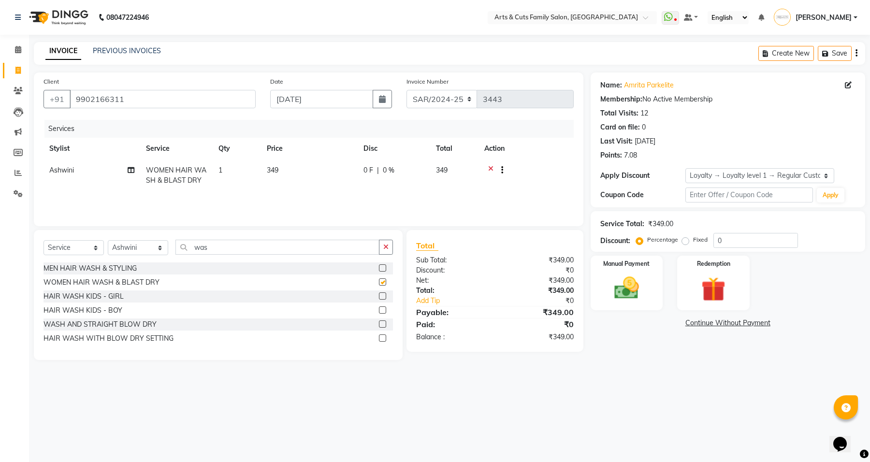
checkbox input "false"
click at [315, 170] on td "349" at bounding box center [309, 176] width 97 height 32
select select "64389"
drag, startPoint x: 353, startPoint y: 172, endPoint x: 284, endPoint y: 174, distance: 69.2
click at [284, 174] on tr "Abdulla Amreen ANCY SNOVEE Anji Ashwini Bhavya Bilal Juber Kishore Kishore 2 Ma…" at bounding box center [309, 180] width 530 height 41
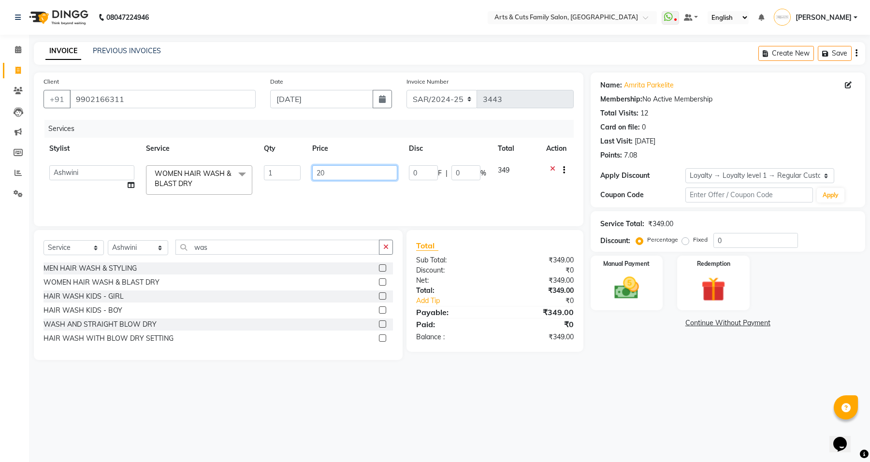
type input "200"
click at [289, 330] on div "WASH AND STRAIGHT BLOW DRY" at bounding box center [219, 325] width 350 height 12
click at [608, 301] on img at bounding box center [626, 288] width 41 height 29
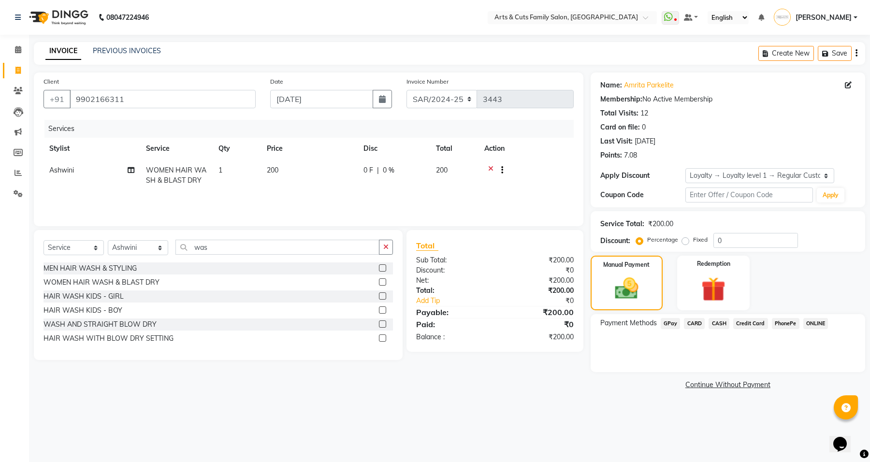
click at [668, 324] on span "GPay" at bounding box center [671, 323] width 20 height 11
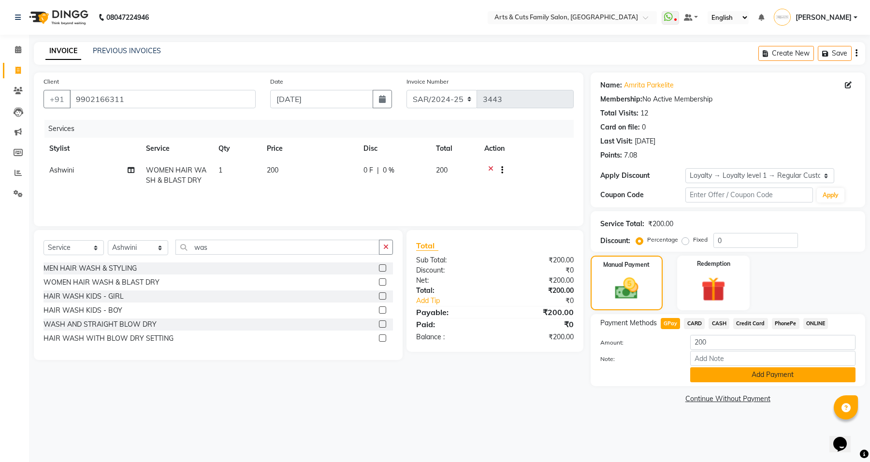
click at [716, 373] on button "Add Payment" at bounding box center [772, 374] width 165 height 15
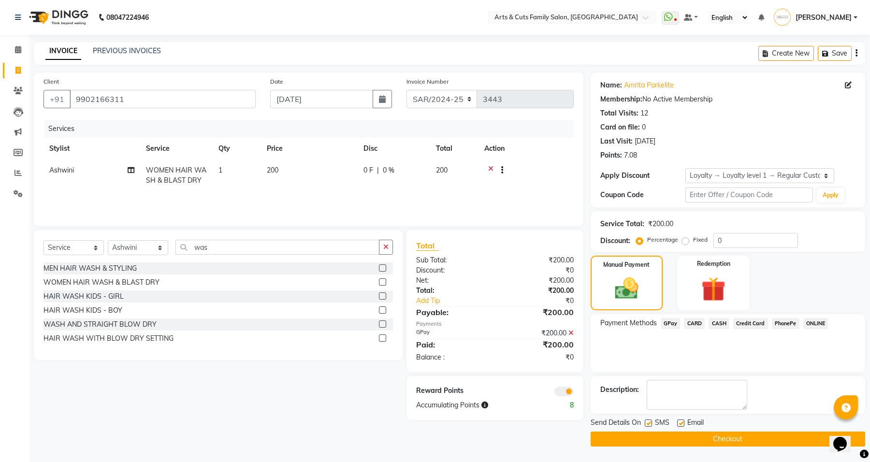
click at [567, 389] on span at bounding box center [564, 392] width 19 height 10
click at [574, 393] on input "checkbox" at bounding box center [574, 393] width 0 height 0
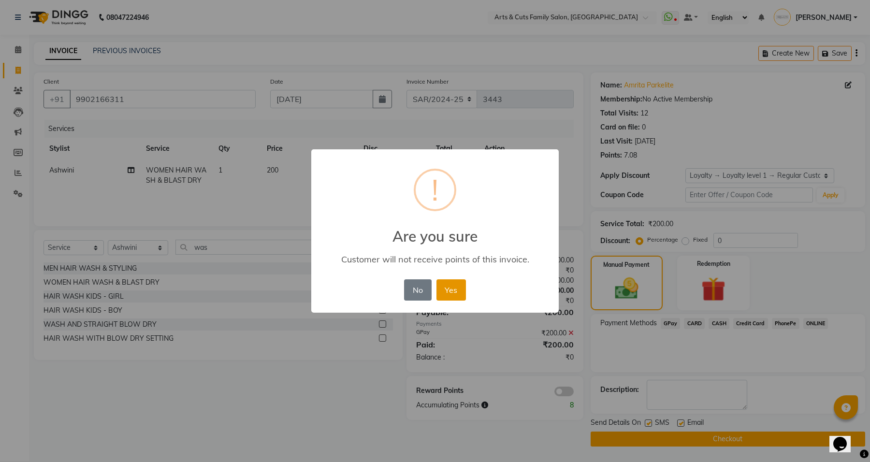
click at [452, 288] on button "Yes" at bounding box center [451, 289] width 29 height 21
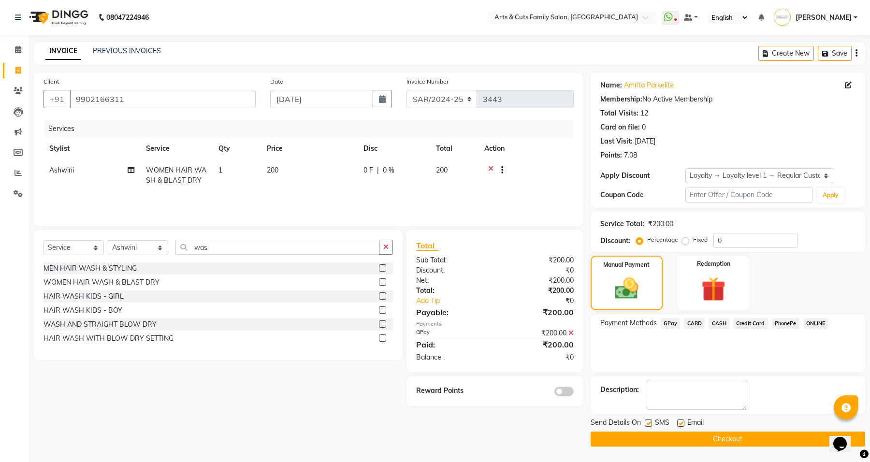
click at [677, 421] on label at bounding box center [680, 423] width 7 height 7
click at [677, 421] on input "checkbox" at bounding box center [680, 424] width 6 height 6
checkbox input "false"
click at [694, 439] on button "Checkout" at bounding box center [728, 439] width 275 height 15
